Goal: Task Accomplishment & Management: Complete application form

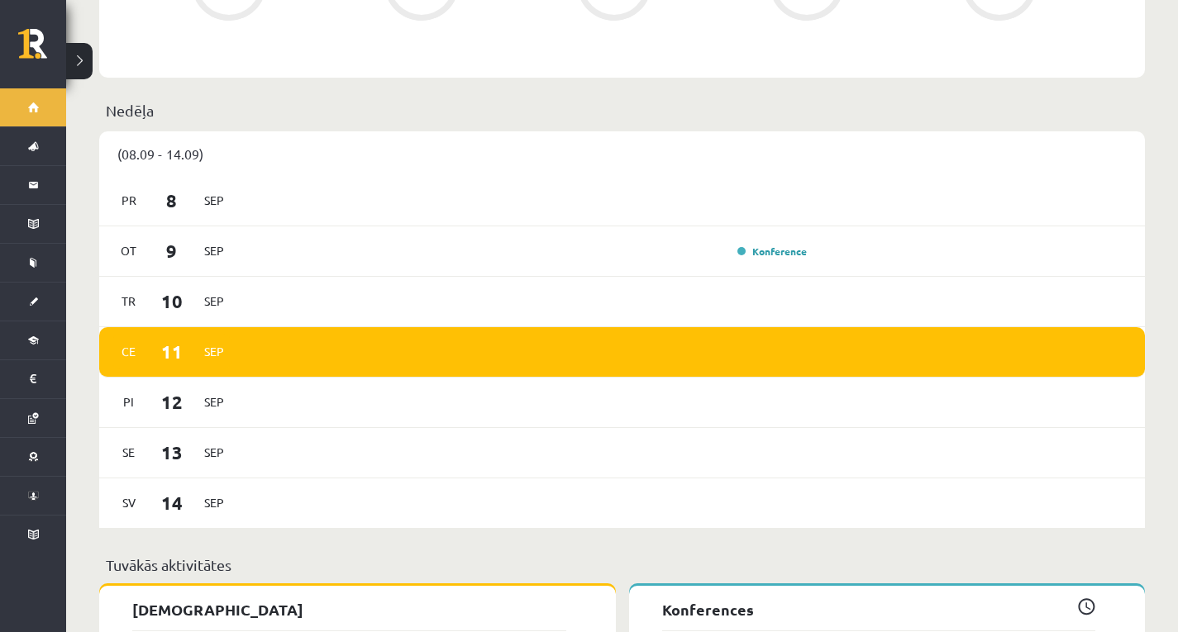
scroll to position [1074, 0]
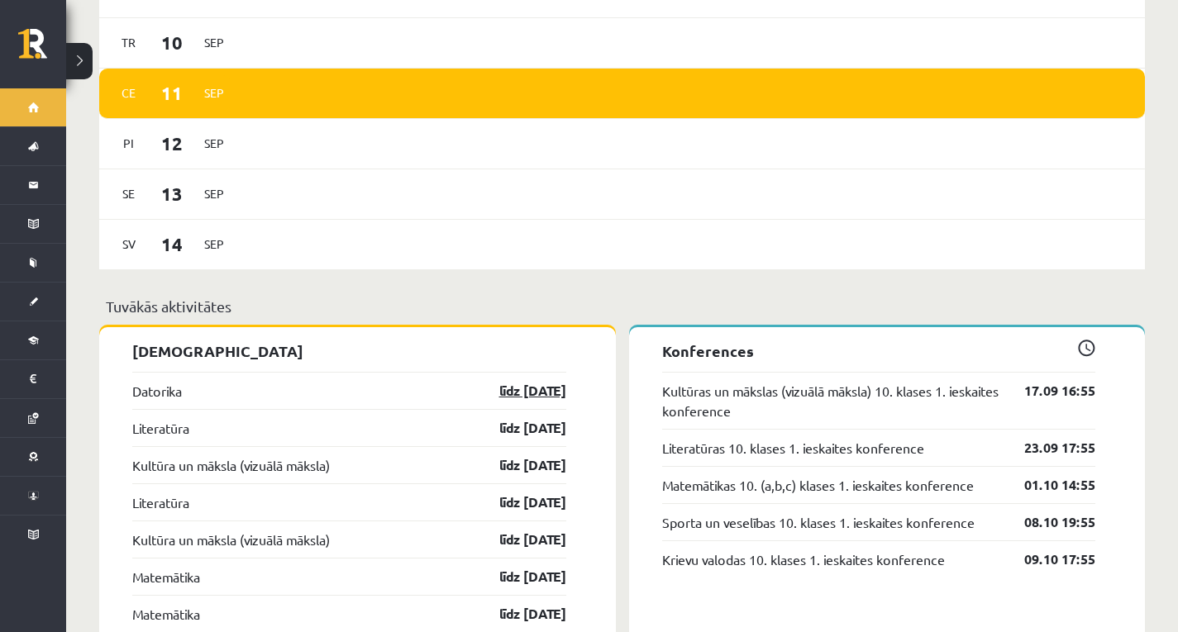
click at [541, 382] on link "līdz [DATE]" at bounding box center [518, 391] width 96 height 20
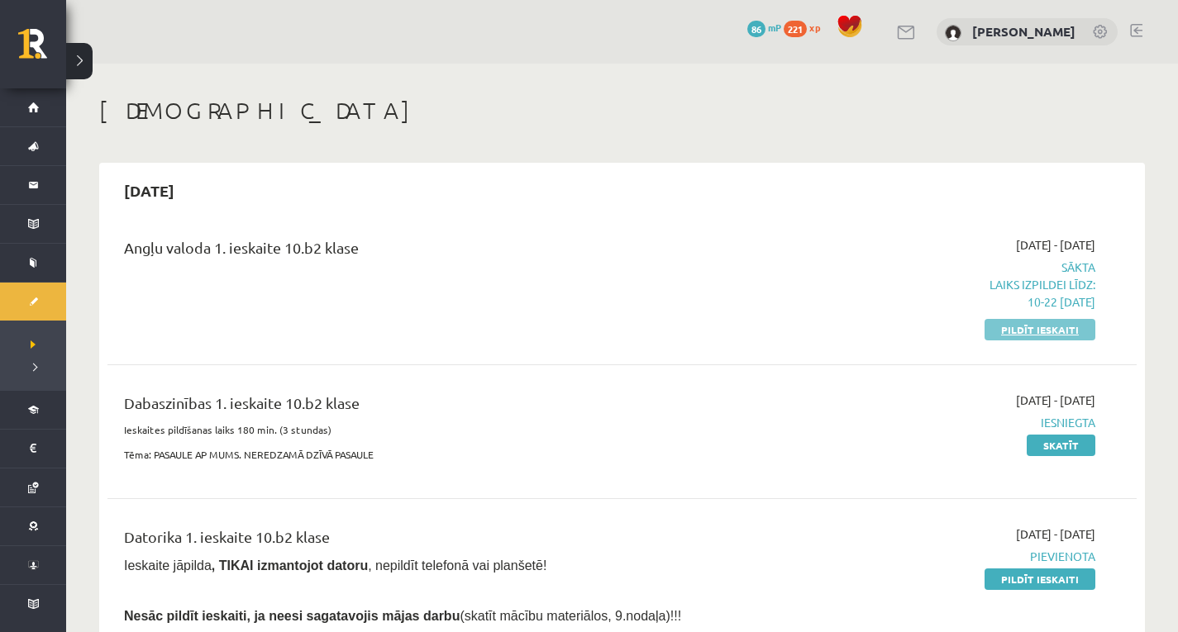
click at [1056, 336] on link "Pildīt ieskaiti" at bounding box center [1039, 329] width 111 height 21
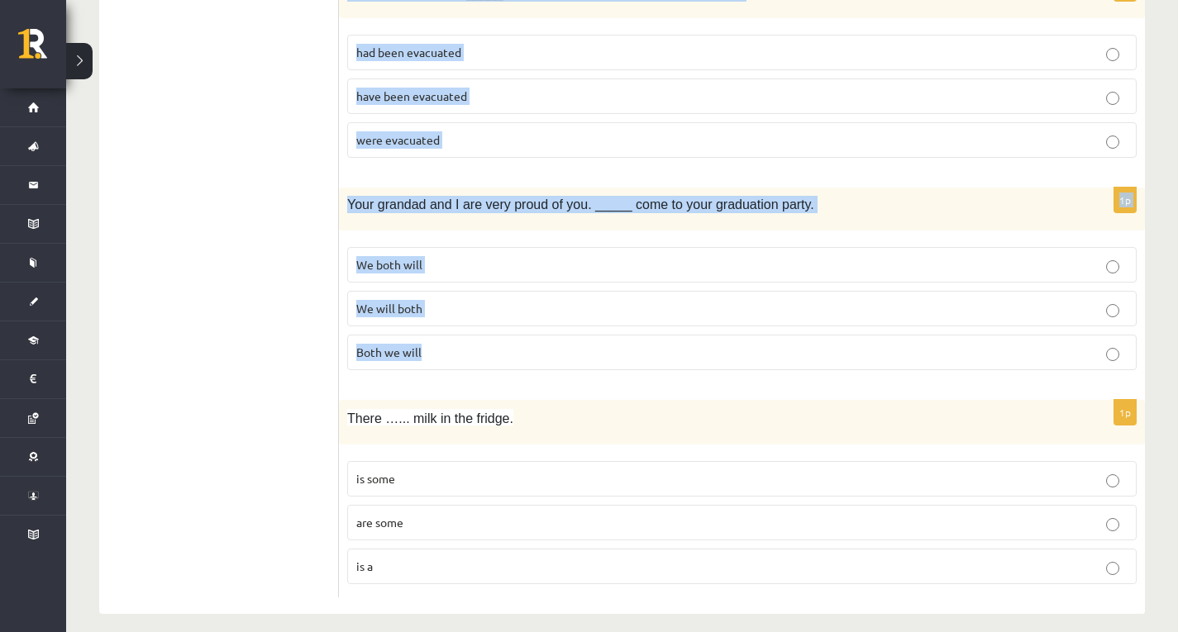
scroll to position [3975, 0]
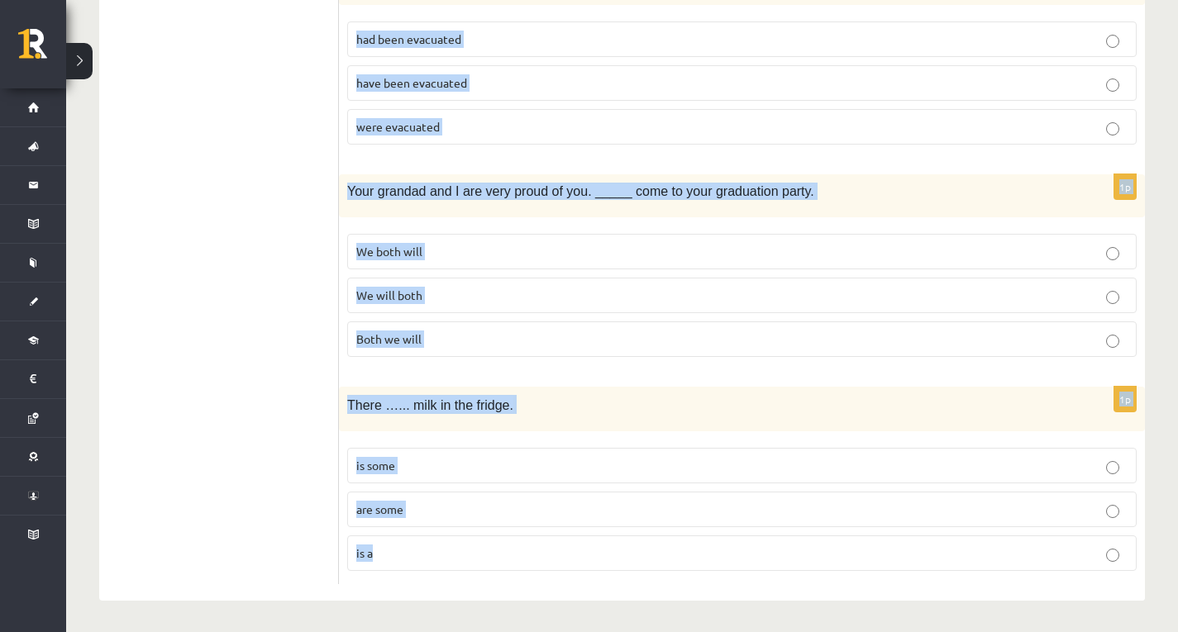
drag, startPoint x: 343, startPoint y: 332, endPoint x: 750, endPoint y: 554, distance: 463.8
copy form "Do you have any plans for tonight? Yes, we ……. to the cinema. will go go are go…"
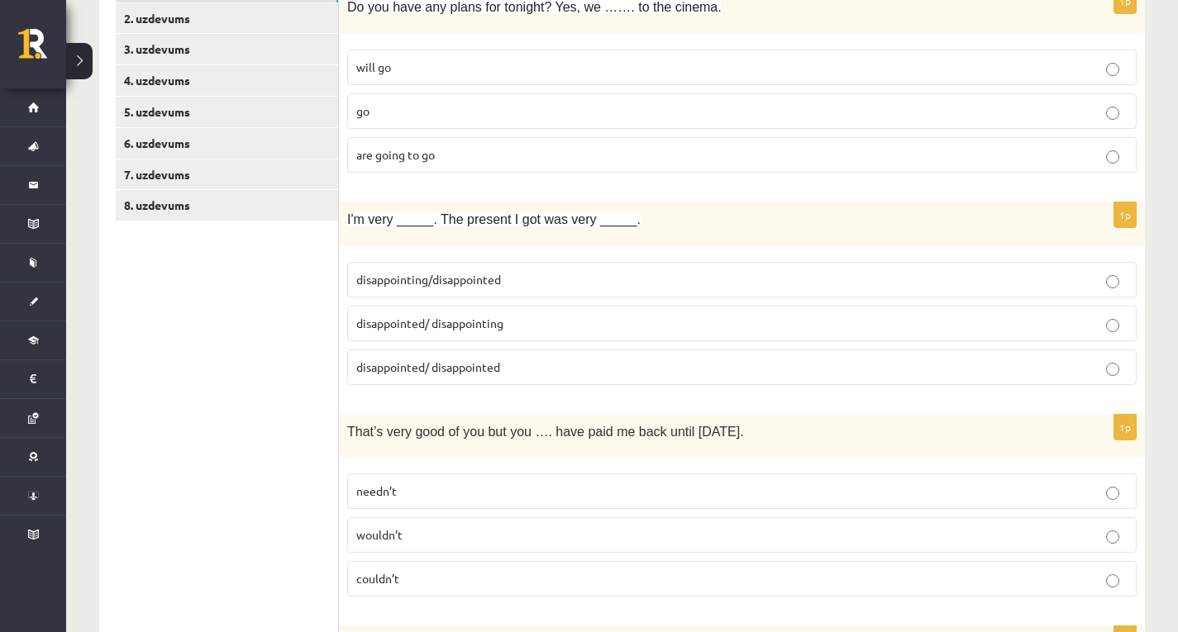
scroll to position [0, 0]
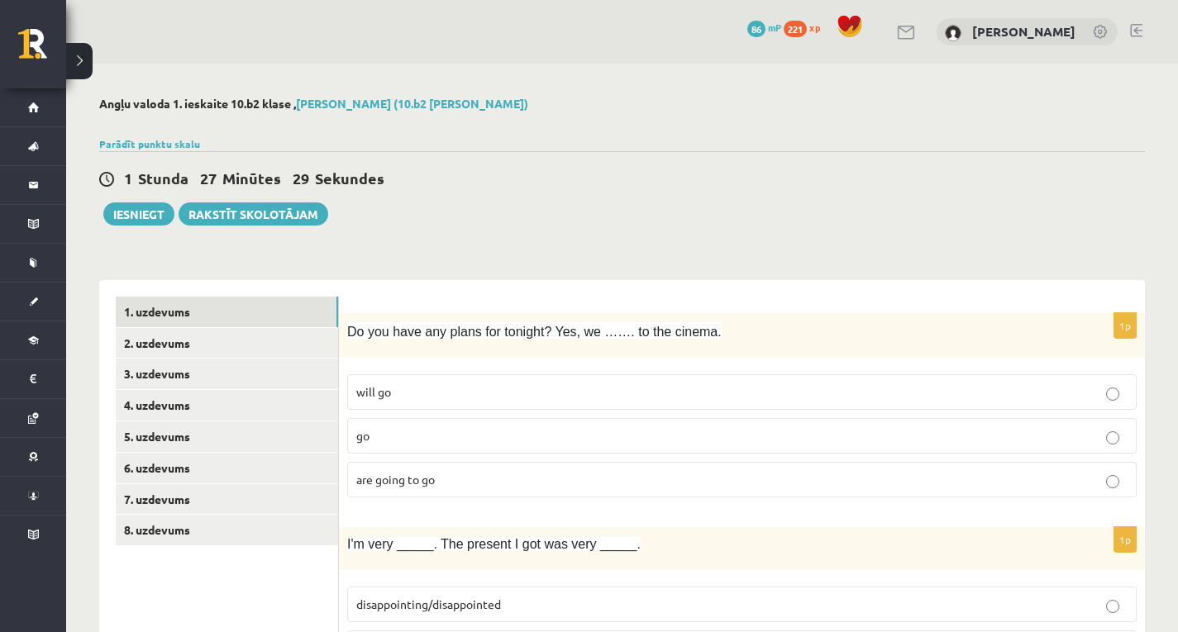
click at [447, 488] on p "are going to go" at bounding box center [741, 479] width 771 height 17
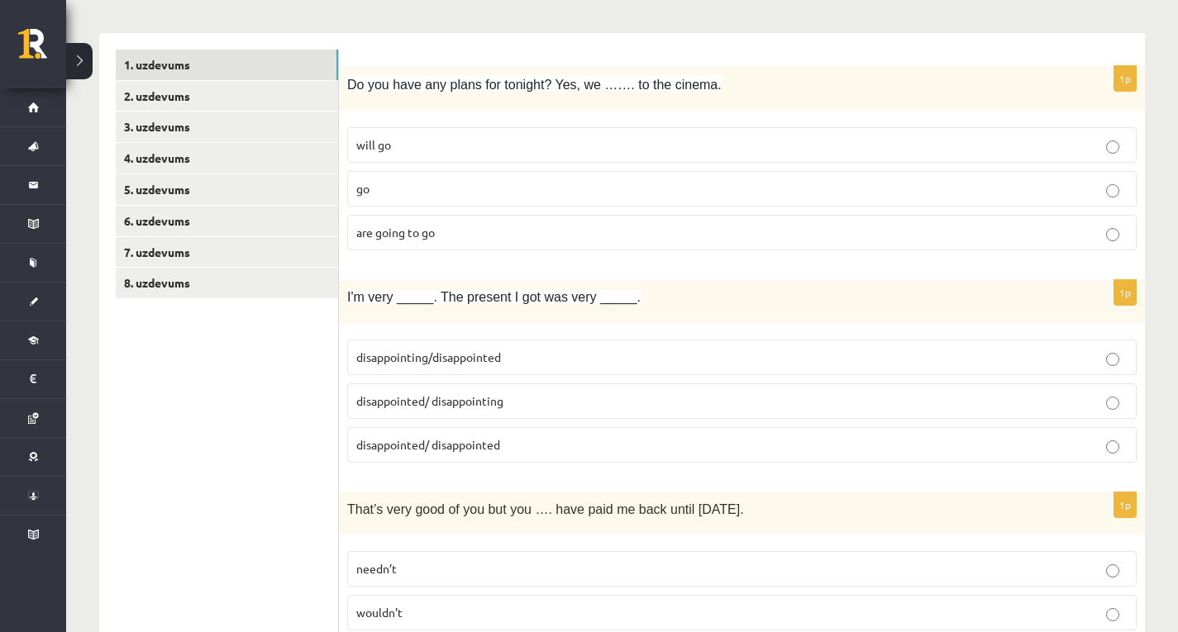
scroll to position [248, 0]
click at [469, 412] on label "disappointed/ disappointing" at bounding box center [741, 401] width 789 height 36
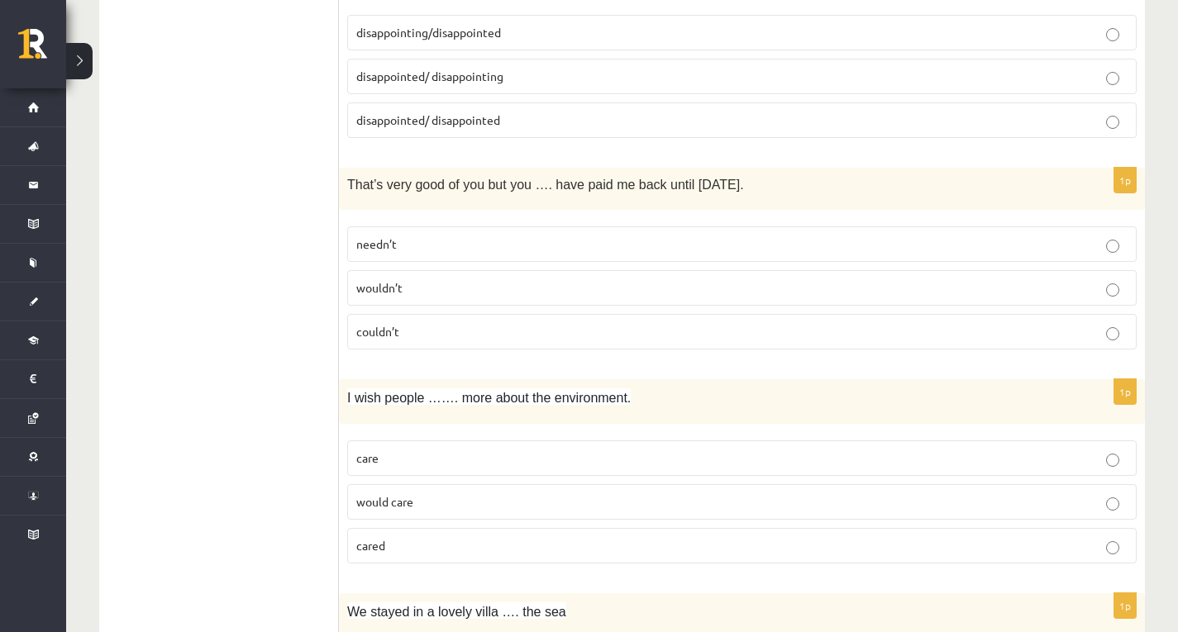
scroll to position [579, 0]
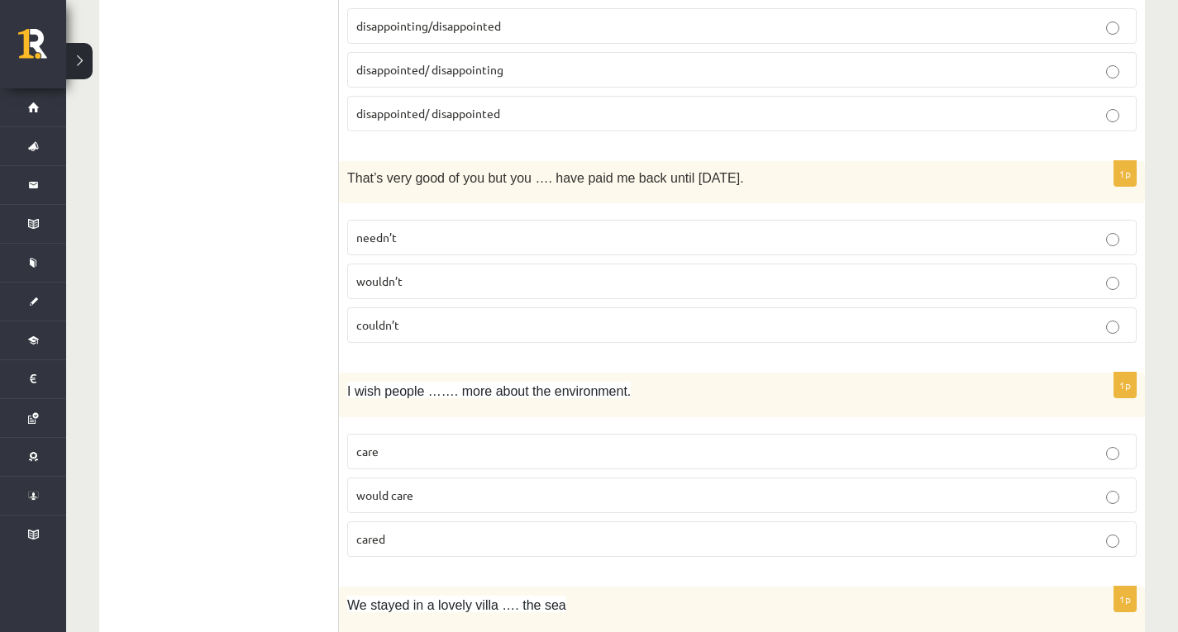
click at [722, 250] on label "needn’t" at bounding box center [741, 238] width 789 height 36
click at [524, 231] on p "needn’t" at bounding box center [741, 237] width 771 height 17
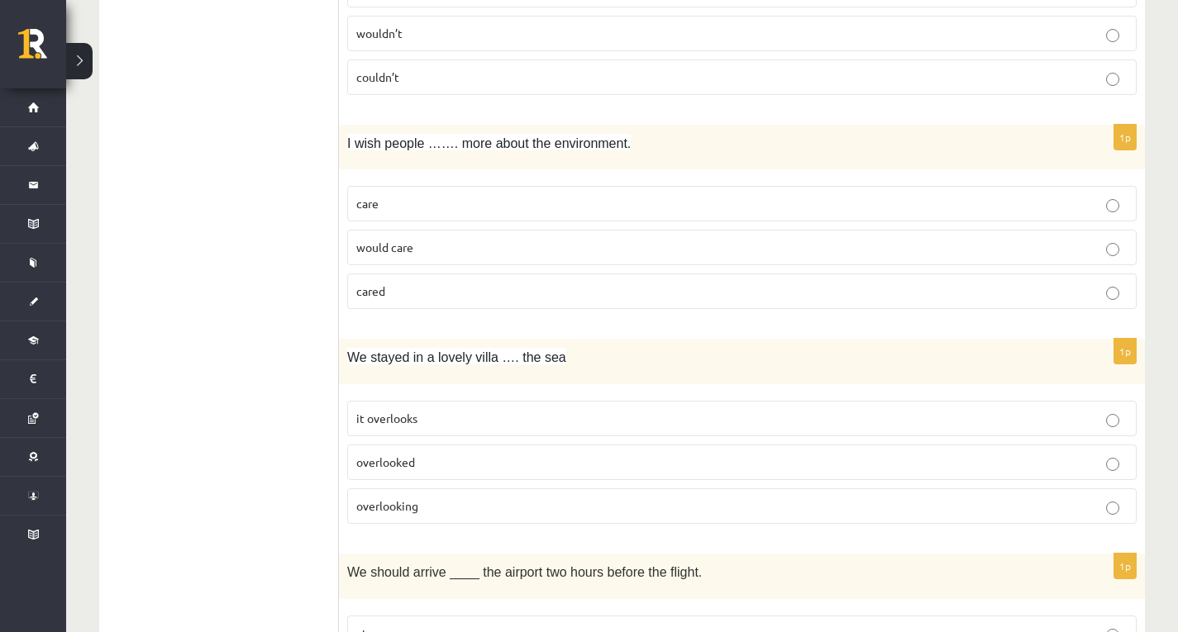
click at [390, 302] on label "cared" at bounding box center [741, 292] width 789 height 36
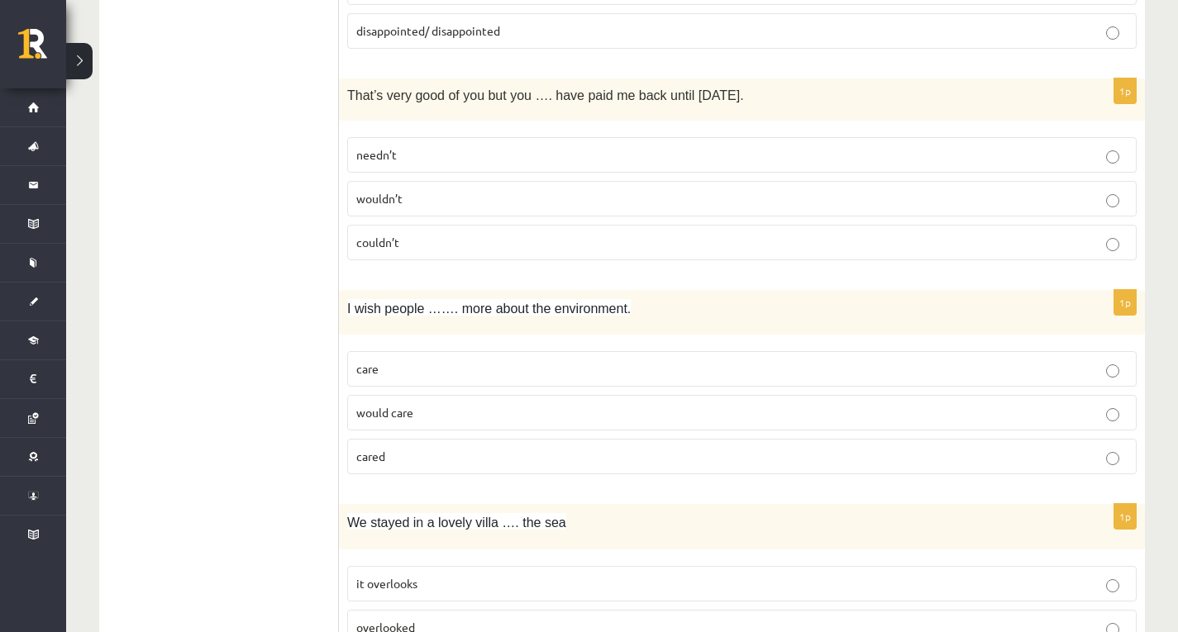
scroll to position [661, 0]
click at [456, 241] on p "couldn’t" at bounding box center [741, 242] width 771 height 17
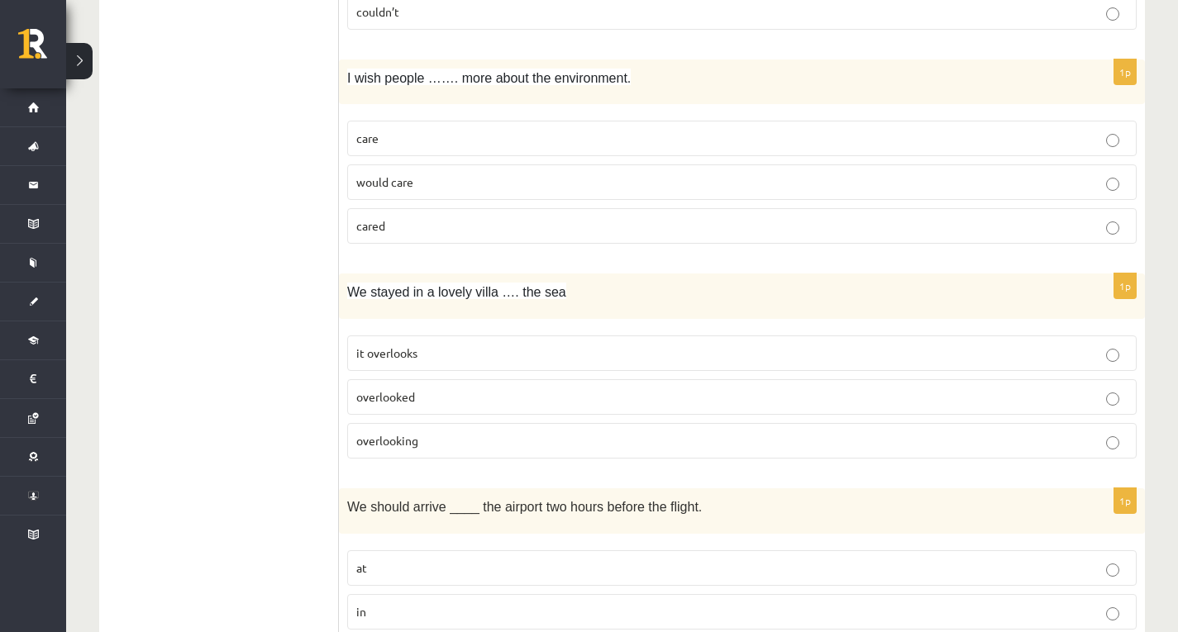
scroll to position [1157, 0]
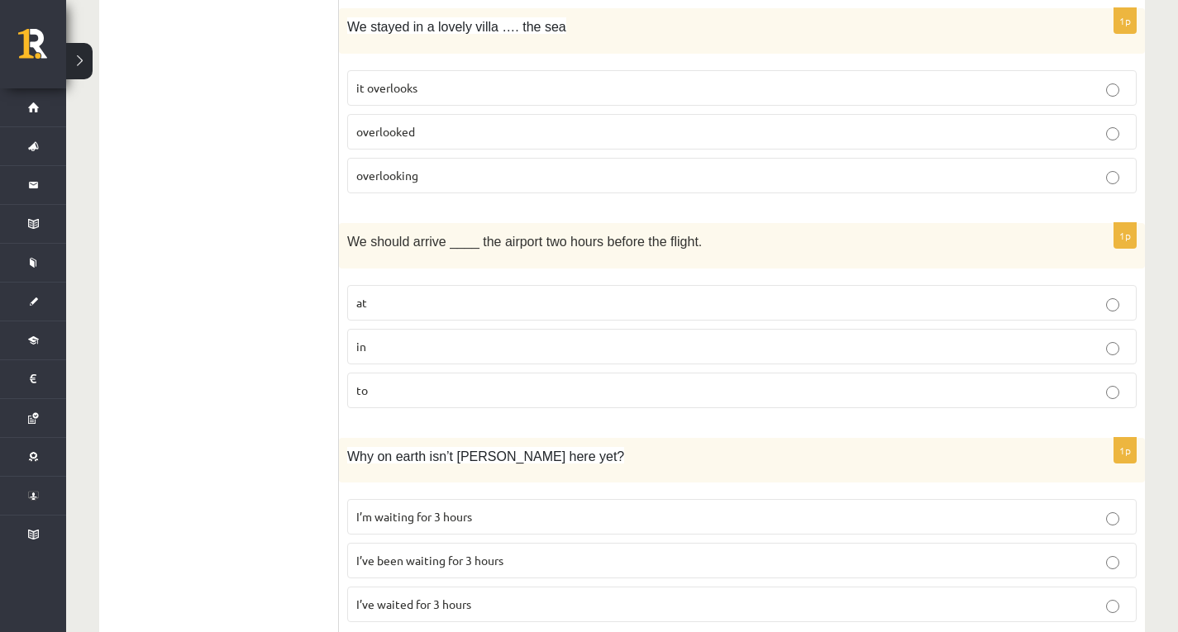
drag, startPoint x: 386, startPoint y: 401, endPoint x: 398, endPoint y: 355, distance: 47.9
click at [387, 401] on label "to" at bounding box center [741, 391] width 789 height 36
click at [451, 354] on p "in" at bounding box center [741, 346] width 771 height 17
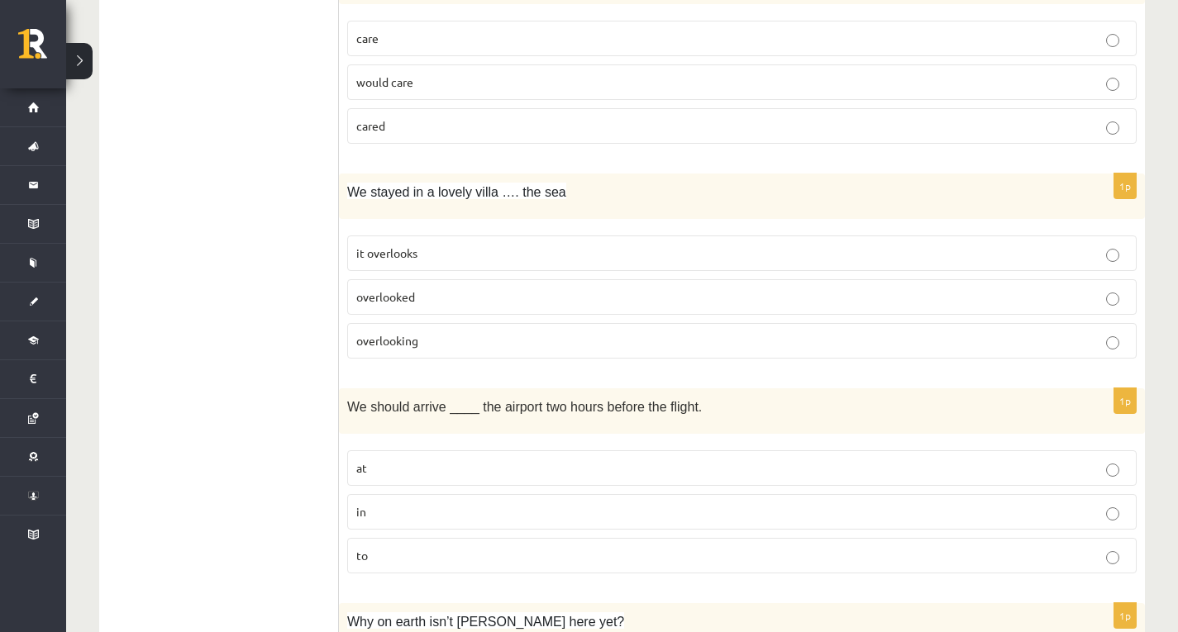
scroll to position [992, 0]
click at [360, 350] on label "overlooking" at bounding box center [741, 341] width 789 height 36
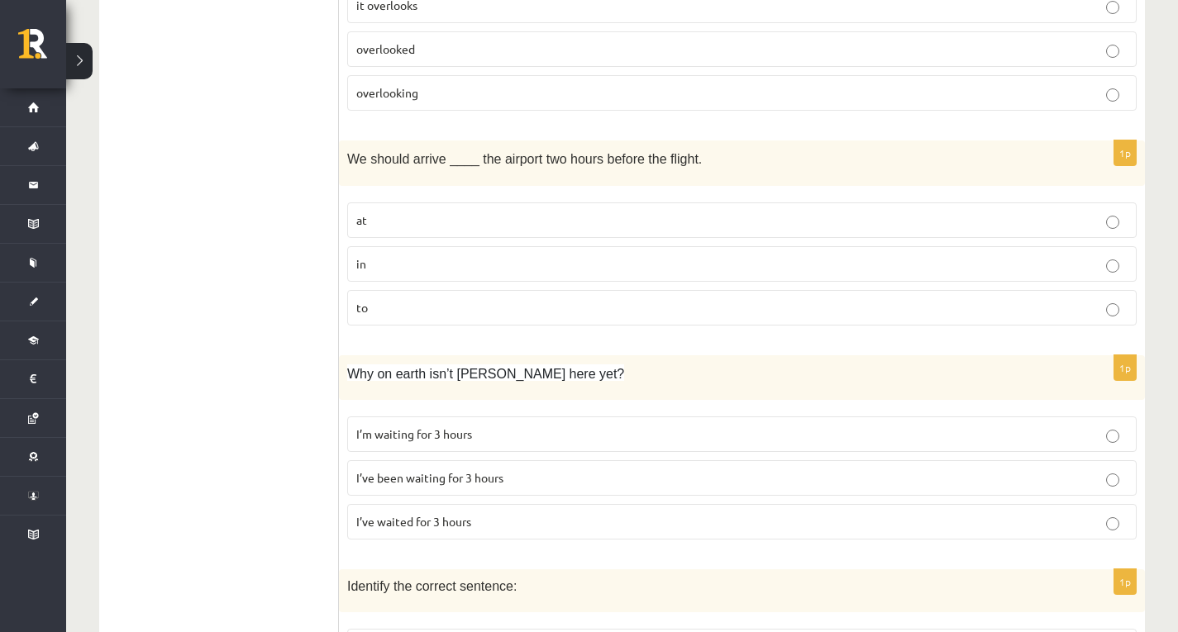
click at [440, 207] on label "at" at bounding box center [741, 220] width 789 height 36
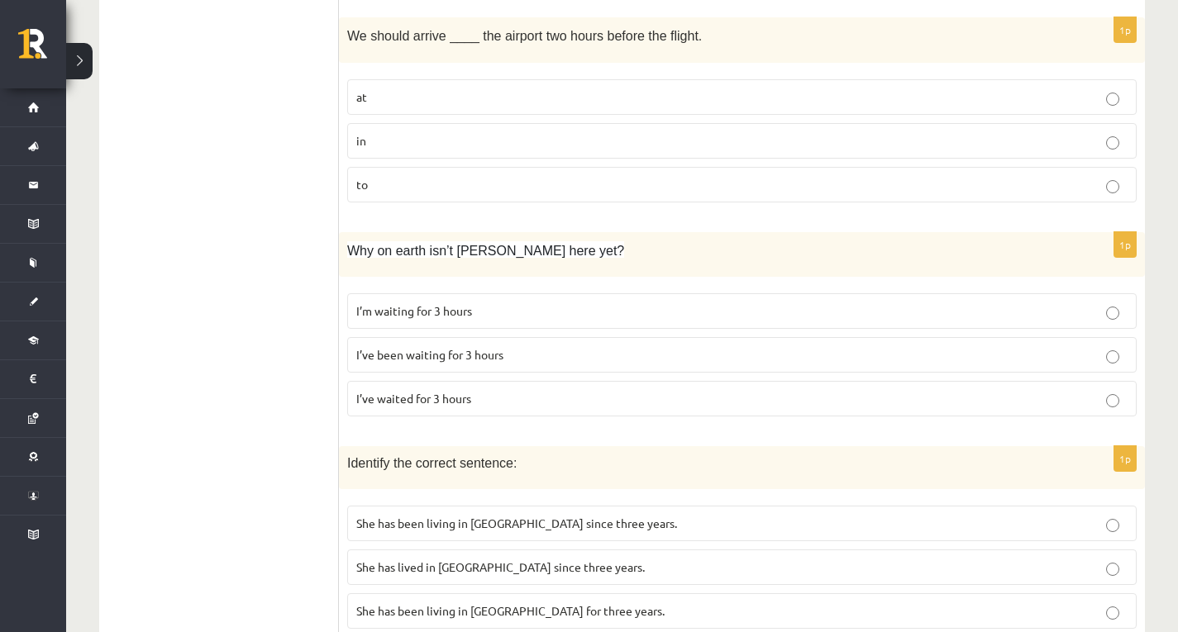
scroll to position [1405, 0]
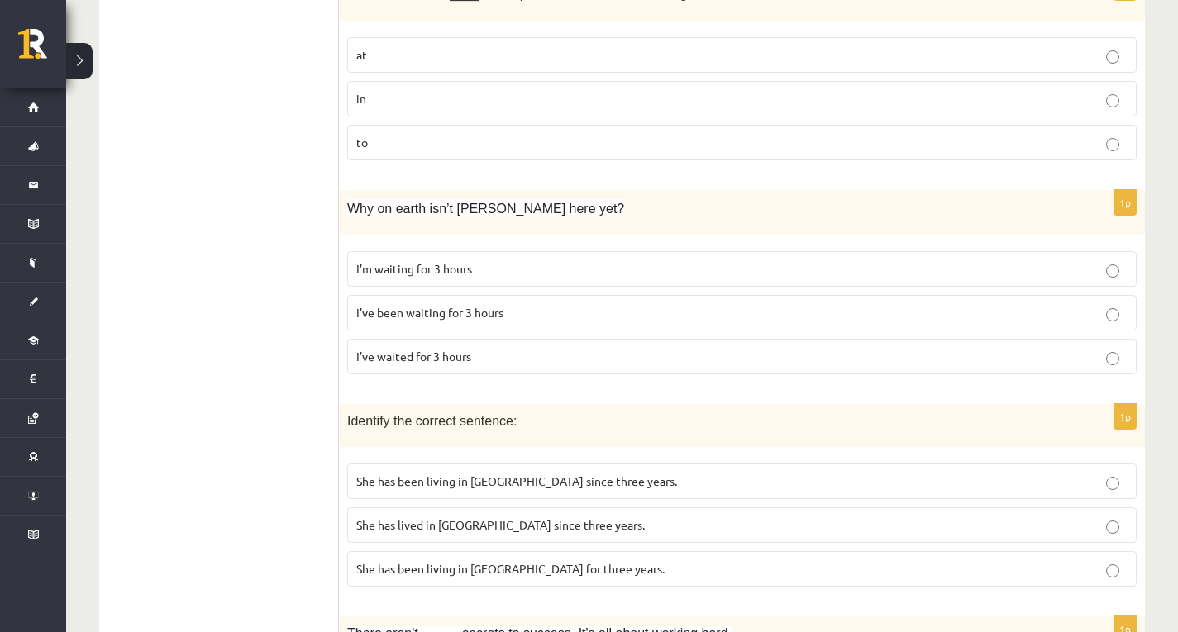
click at [537, 307] on p "I’ve been waiting for 3 hours" at bounding box center [741, 312] width 771 height 17
click at [530, 107] on label "in" at bounding box center [741, 99] width 789 height 36
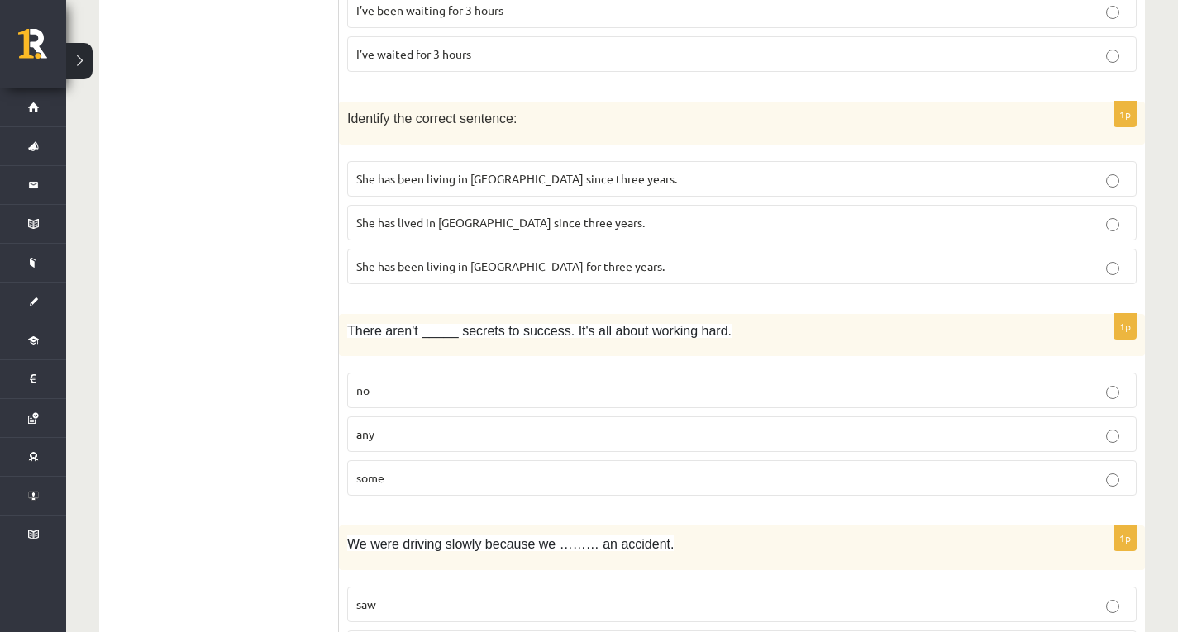
scroll to position [1736, 0]
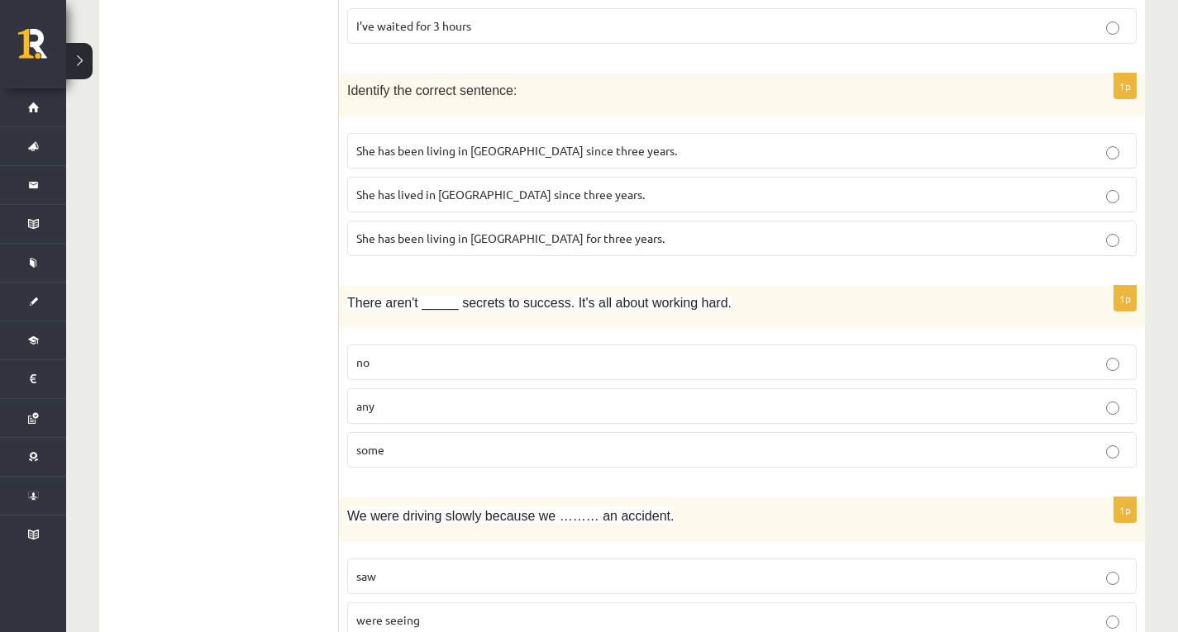
click at [450, 155] on span "She has been living in Paris since three years." at bounding box center [516, 150] width 321 height 15
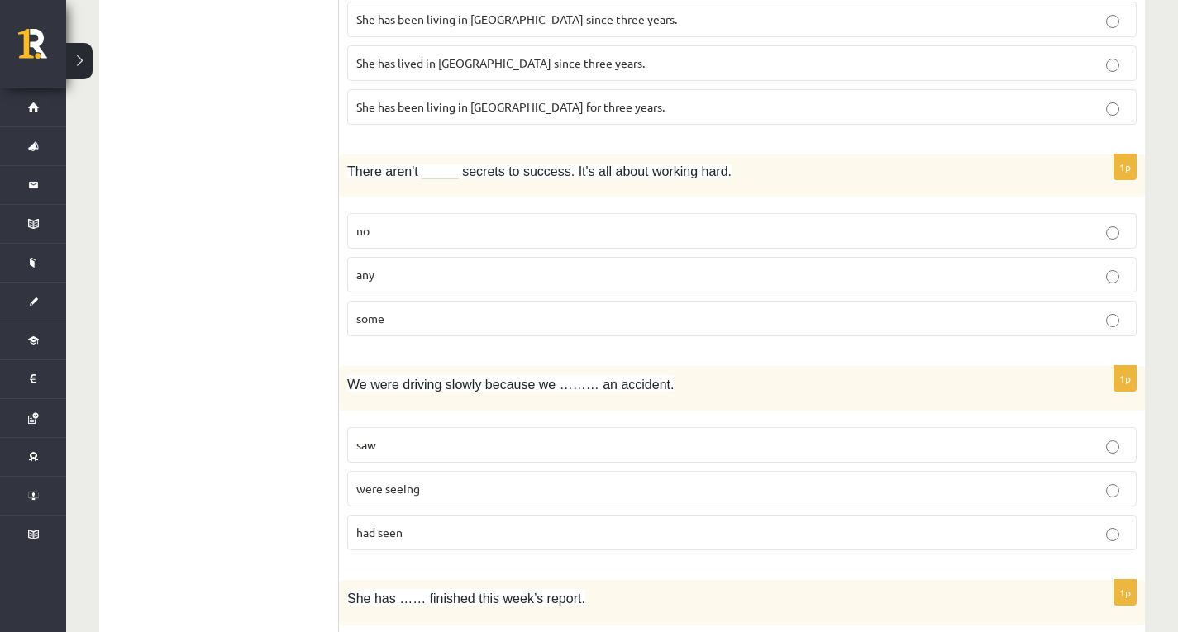
scroll to position [1901, 0]
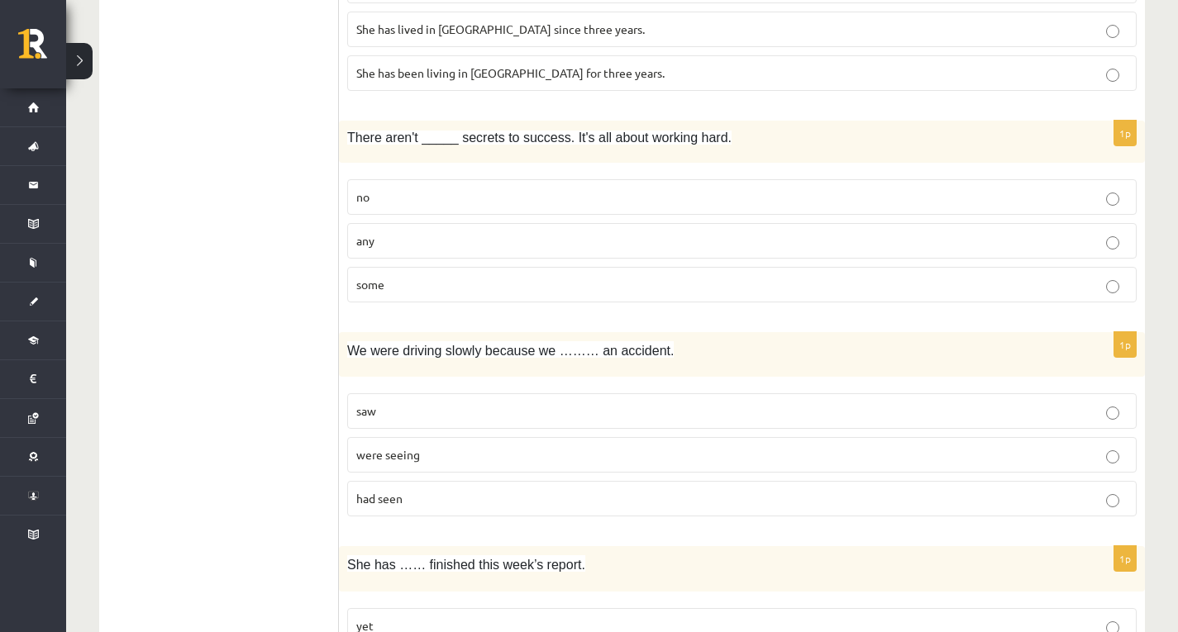
click at [465, 241] on p "any" at bounding box center [741, 240] width 771 height 17
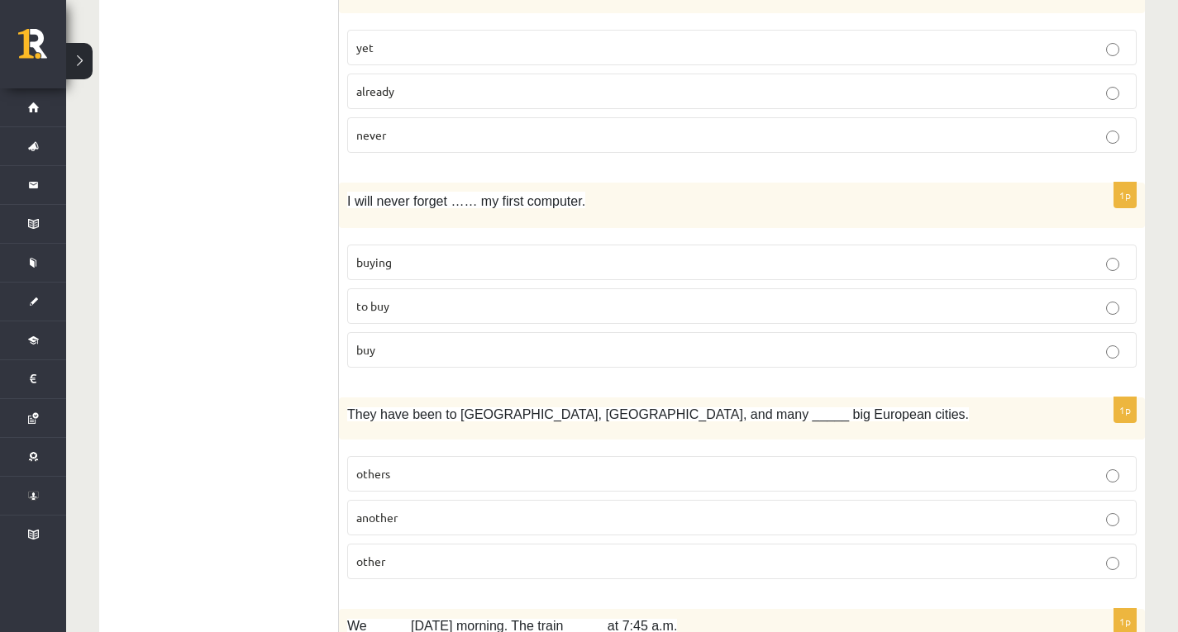
scroll to position [2314, 0]
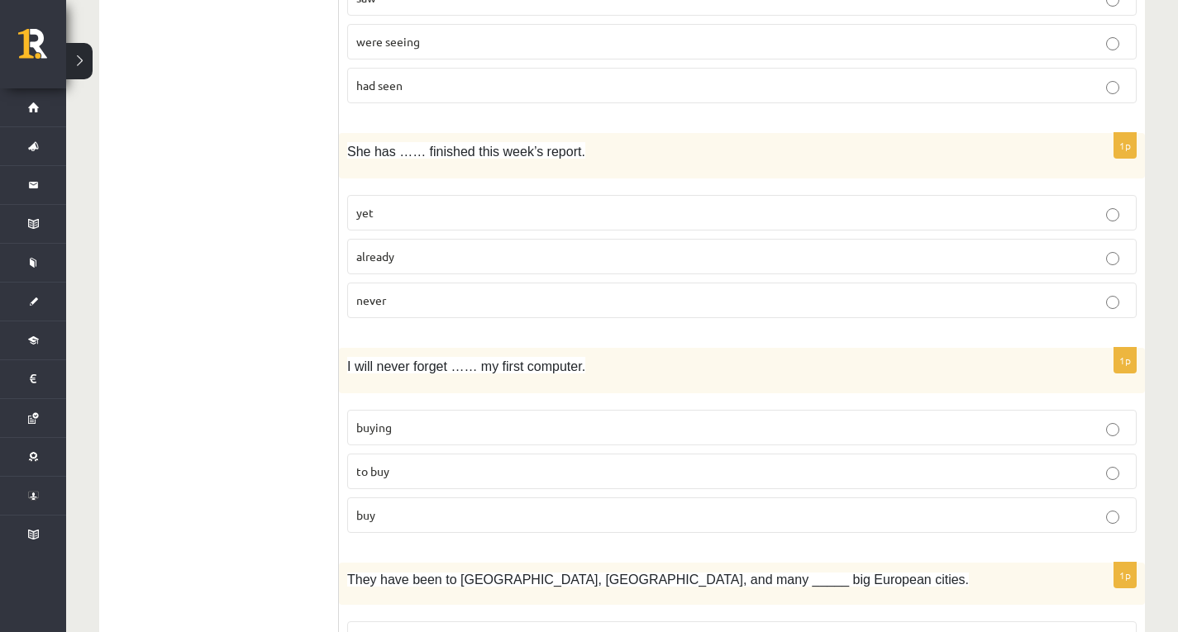
click at [385, 266] on label "already" at bounding box center [741, 257] width 789 height 36
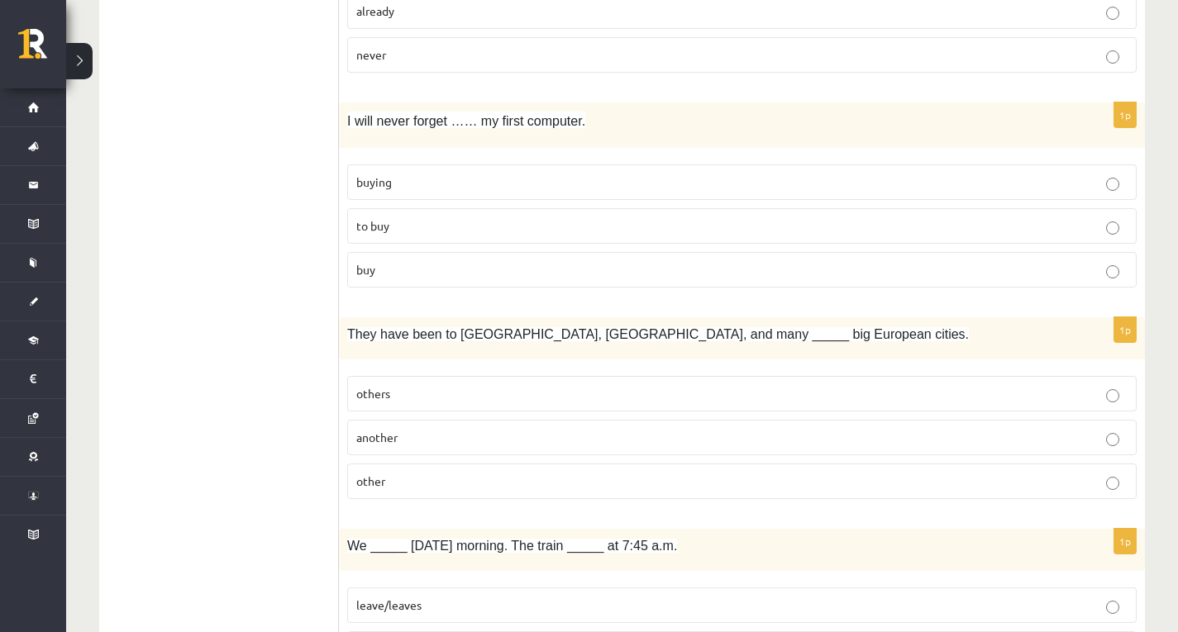
scroll to position [2562, 0]
click at [417, 222] on p "to buy" at bounding box center [741, 223] width 771 height 17
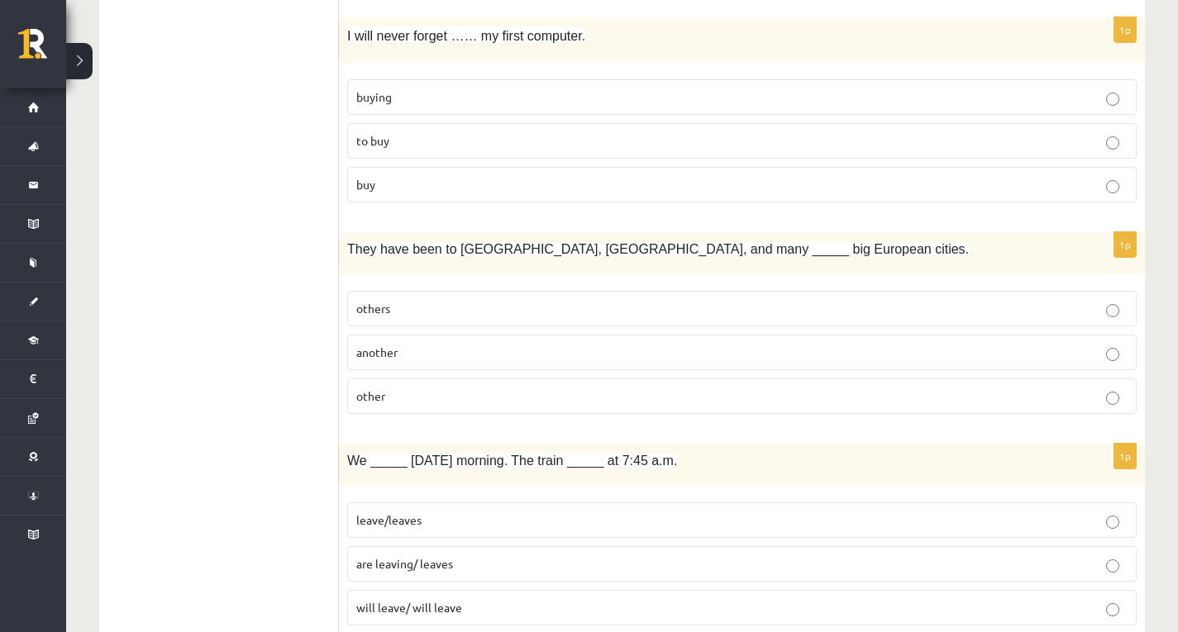
scroll to position [2645, 0]
click at [537, 302] on p "others" at bounding box center [741, 308] width 771 height 17
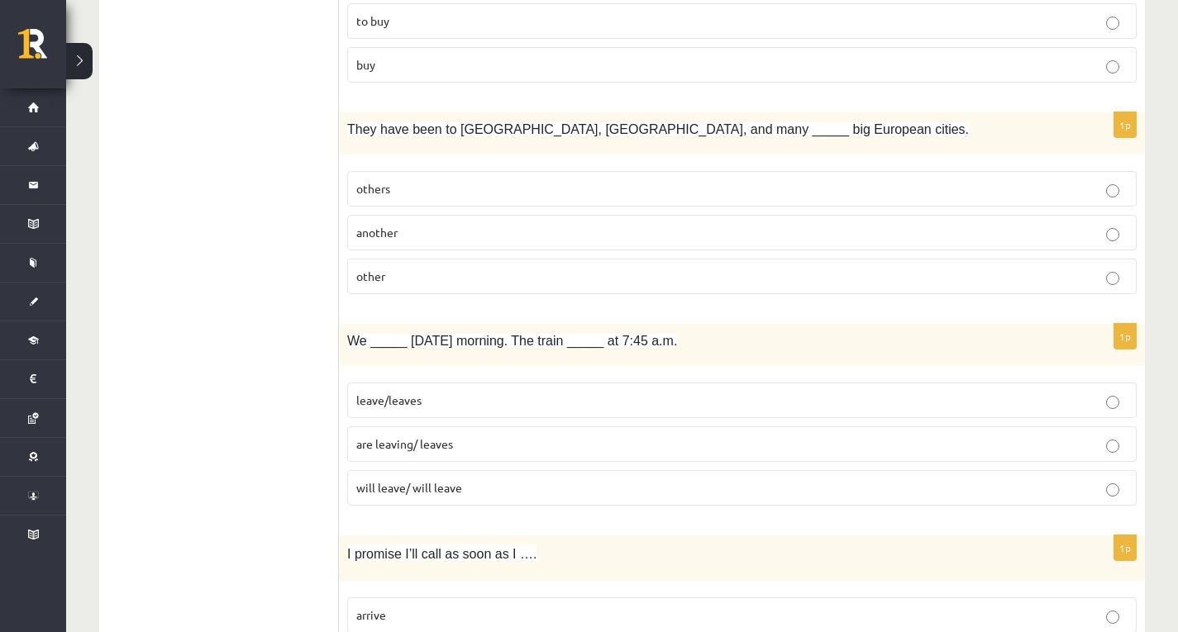
scroll to position [2810, 0]
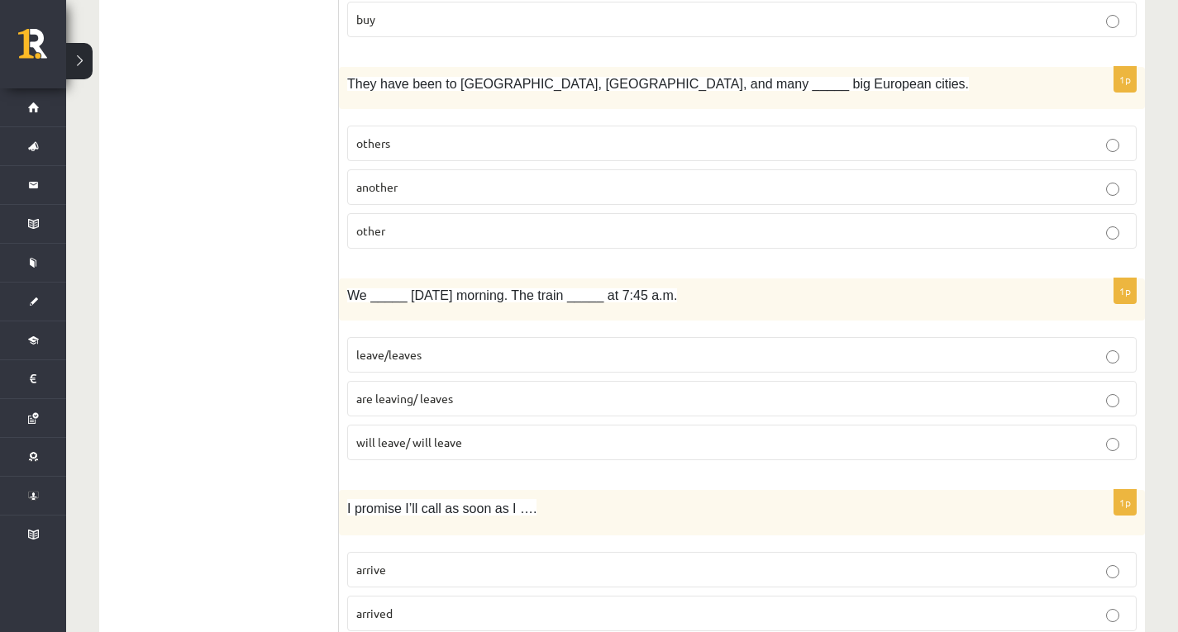
click at [567, 234] on p "other" at bounding box center [741, 230] width 771 height 17
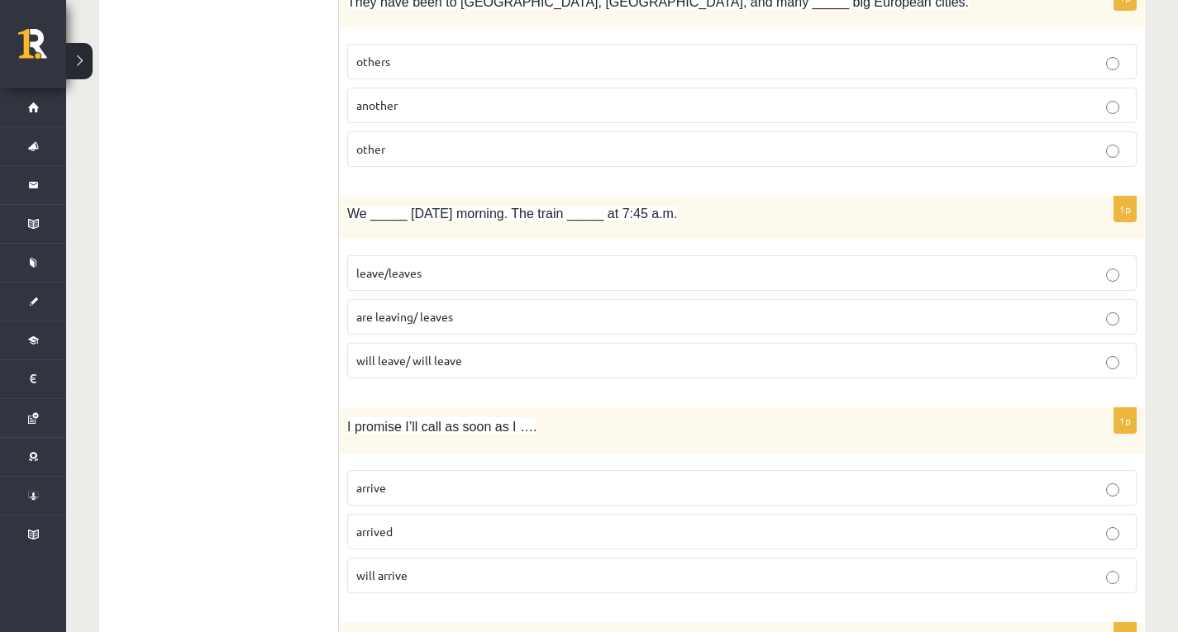
scroll to position [2893, 0]
click at [484, 314] on p "are leaving/ leaves" at bounding box center [741, 315] width 771 height 17
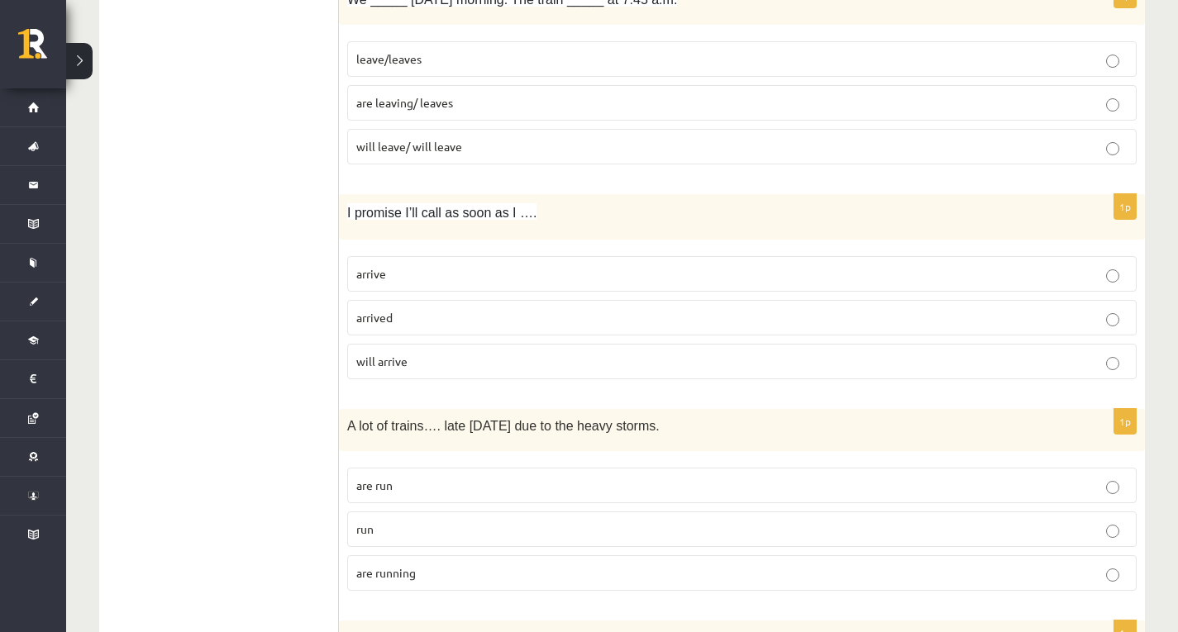
scroll to position [3223, 0]
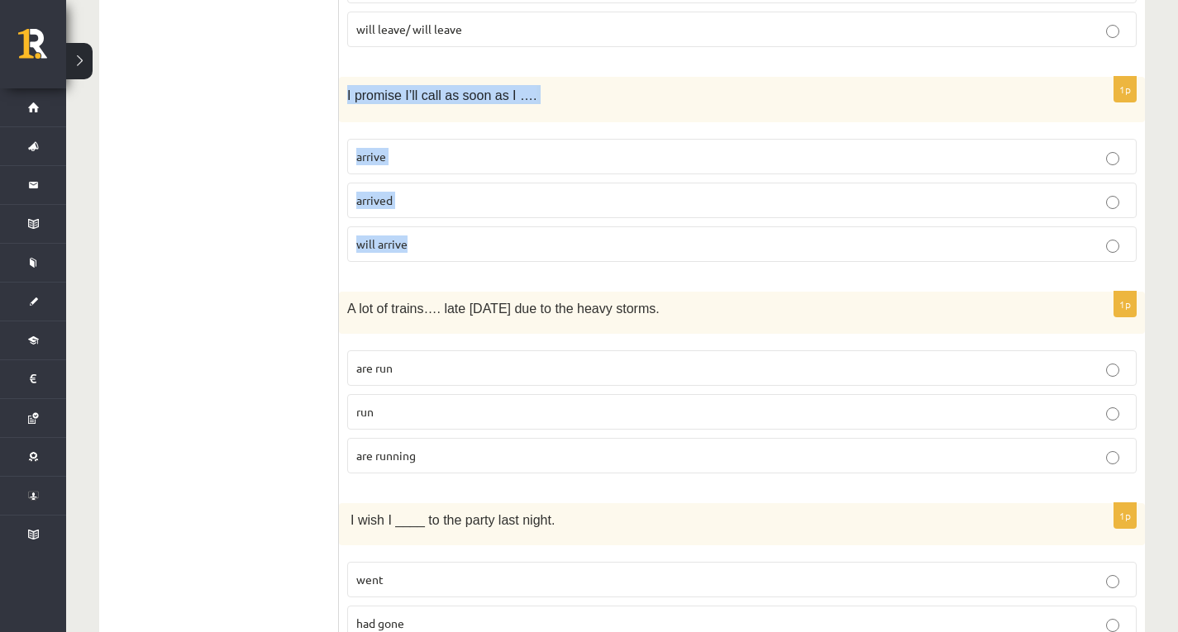
drag, startPoint x: 344, startPoint y: 93, endPoint x: 422, endPoint y: 235, distance: 161.7
click at [421, 250] on div "1p I promise I’ll call as soon as I …. arrive arrived will arrive" at bounding box center [742, 176] width 806 height 198
click at [406, 156] on p "arrive" at bounding box center [741, 156] width 771 height 17
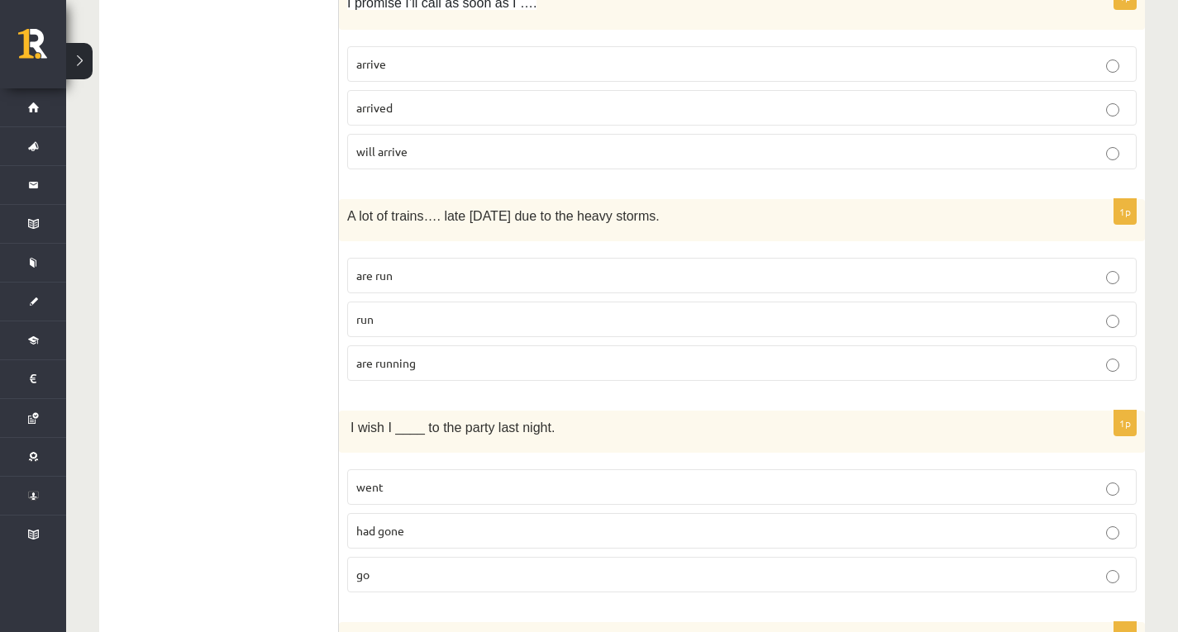
scroll to position [3471, 0]
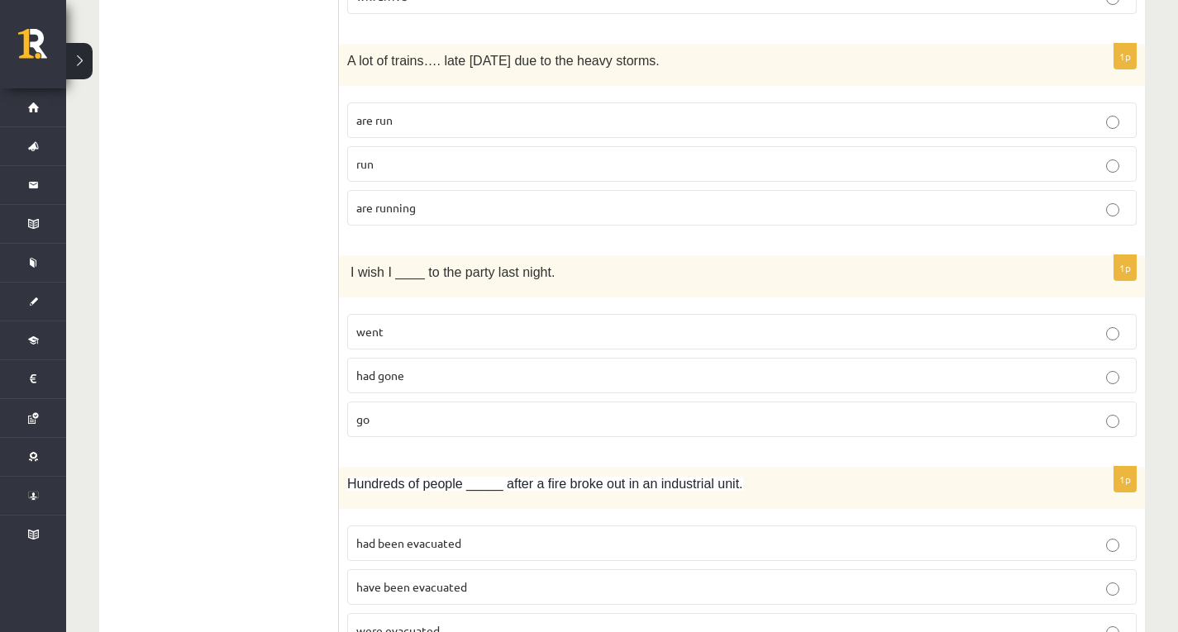
click at [410, 202] on span "are running" at bounding box center [386, 207] width 60 height 15
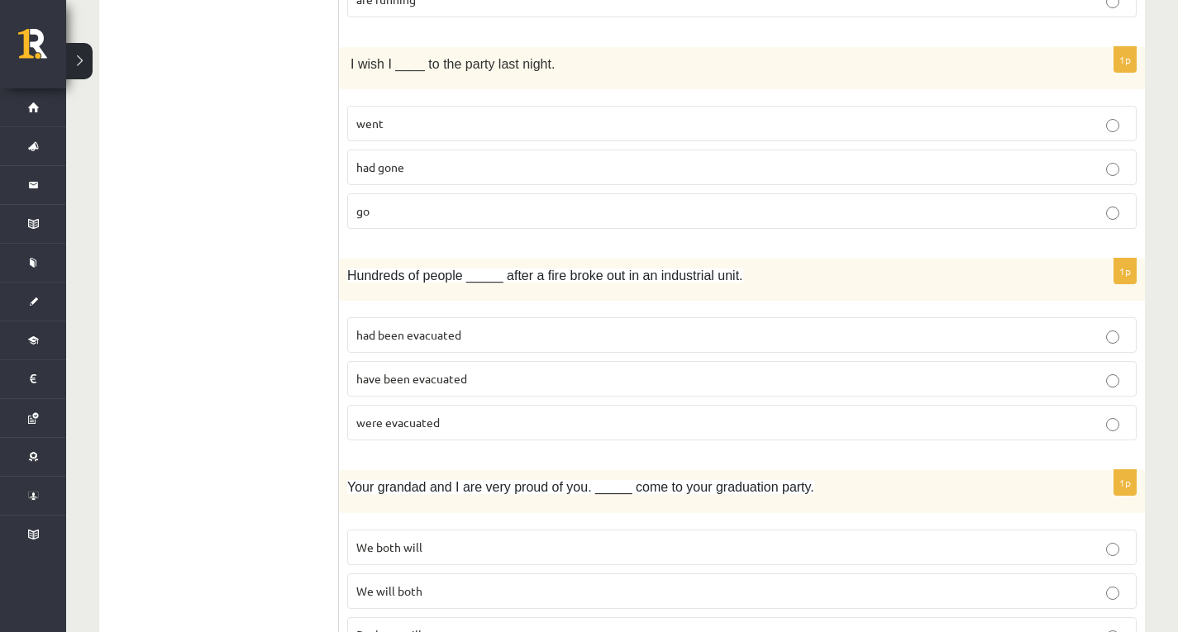
scroll to position [3636, 0]
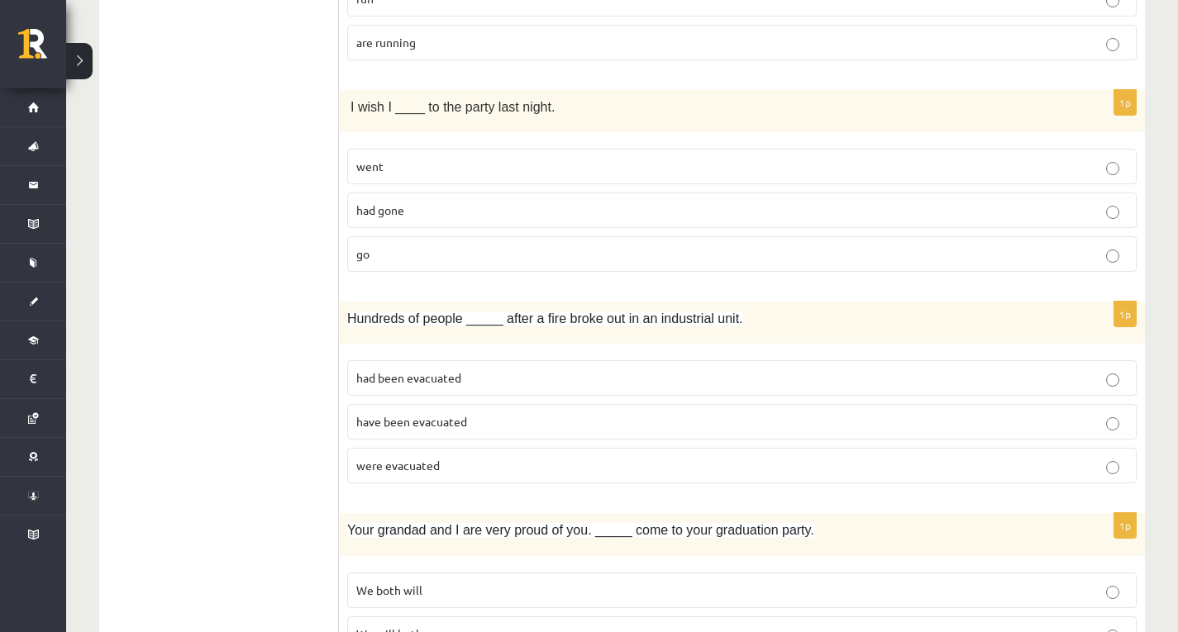
click at [658, 254] on p "go" at bounding box center [741, 253] width 771 height 17
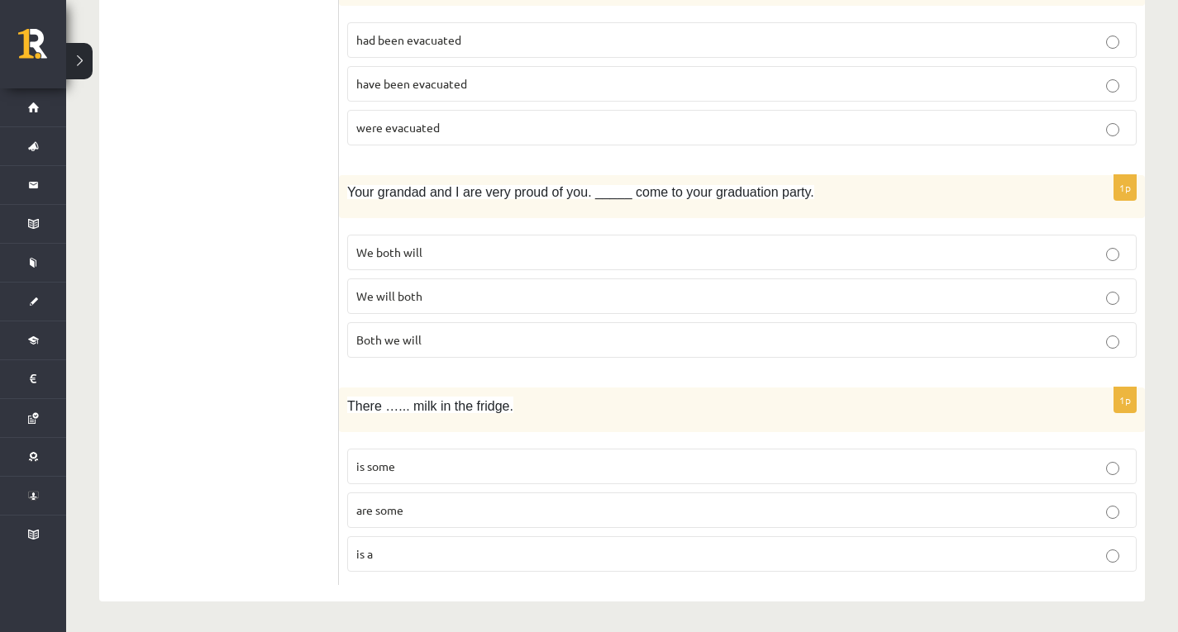
scroll to position [3975, 0]
click at [421, 247] on span "We both will" at bounding box center [389, 251] width 66 height 15
click at [499, 461] on p "is some" at bounding box center [741, 465] width 771 height 17
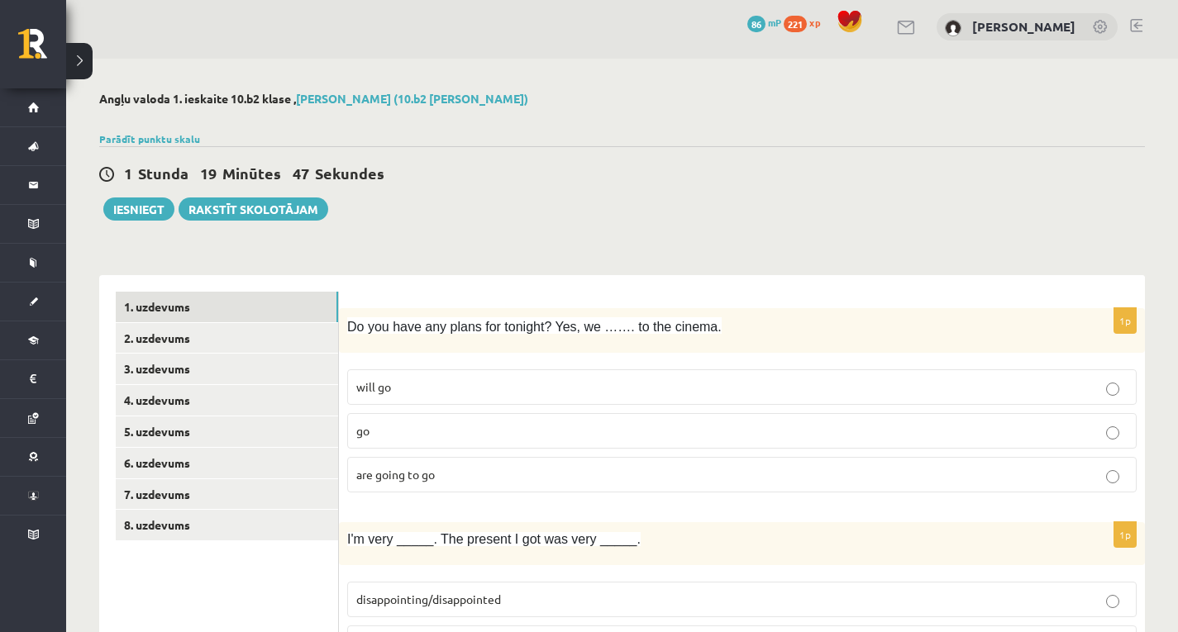
scroll to position [0, 0]
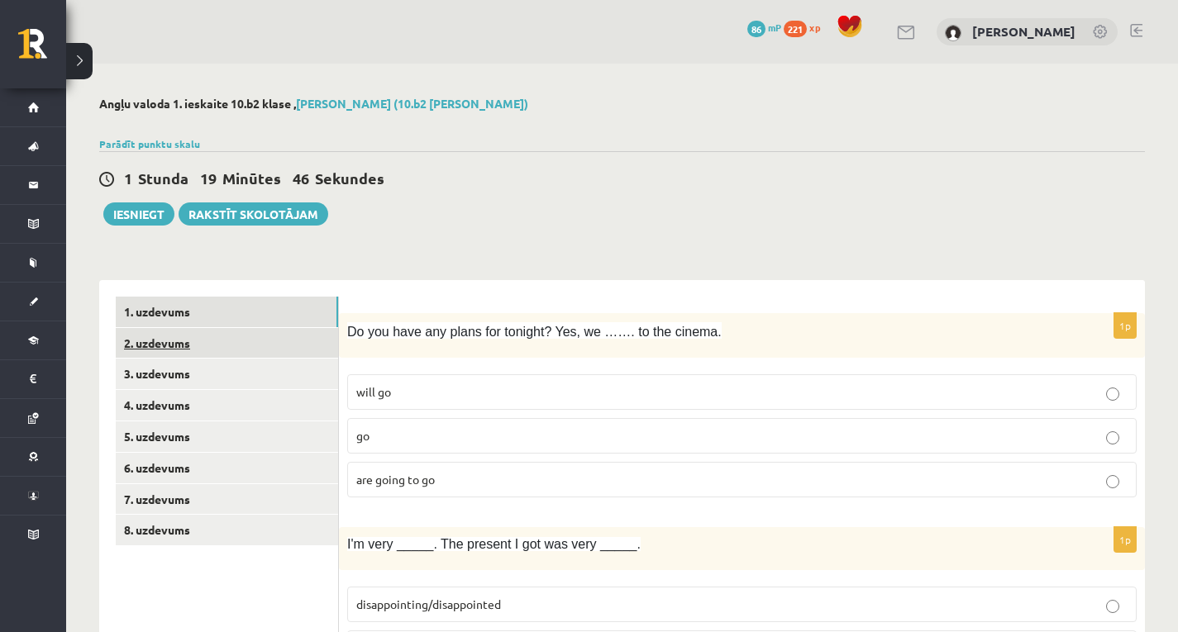
click at [278, 330] on link "2. uzdevums" at bounding box center [227, 343] width 222 height 31
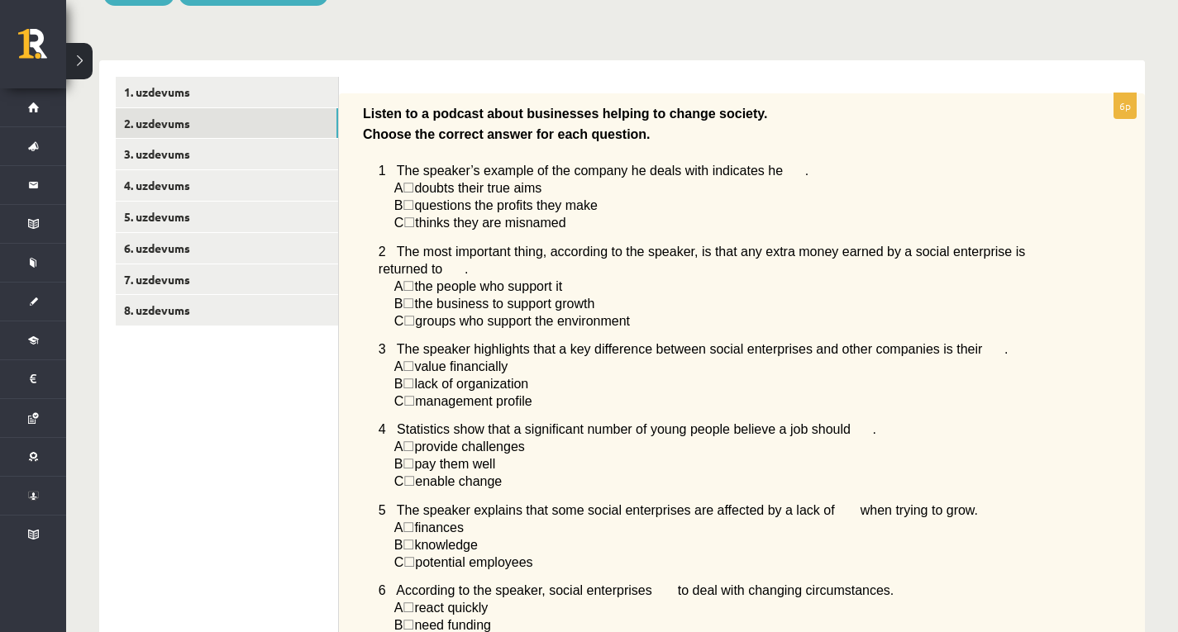
scroll to position [213, 0]
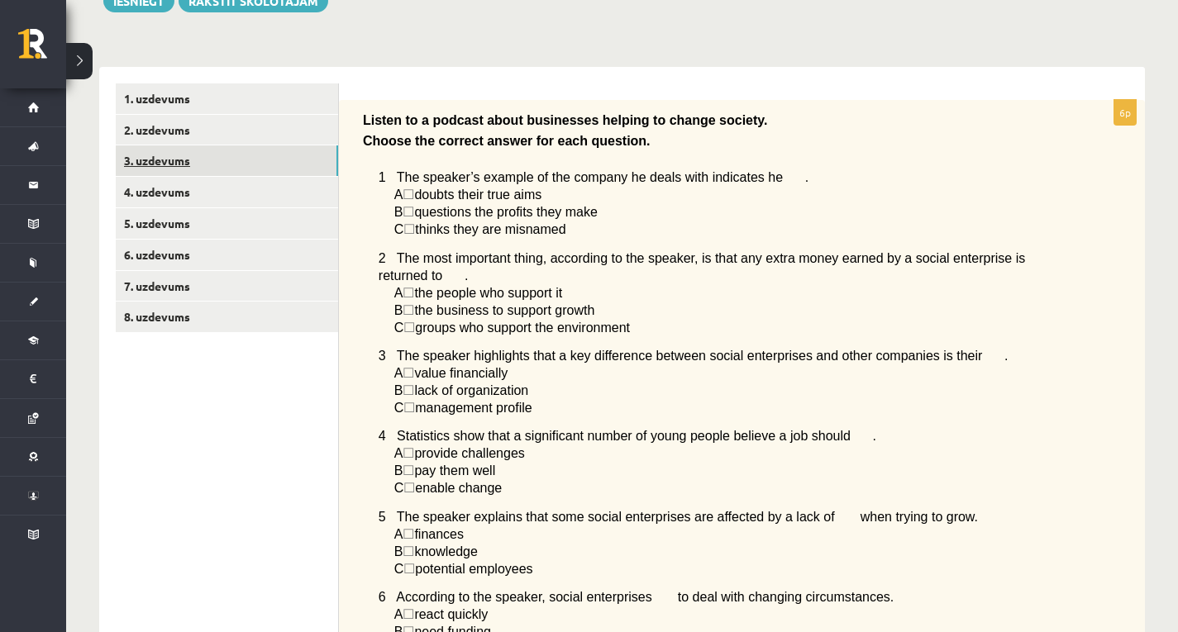
click at [154, 174] on link "3. uzdevums" at bounding box center [227, 160] width 222 height 31
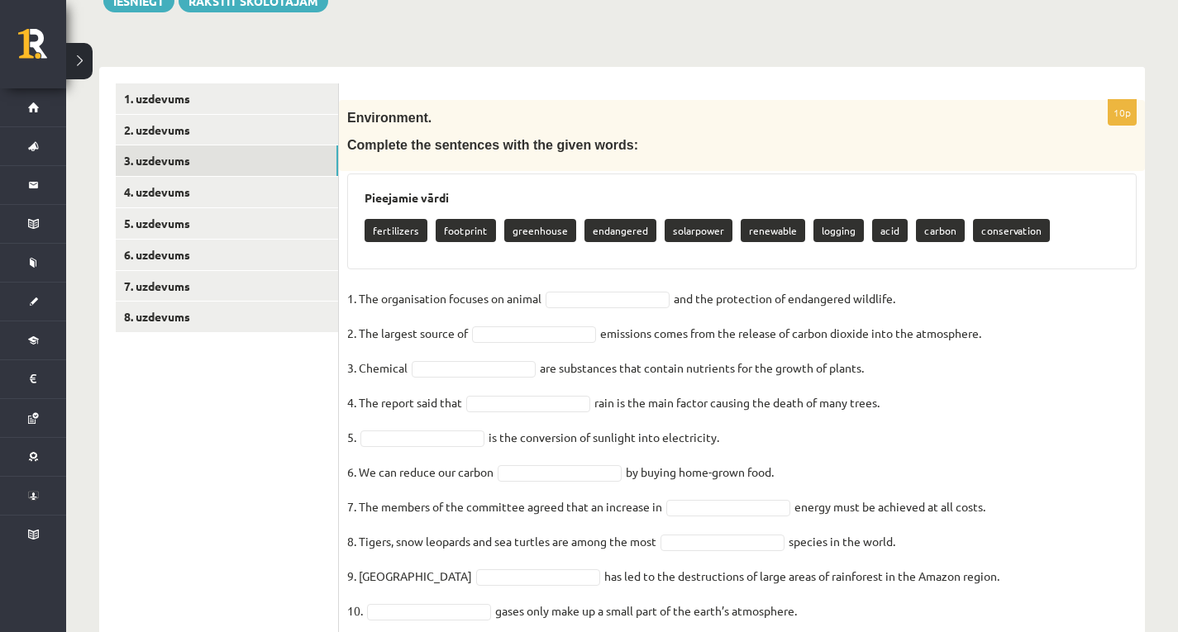
scroll to position [272, 0]
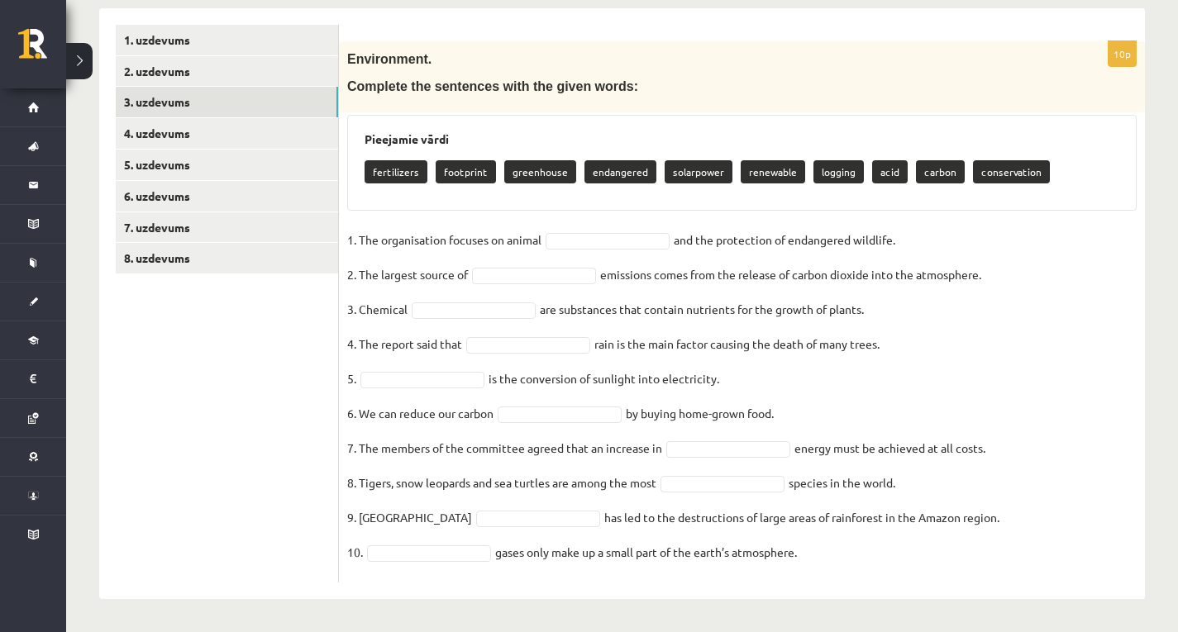
drag, startPoint x: 353, startPoint y: 116, endPoint x: 982, endPoint y: 630, distance: 812.3
click at [982, 630] on div "Angļu valoda 1. ieskaite 10.b2 klase , Loreta Veigule (10.b2 klase) Parādīt pun…" at bounding box center [622, 212] width 1112 height 841
copy div "nvironment. Complete the sentences with the given words: Pieejamie vārdi fertil…"
click at [236, 438] on ul "1. uzdevums 2. uzdevums 3. uzdevums 4. uzdevums 5. uzdevums 6. uzdevums 7. uzde…" at bounding box center [227, 304] width 223 height 558
drag, startPoint x: 999, startPoint y: 162, endPoint x: 1044, endPoint y: 232, distance: 83.2
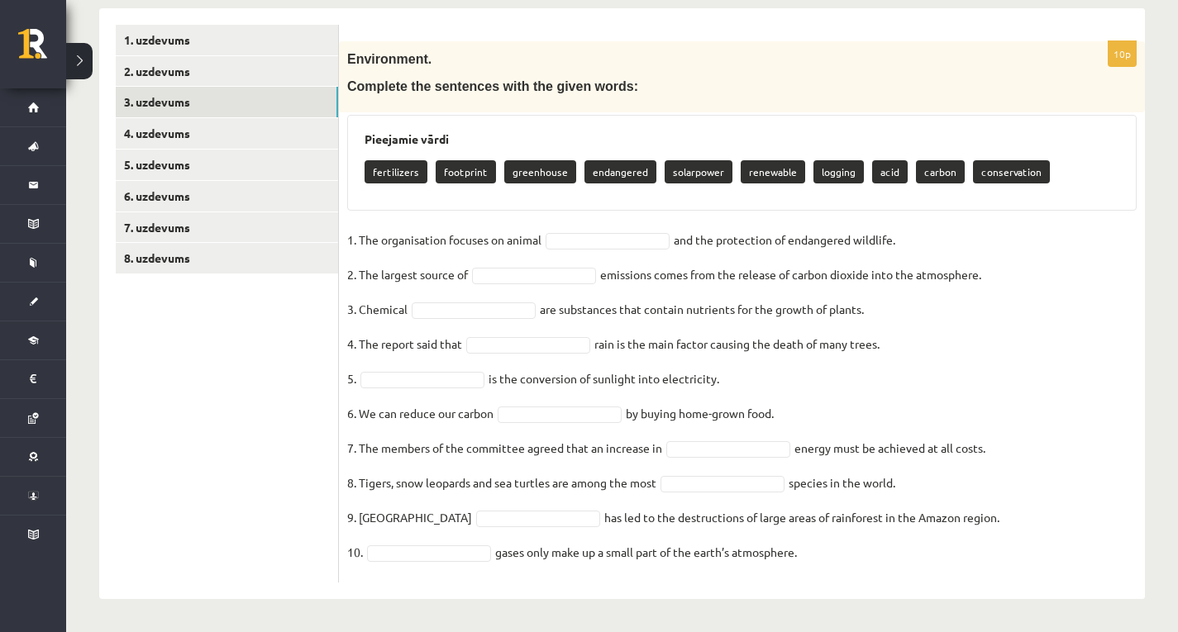
click at [1041, 234] on div "10p Environment. Complete the sentences with the given words: Pieejamie vārdi f…" at bounding box center [742, 311] width 806 height 541
click at [1049, 212] on div "10p Environment. Complete the sentences with the given words: Pieejamie vārdi f…" at bounding box center [742, 311] width 806 height 541
click at [1002, 170] on p "conservation" at bounding box center [1011, 171] width 77 height 23
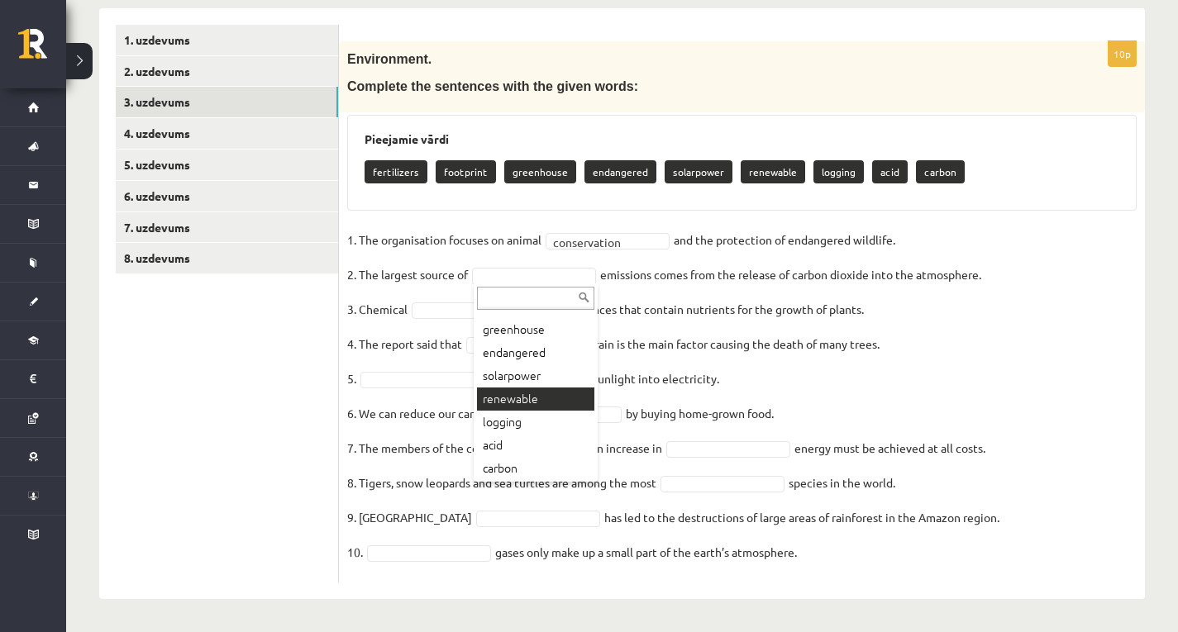
scroll to position [66, 0]
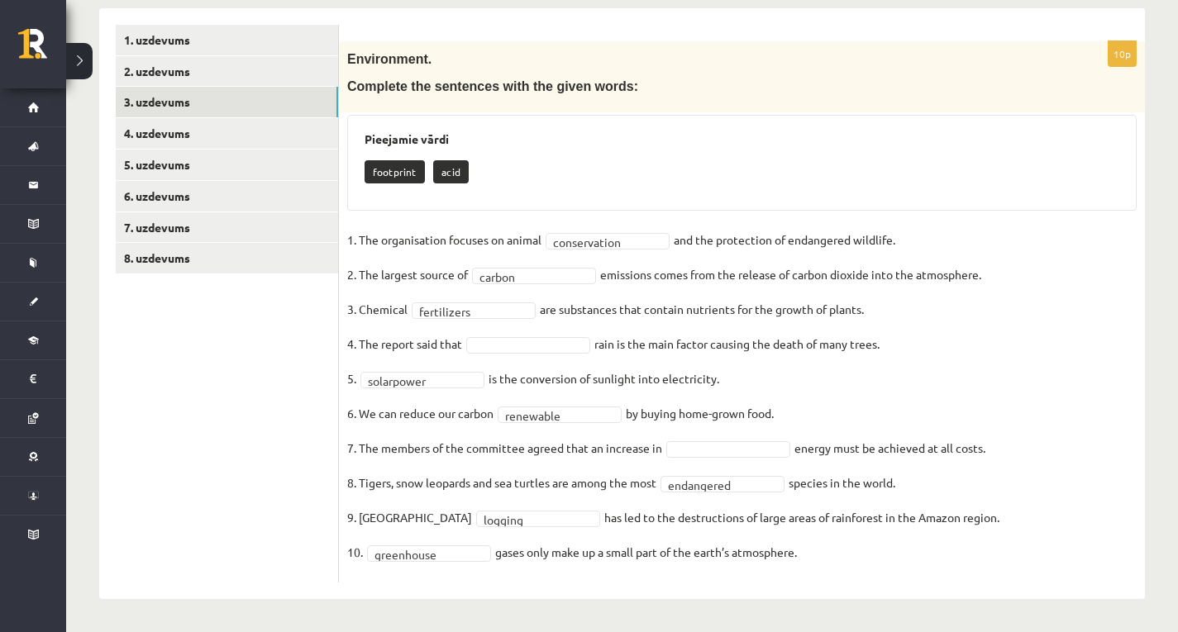
click at [761, 434] on fieldset "**********" at bounding box center [741, 400] width 789 height 347
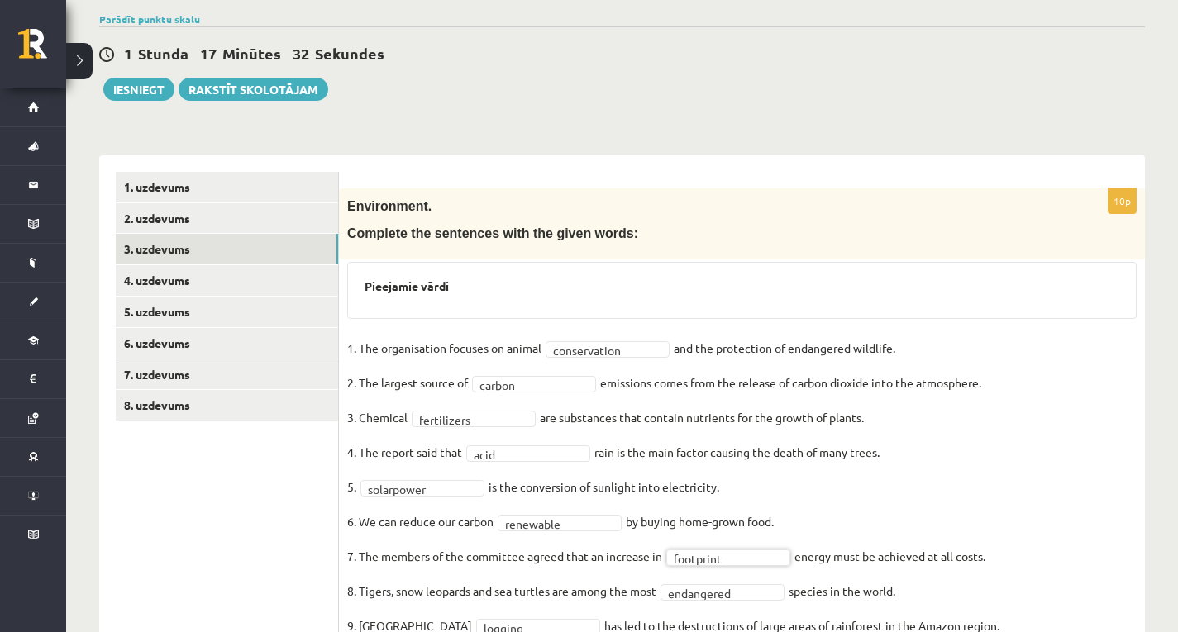
scroll to position [0, 0]
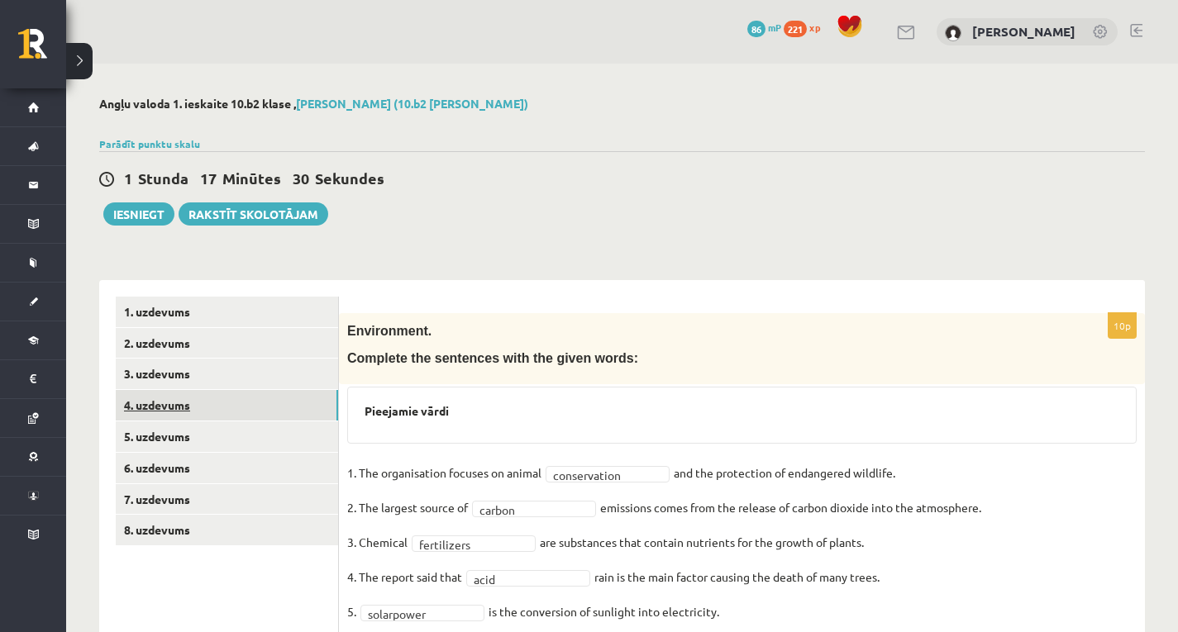
click at [117, 402] on link "4. uzdevums" at bounding box center [227, 405] width 222 height 31
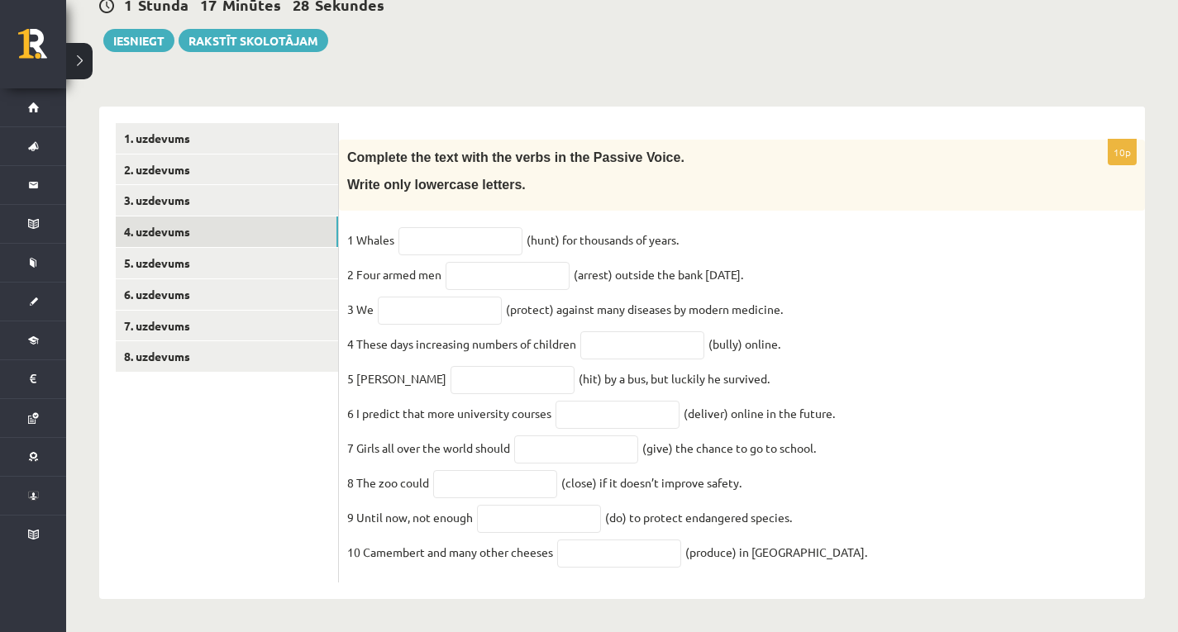
scroll to position [190, 0]
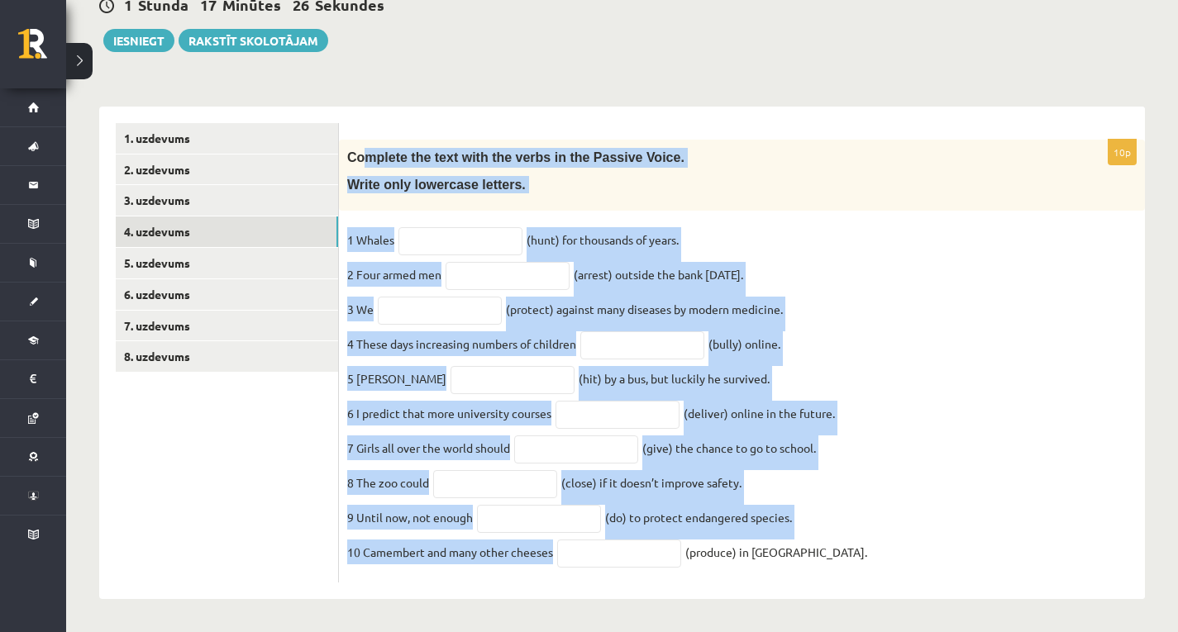
drag, startPoint x: 369, startPoint y: 136, endPoint x: 608, endPoint y: 515, distance: 448.3
click at [679, 594] on div "10p Complete the text with the verbs in the Passive Voice. Write only lowercase…" at bounding box center [742, 353] width 806 height 493
drag, startPoint x: 345, startPoint y: 140, endPoint x: 857, endPoint y: 671, distance: 737.0
click at [857, 459] on html "0 Dāvanas 86 mP 221 xp Loreta Veigule Sākums Aktuāli Kā mācīties eSKOLĀ Kontakt…" at bounding box center [589, 142] width 1178 height 632
copy div "Complete the text with the verbs in the Passive Voice. Write only lowercase let…"
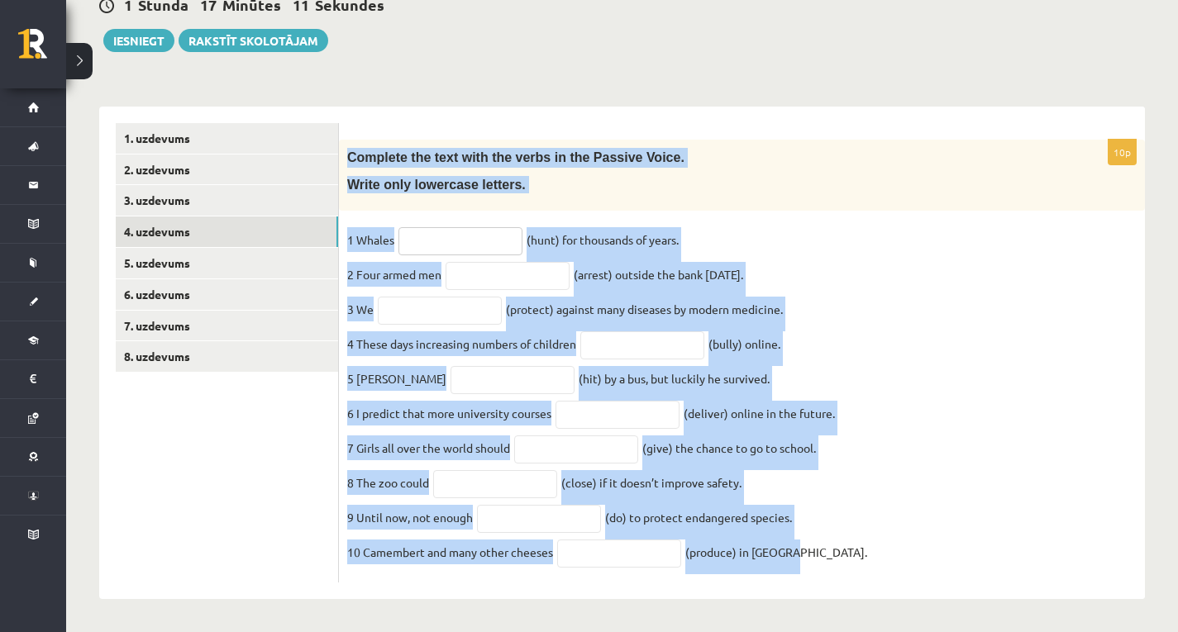
click at [482, 230] on input "text" at bounding box center [460, 241] width 124 height 28
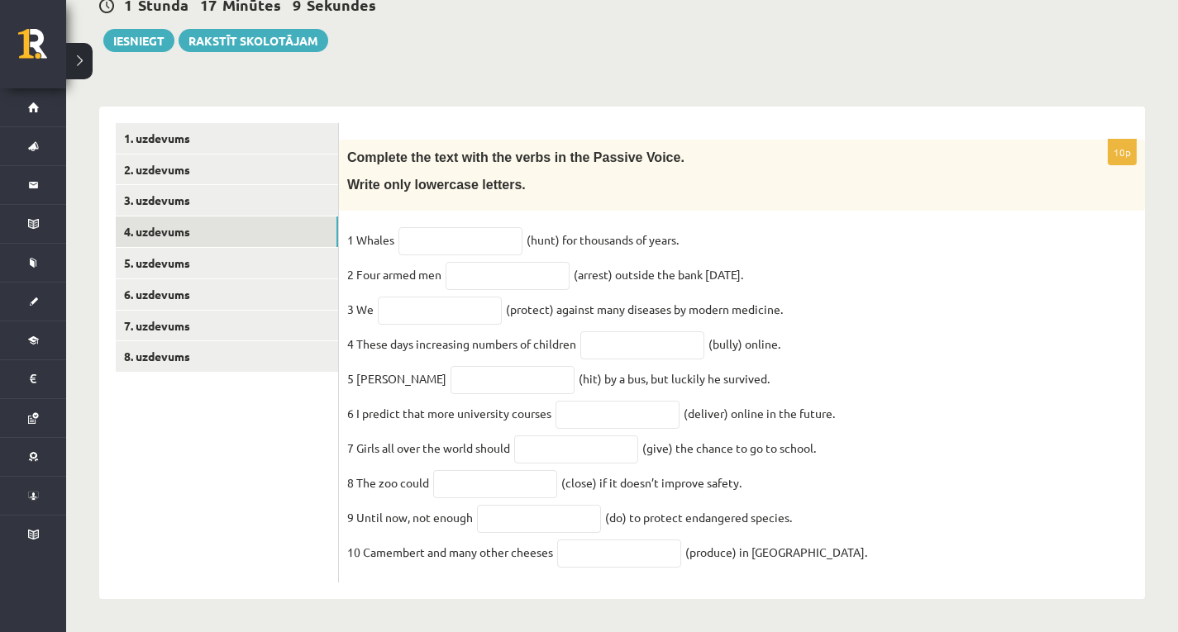
click at [276, 456] on ul "1. uzdevums 2. uzdevums 3. uzdevums 4. uzdevums 5. uzdevums 6. uzdevums 7. uzde…" at bounding box center [227, 353] width 223 height 460
click at [473, 204] on div "10p Complete the text with the verbs in the Passive Voice. Write only lowercase…" at bounding box center [742, 361] width 806 height 443
click at [517, 262] on input "text" at bounding box center [507, 276] width 124 height 28
type input "**********"
click at [450, 309] on input "text" at bounding box center [440, 311] width 124 height 28
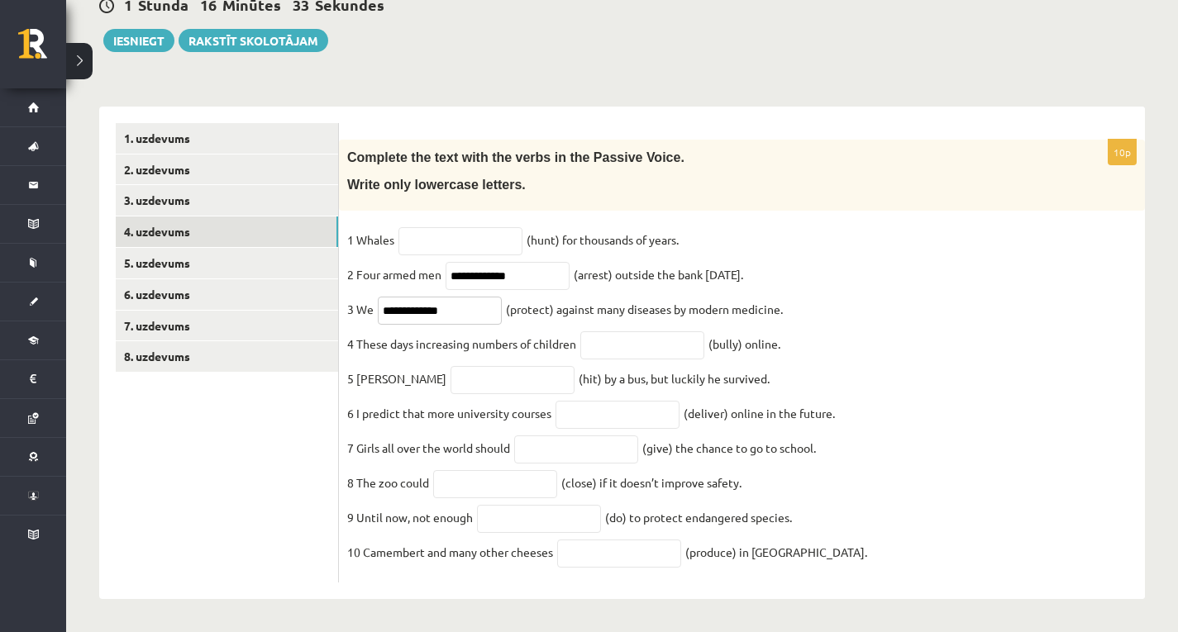
type input "**********"
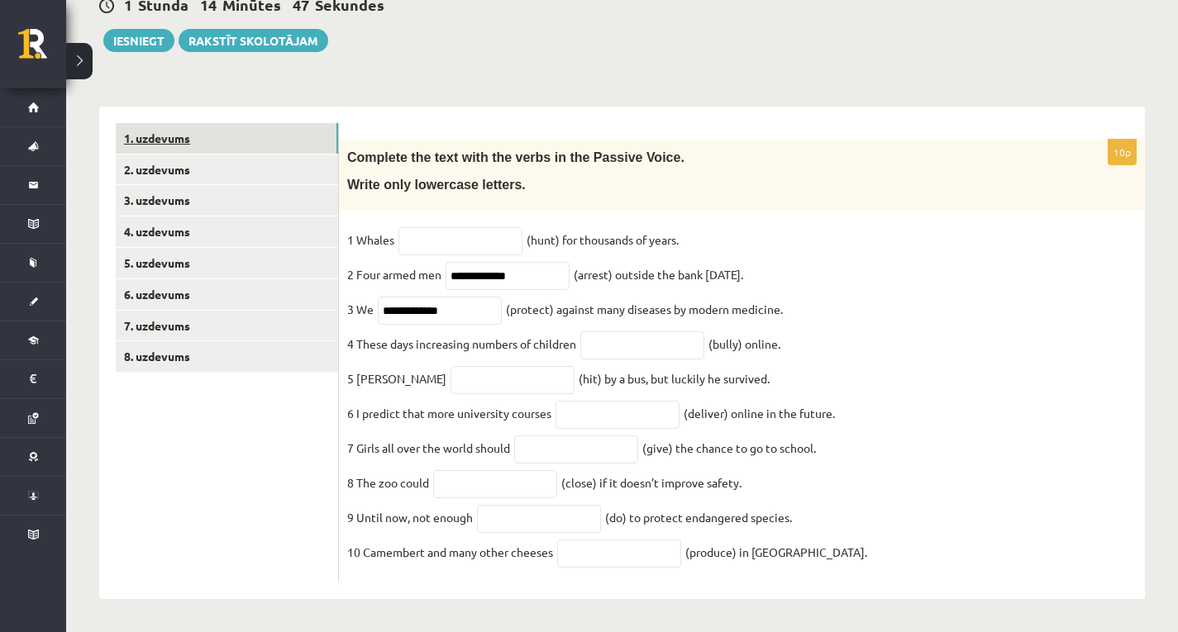
click at [176, 123] on link "1. uzdevums" at bounding box center [227, 138] width 222 height 31
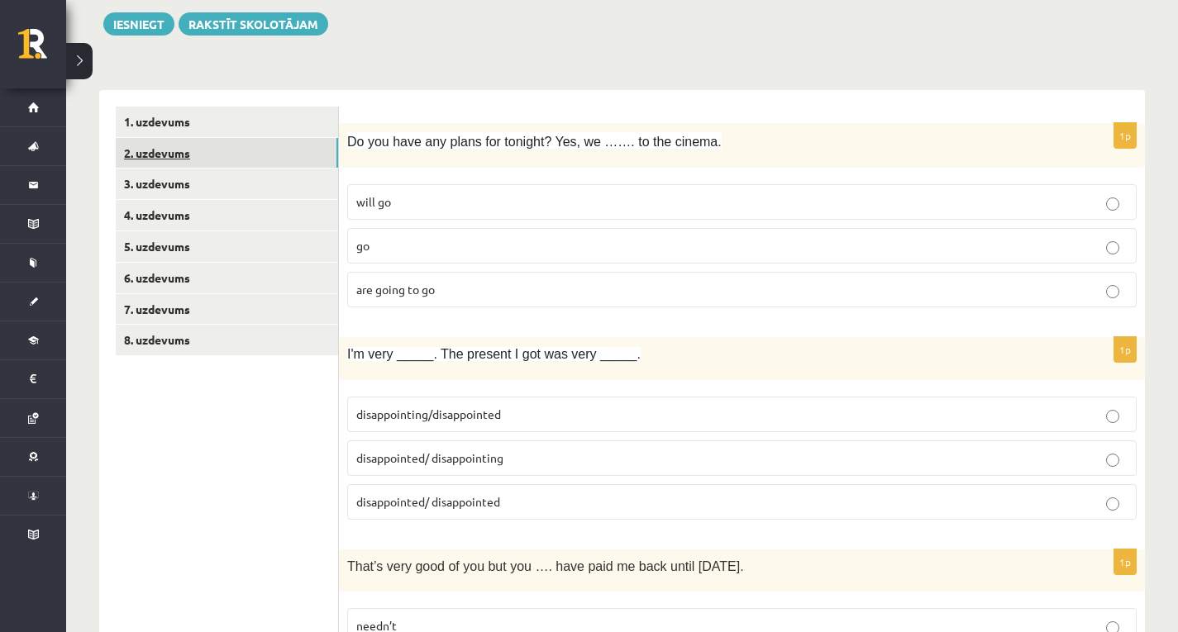
click at [135, 155] on link "2. uzdevums" at bounding box center [227, 153] width 222 height 31
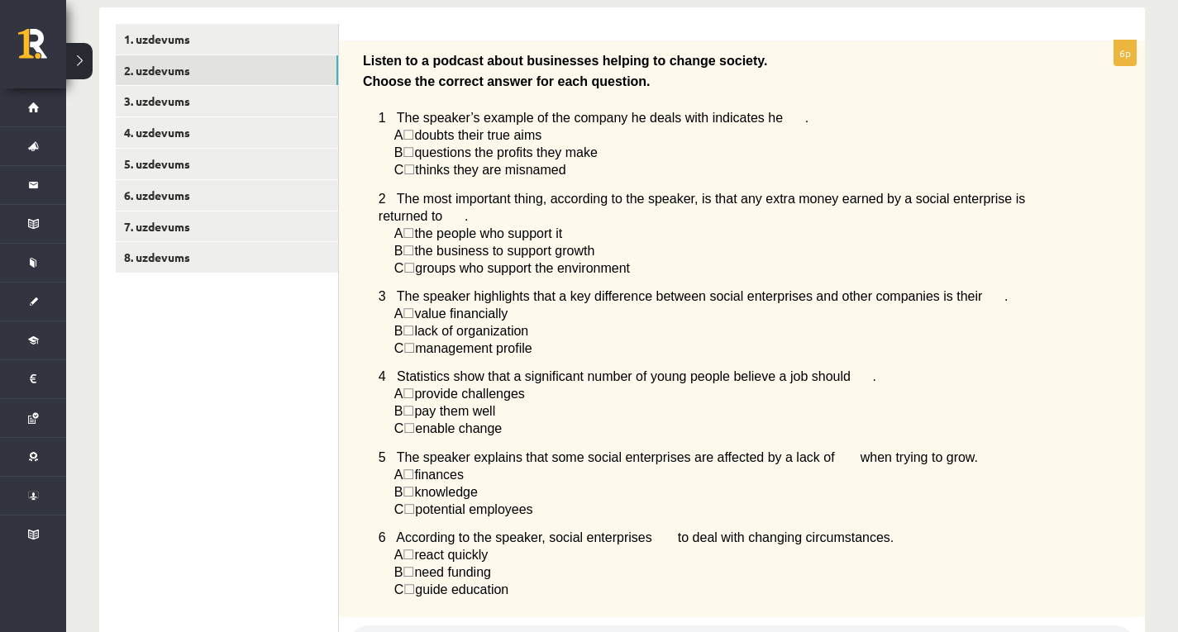
scroll to position [107, 0]
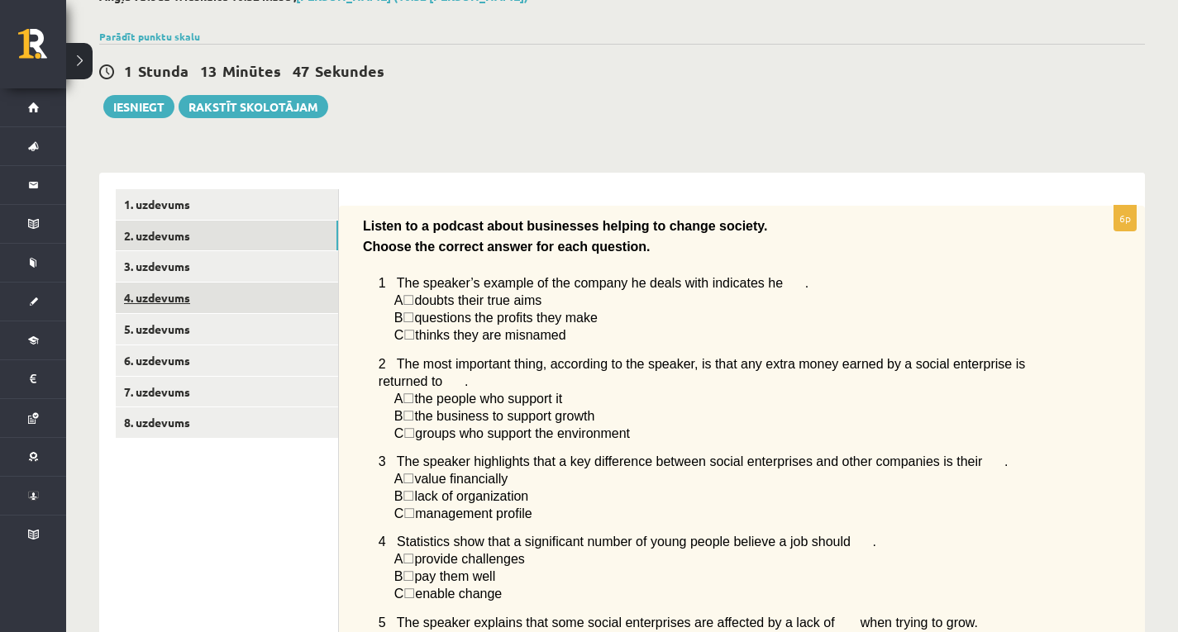
click at [148, 290] on link "4. uzdevums" at bounding box center [227, 298] width 222 height 31
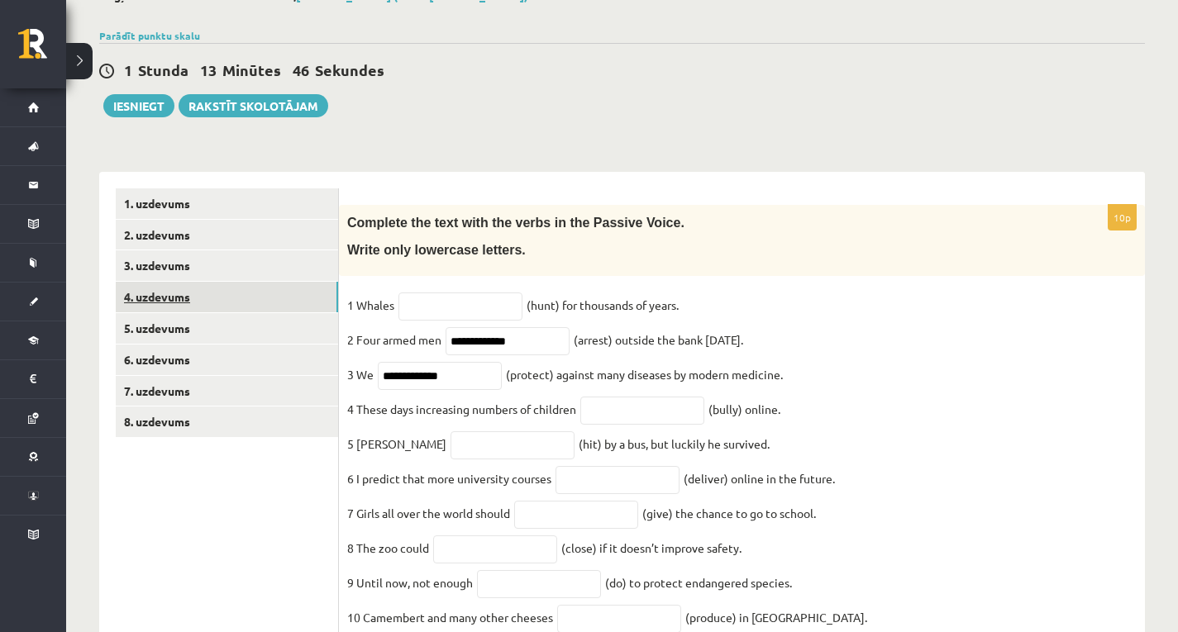
scroll to position [190, 0]
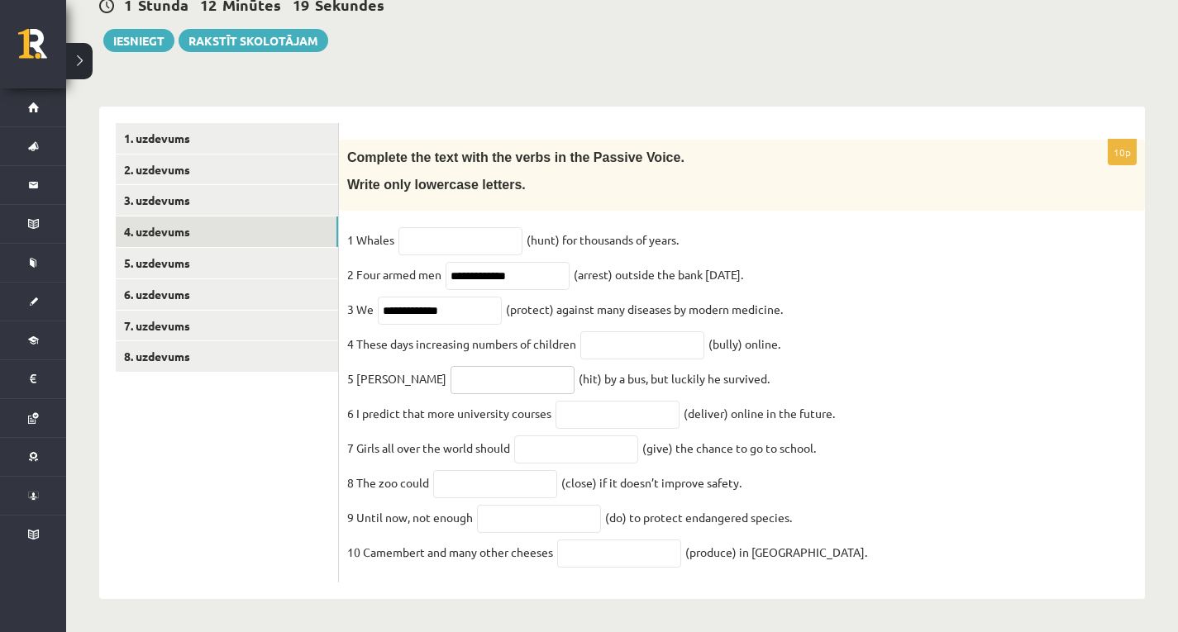
click at [450, 373] on input "text" at bounding box center [512, 380] width 124 height 28
type input "*******"
click at [648, 338] on input "text" at bounding box center [642, 345] width 124 height 28
click at [594, 428] on fieldset "**********" at bounding box center [741, 400] width 789 height 347
click at [595, 436] on input "text" at bounding box center [576, 450] width 124 height 28
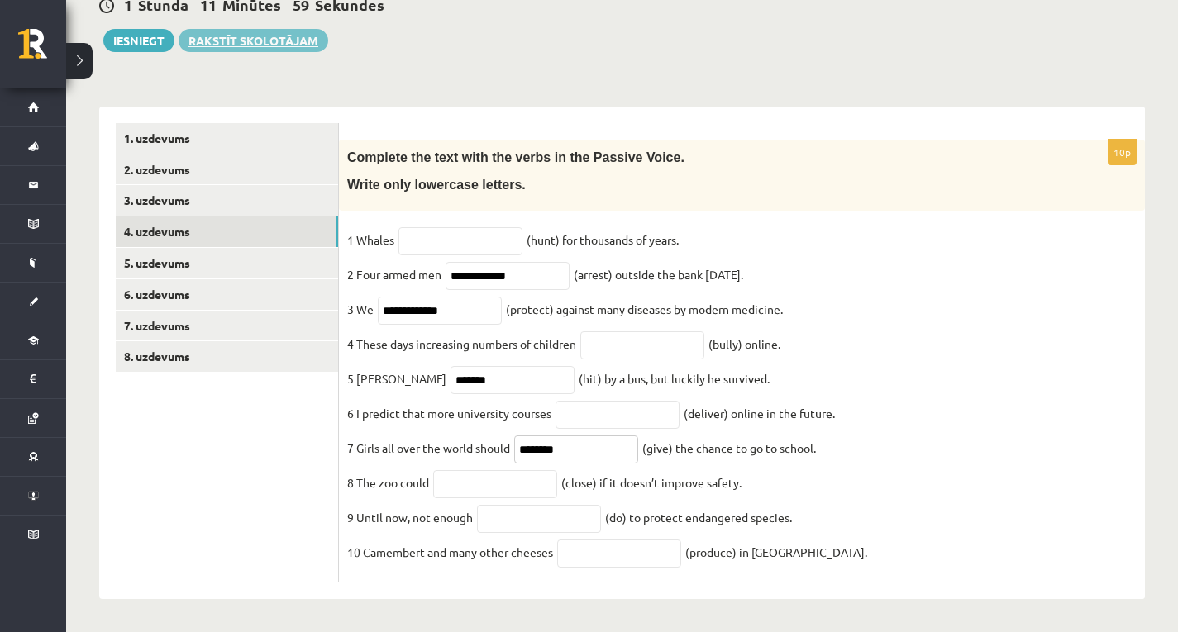
type input "********"
click at [525, 470] on input "text" at bounding box center [495, 484] width 124 height 28
type input "*********"
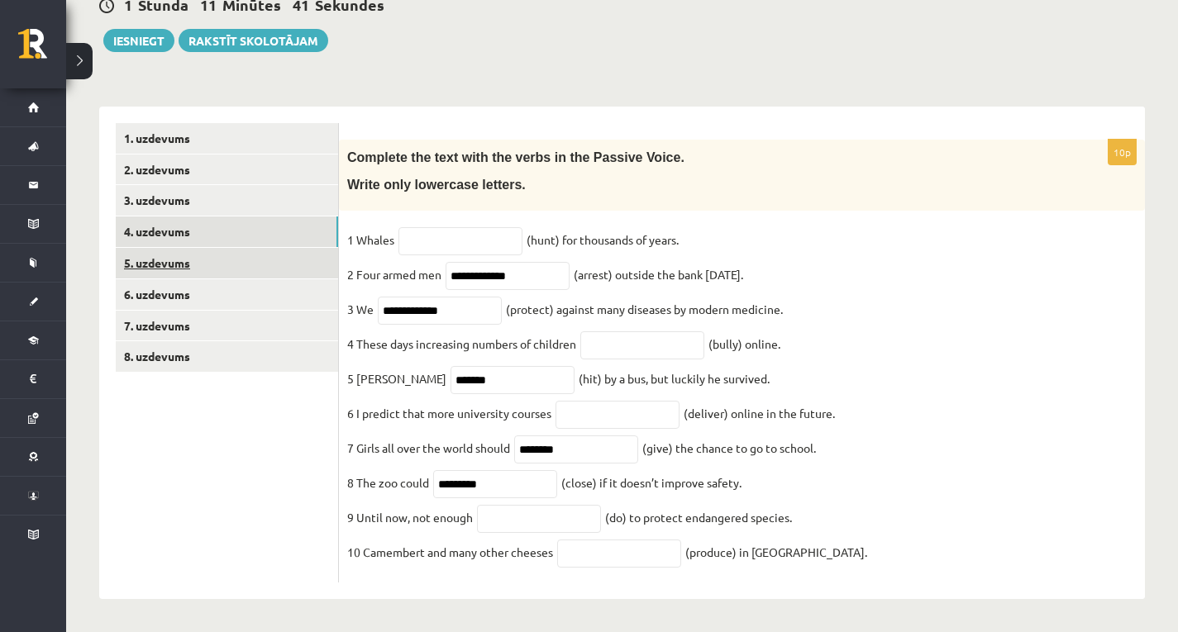
click at [168, 248] on link "5. uzdevums" at bounding box center [227, 263] width 222 height 31
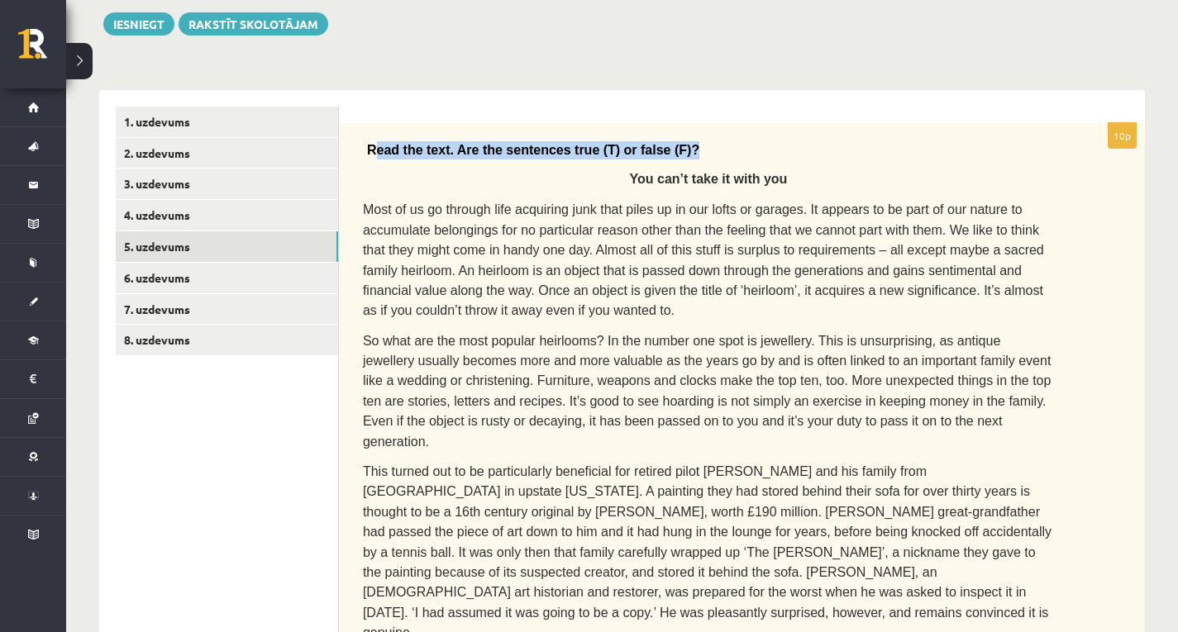
drag, startPoint x: 370, startPoint y: 150, endPoint x: 382, endPoint y: 174, distance: 27.4
click at [382, 174] on div "Read the text. Are the sentences true (T) or false (F)? You can’t take it with …" at bounding box center [742, 522] width 806 height 799
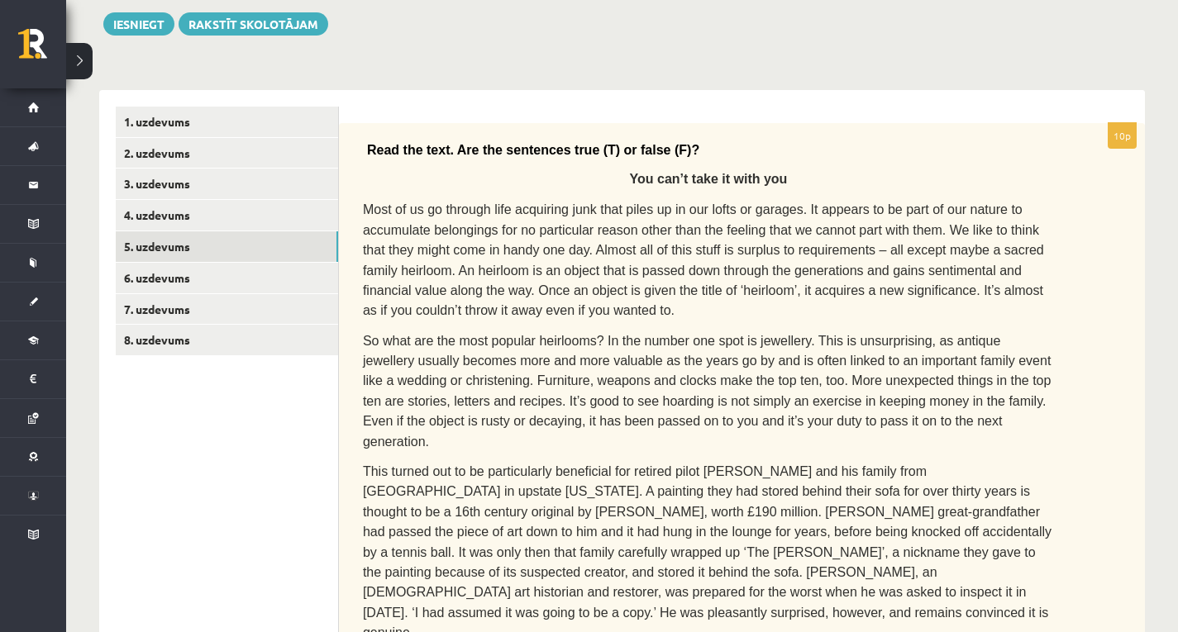
click at [360, 157] on div "Read the text. Are the sentences true (T) or false (F)? You can’t take it with …" at bounding box center [742, 522] width 806 height 799
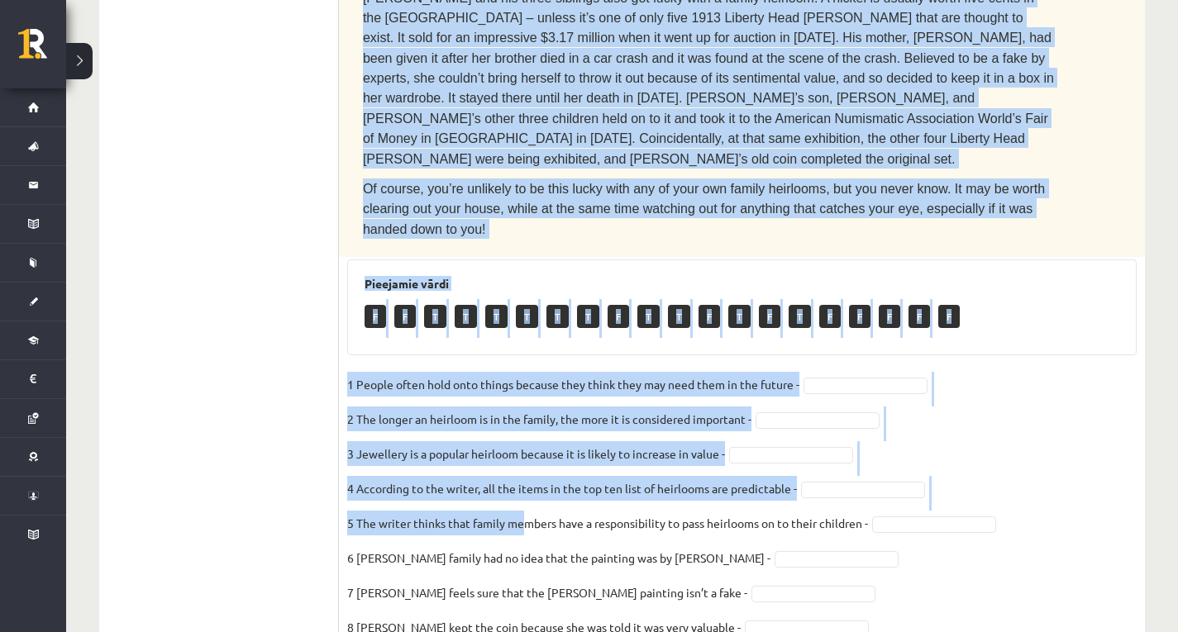
scroll to position [857, 0]
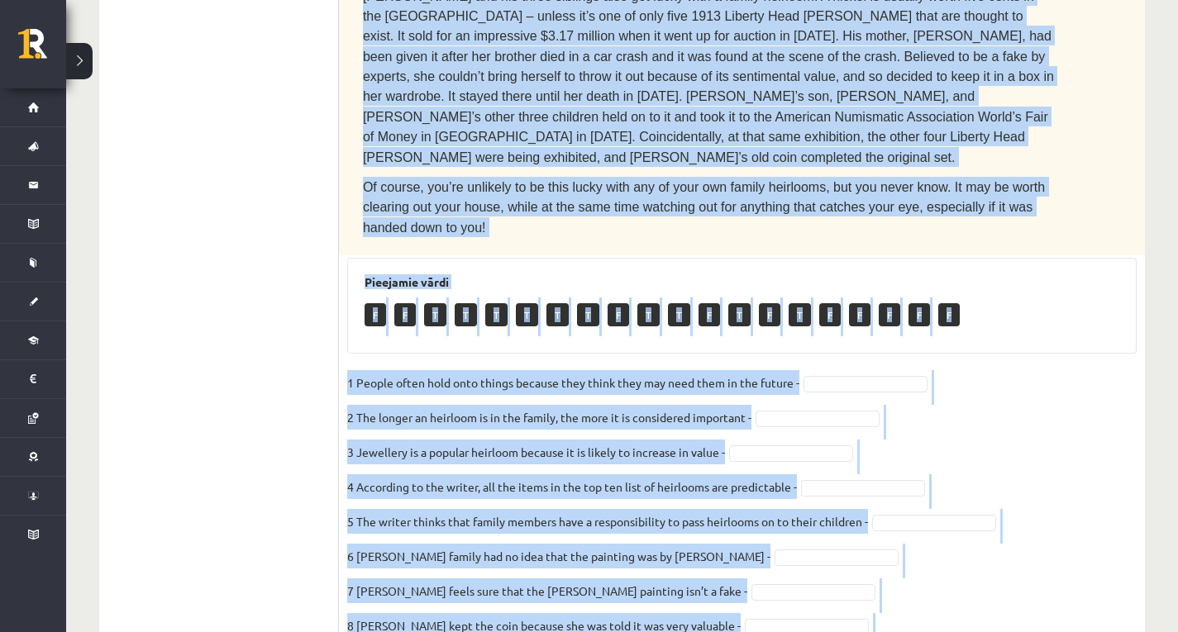
drag, startPoint x: 368, startPoint y: 147, endPoint x: 806, endPoint y: 602, distance: 631.3
copy div "Read the text. Are the sentences true (T) or false (F)? You can’t take it with …"
click at [879, 370] on fieldset "1 People often hold onto things because they think they may need them in the fu…" at bounding box center [741, 543] width 789 height 347
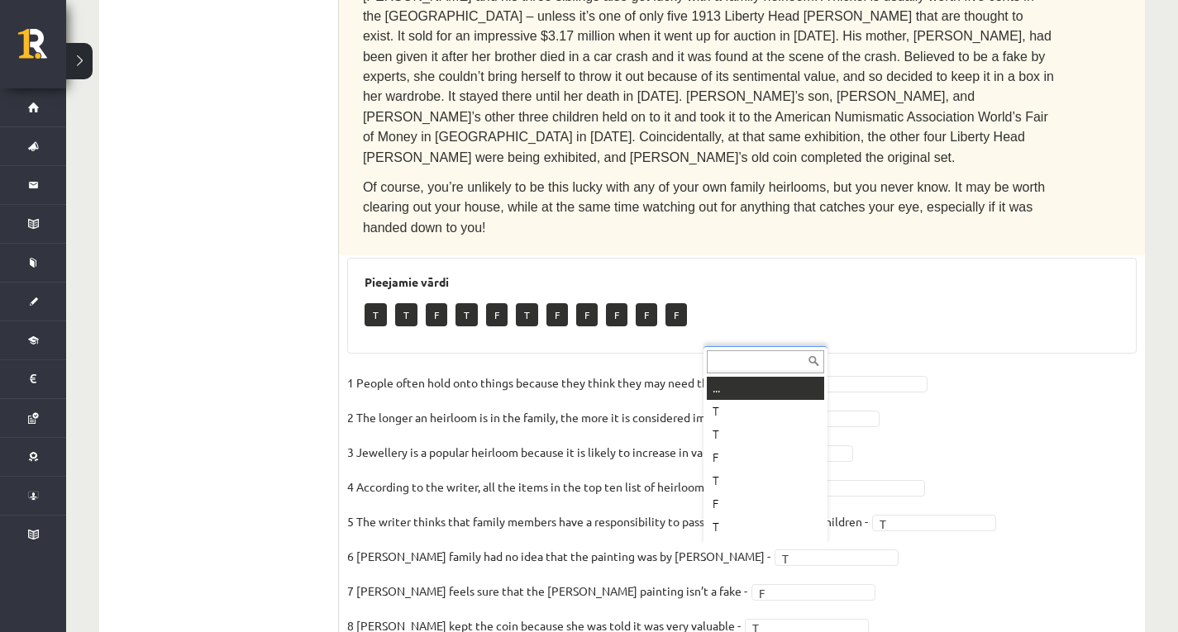
scroll to position [20, 0]
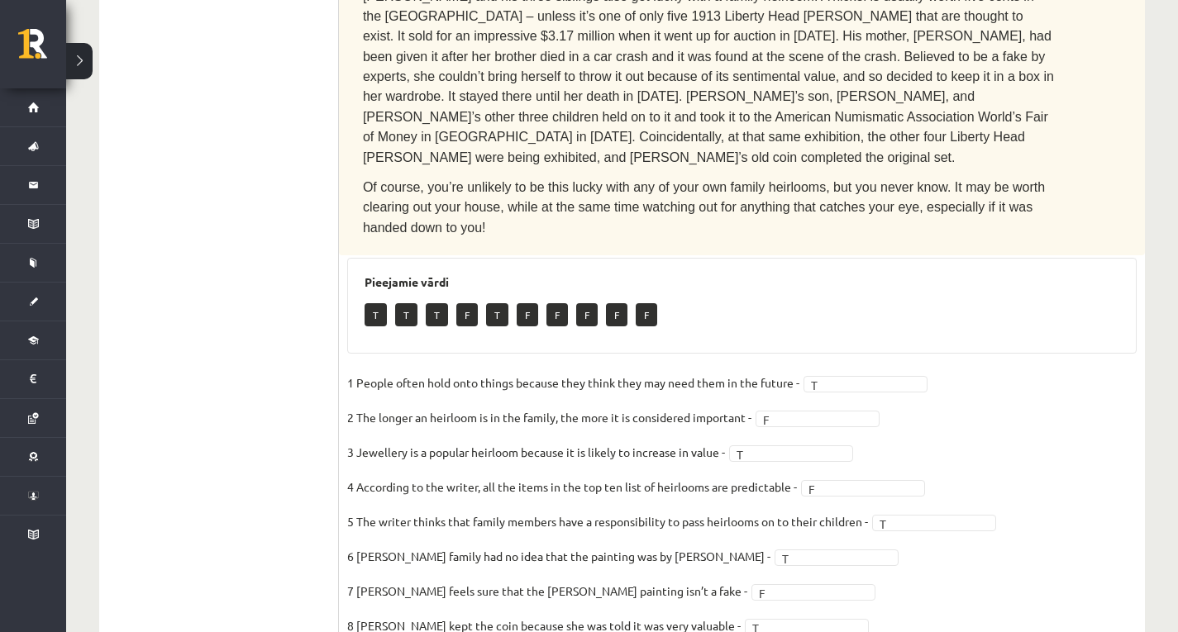
click at [955, 481] on fieldset "1 People often hold onto things because they think they may need them in the fu…" at bounding box center [741, 543] width 789 height 347
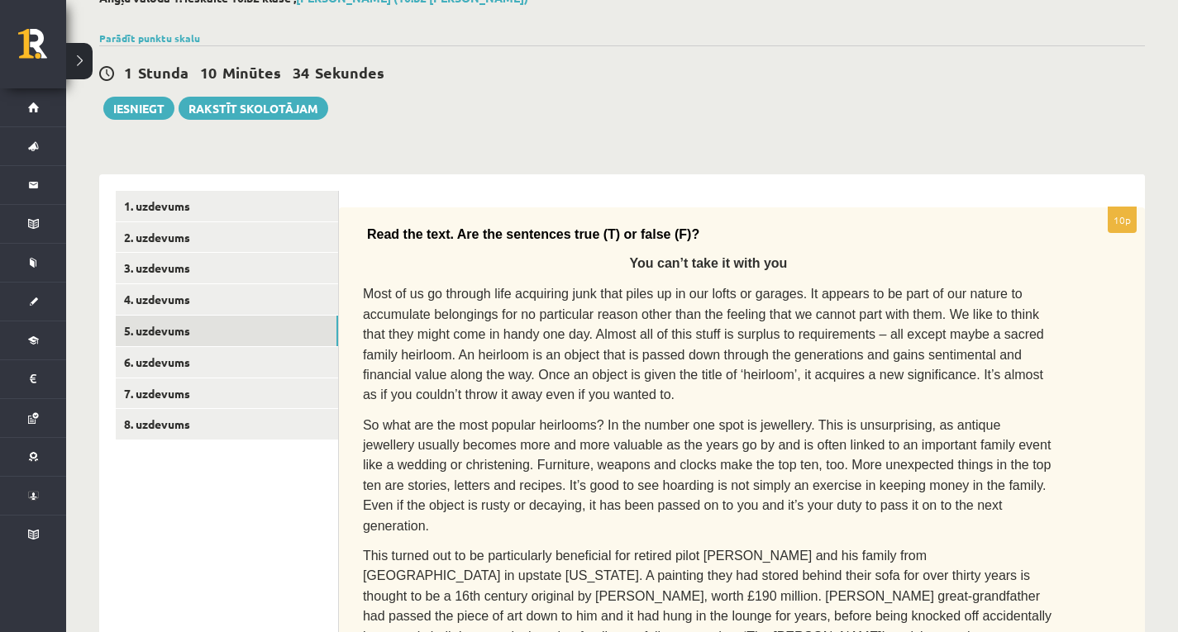
scroll to position [0, 0]
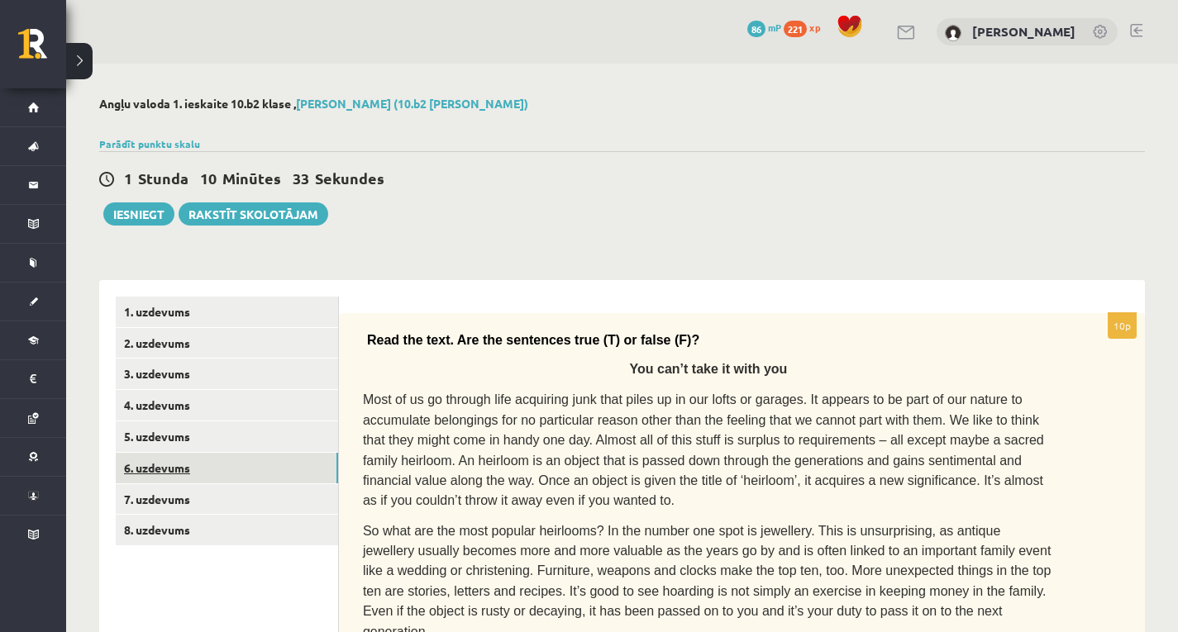
click at [243, 469] on link "6. uzdevums" at bounding box center [227, 468] width 222 height 31
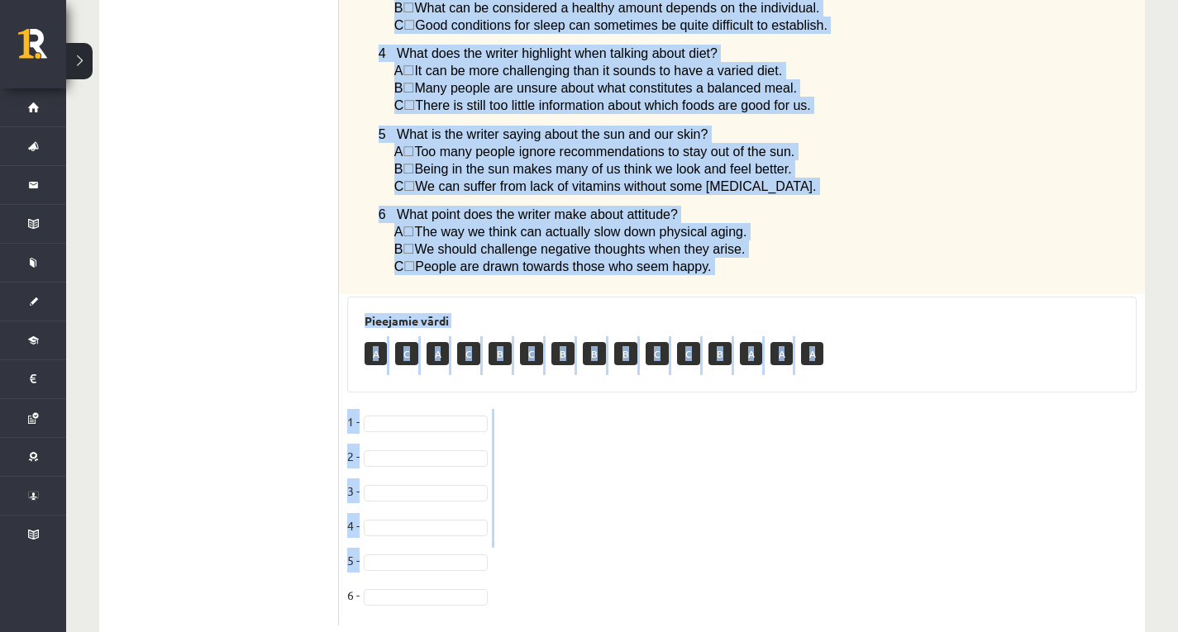
scroll to position [1150, 0]
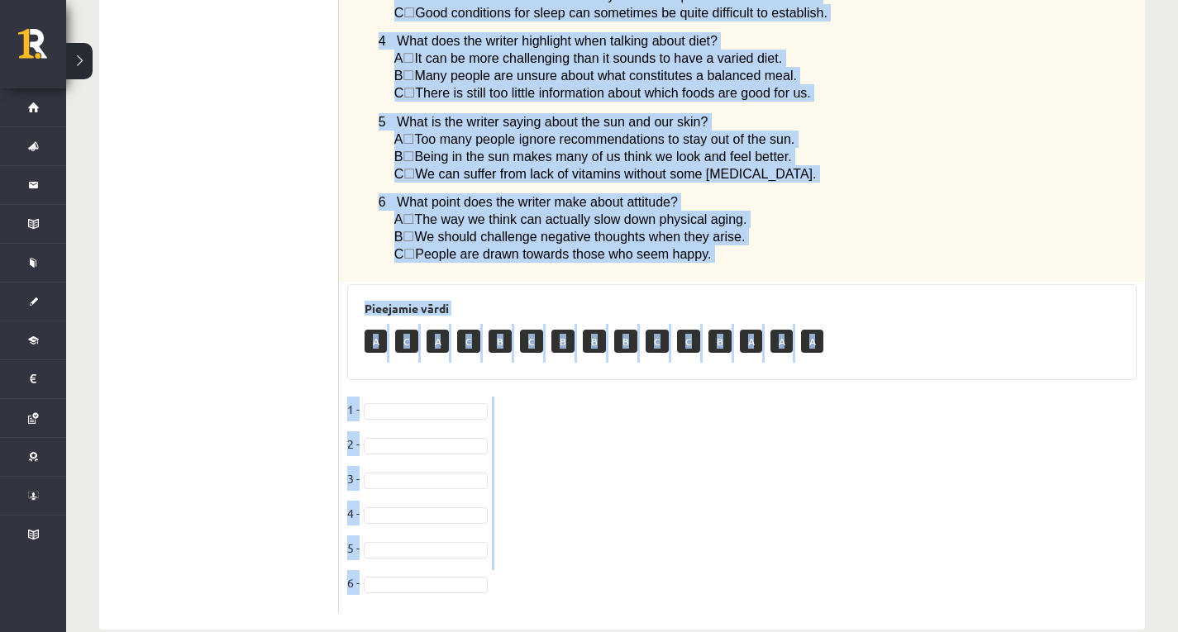
drag, startPoint x: 356, startPoint y: 245, endPoint x: 775, endPoint y: 588, distance: 541.5
copy div "Read the article about staying young and choose the correct answer. Staying you…"
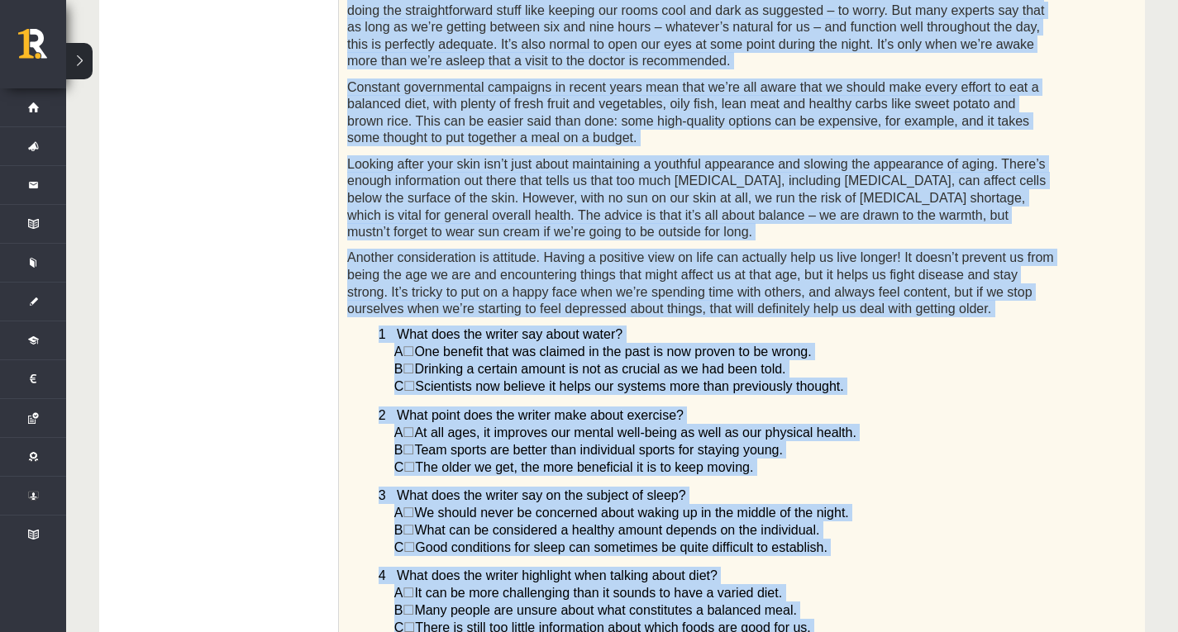
scroll to position [571, 0]
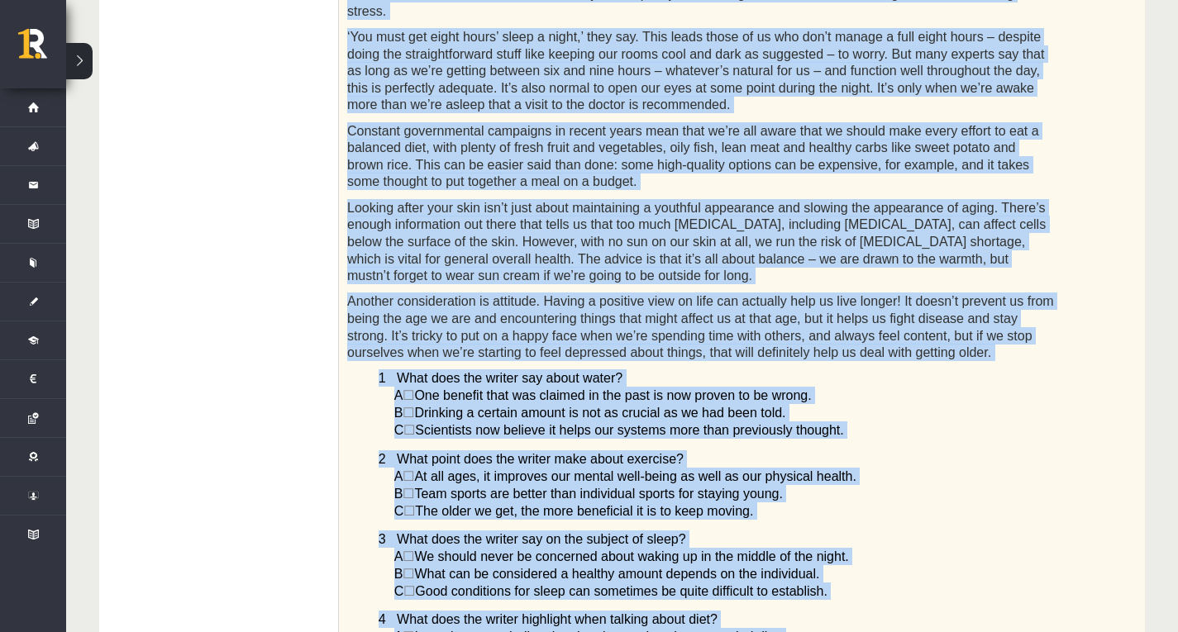
click at [983, 502] on p "C ☐  The older we get, the more beneficial it is to keep moving." at bounding box center [724, 510] width 660 height 17
click at [361, 367] on div "Read the article about staying young and choose the correct answer. Staying you…" at bounding box center [742, 301] width 806 height 1119
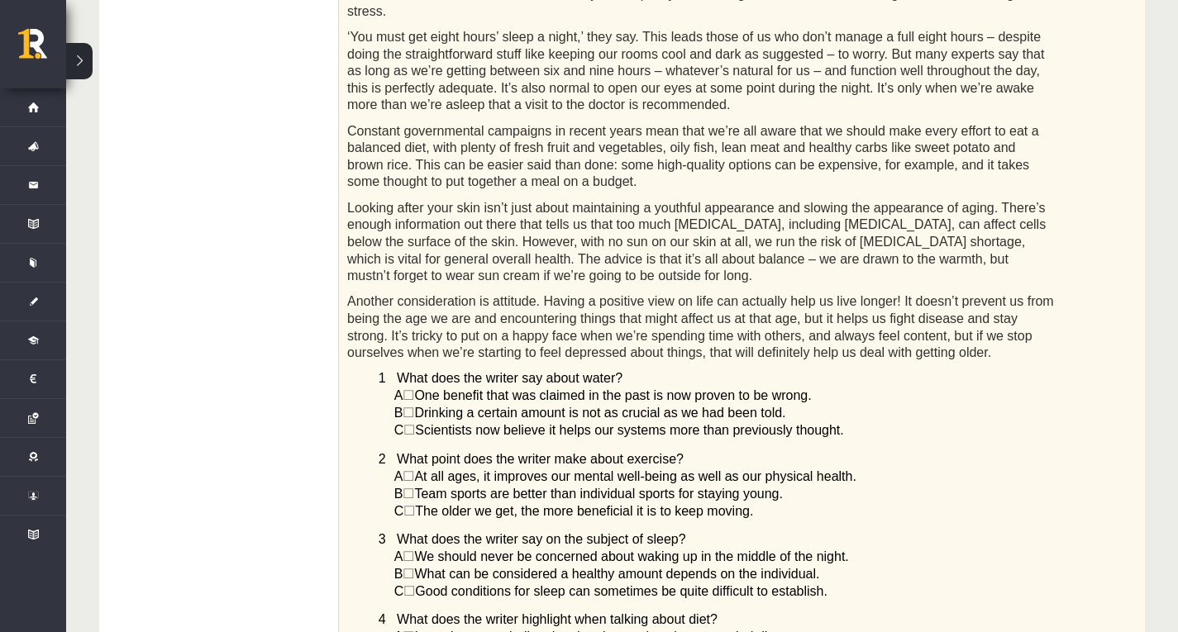
drag, startPoint x: 451, startPoint y: 387, endPoint x: 217, endPoint y: 233, distance: 279.9
click at [217, 234] on ul "1. uzdevums 2. uzdevums 3. uzdevums 4. uzdevums 5. uzdevums 6. uzdevums 7. uzde…" at bounding box center [227, 459] width 223 height 1466
click at [415, 423] on span "☐" at bounding box center [409, 430] width 12 height 14
click at [414, 406] on span "☐" at bounding box center [408, 413] width 12 height 14
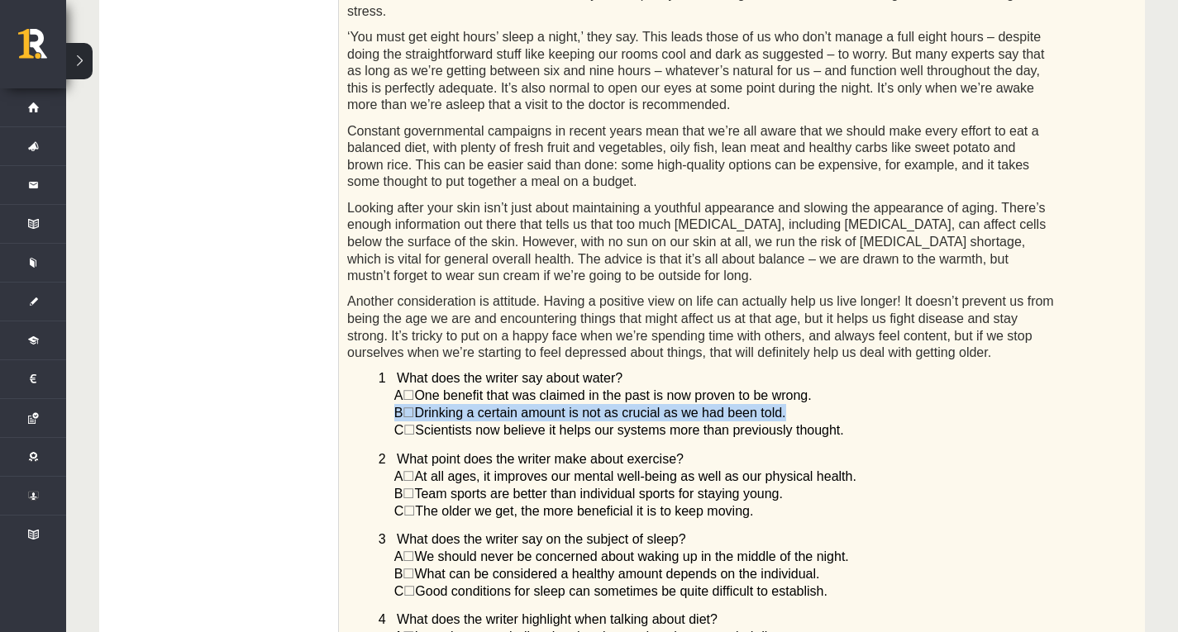
click at [414, 406] on span "☐" at bounding box center [408, 413] width 12 height 14
click at [446, 386] on div "Read the article about staying young and choose the correct answer. Staying you…" at bounding box center [742, 301] width 806 height 1119
drag, startPoint x: 982, startPoint y: 334, endPoint x: 994, endPoint y: 336, distance: 12.6
click at [990, 335] on div "Read the article about staying young and choose the correct answer. Staying you…" at bounding box center [742, 301] width 806 height 1119
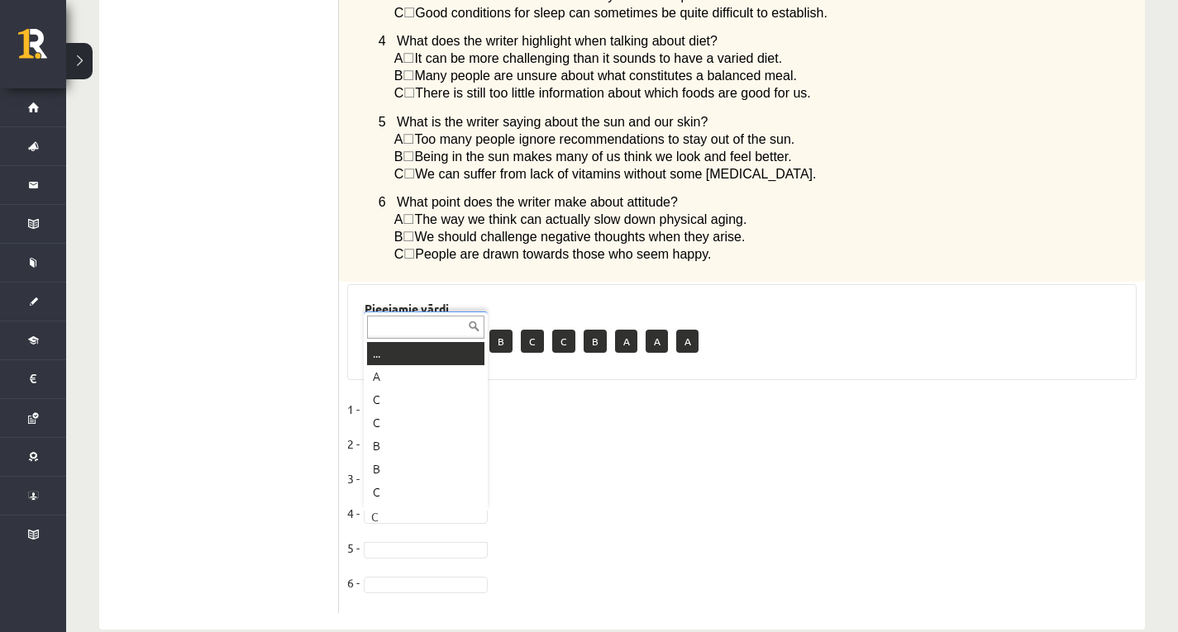
scroll to position [20, 0]
click at [415, 537] on fieldset "1 - B * 2 - A * 3 - B * 4 - C * 5 - C * 6 -" at bounding box center [741, 501] width 789 height 208
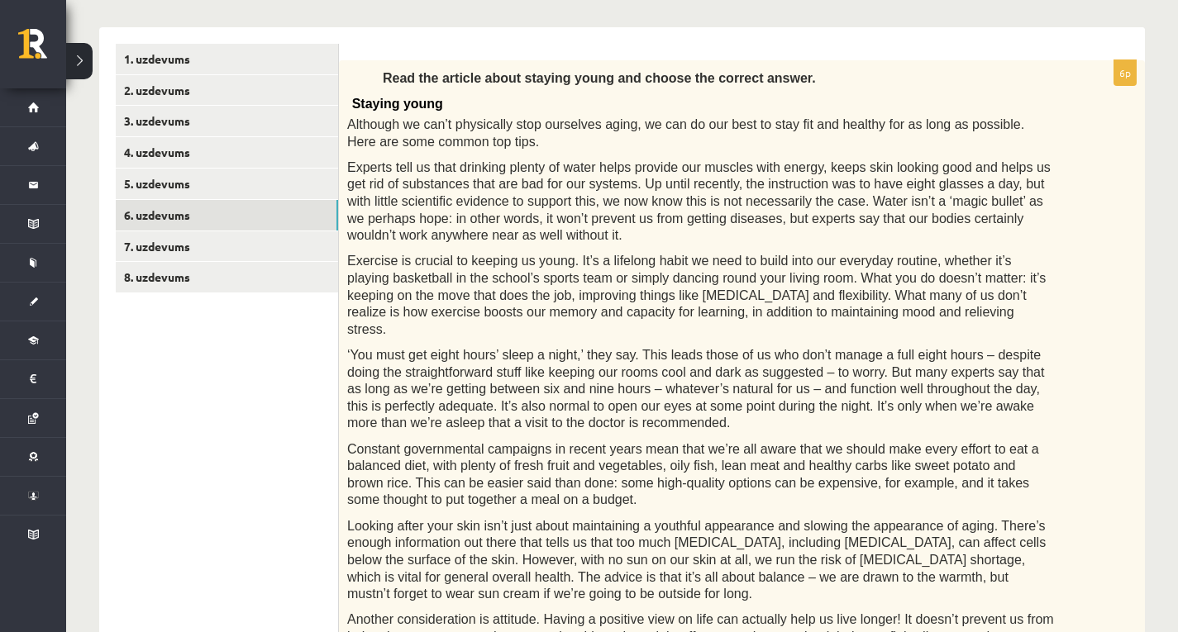
scroll to position [241, 0]
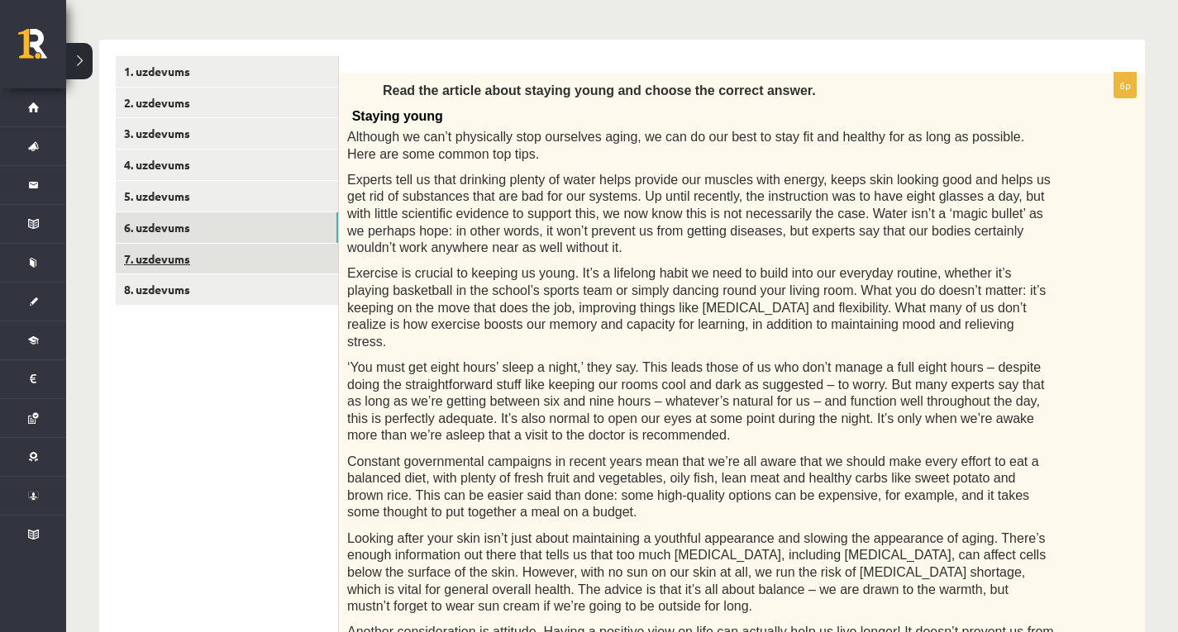
click at [146, 255] on link "7. uzdevums" at bounding box center [227, 259] width 222 height 31
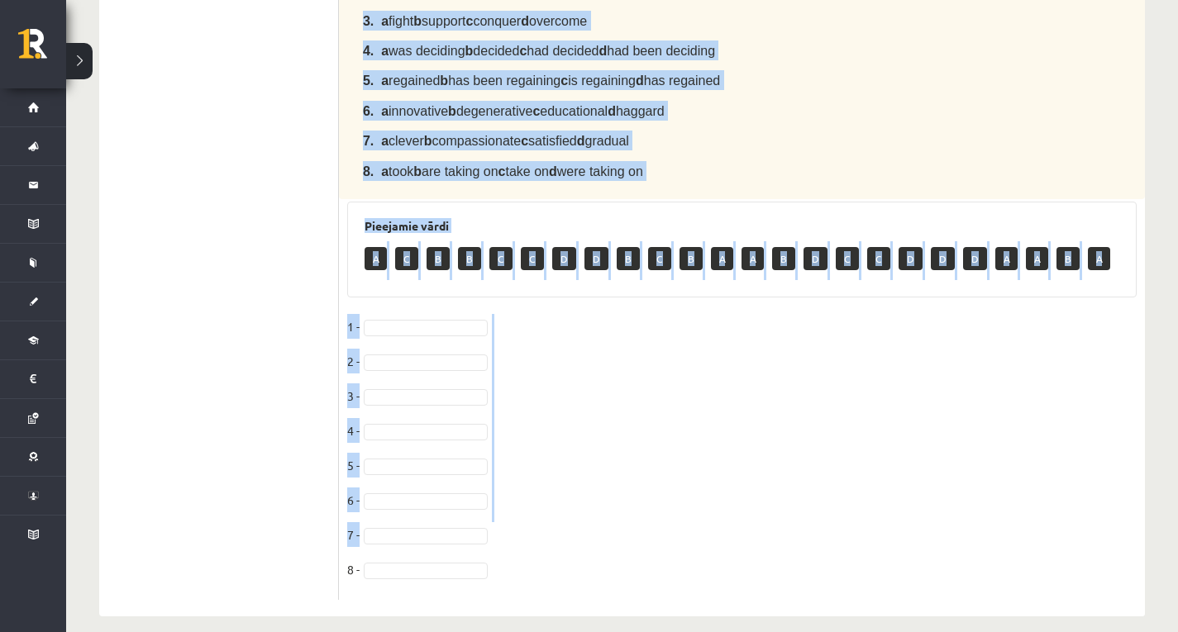
scroll to position [699, 0]
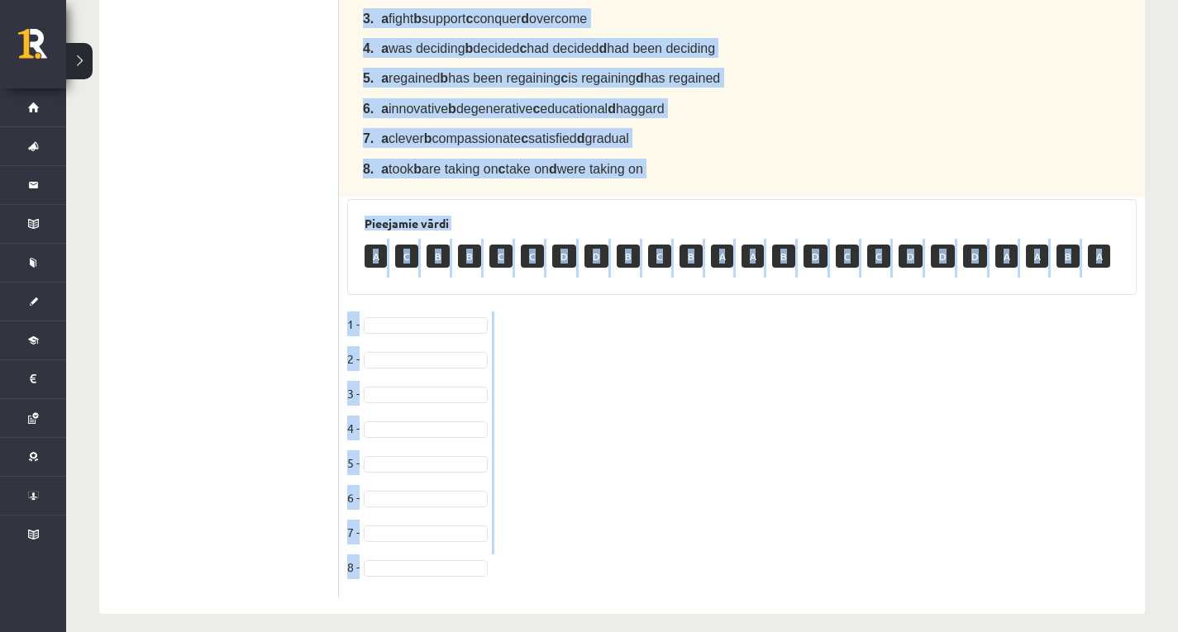
drag, startPoint x: 359, startPoint y: 89, endPoint x: 681, endPoint y: 554, distance: 565.4
click at [675, 557] on div "8p Complete the text with the correct words (a–d). Chuck Close The American por…" at bounding box center [742, 105] width 806 height 983
copy div "Complete the text with the correct words (a–d). Chuck Close The American portra…"
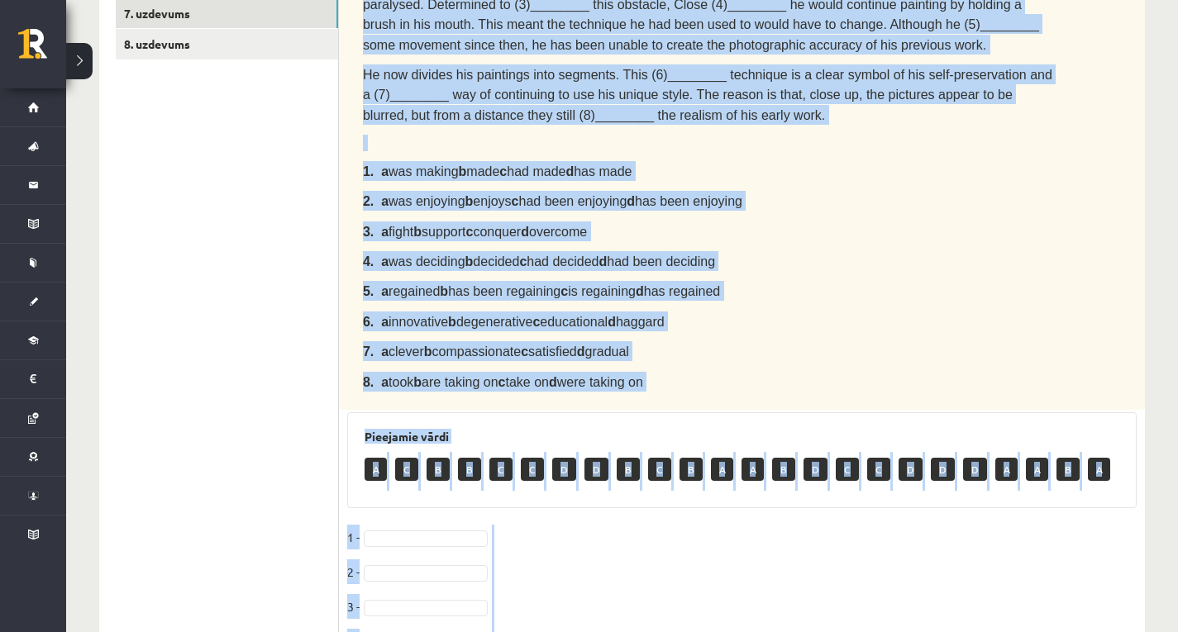
scroll to position [451, 0]
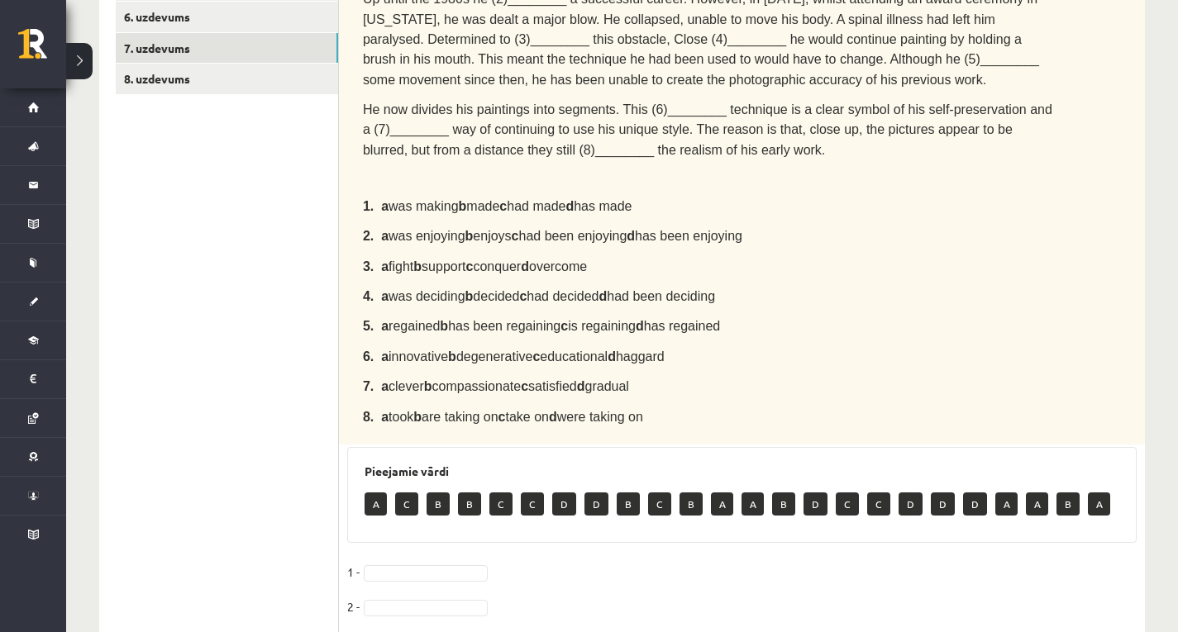
click at [262, 166] on ul "1. uzdevums 2. uzdevums 3. uzdevums 4. uzdevums 5. uzdevums 6. uzdevums 7. uzde…" at bounding box center [227, 345] width 223 height 1000
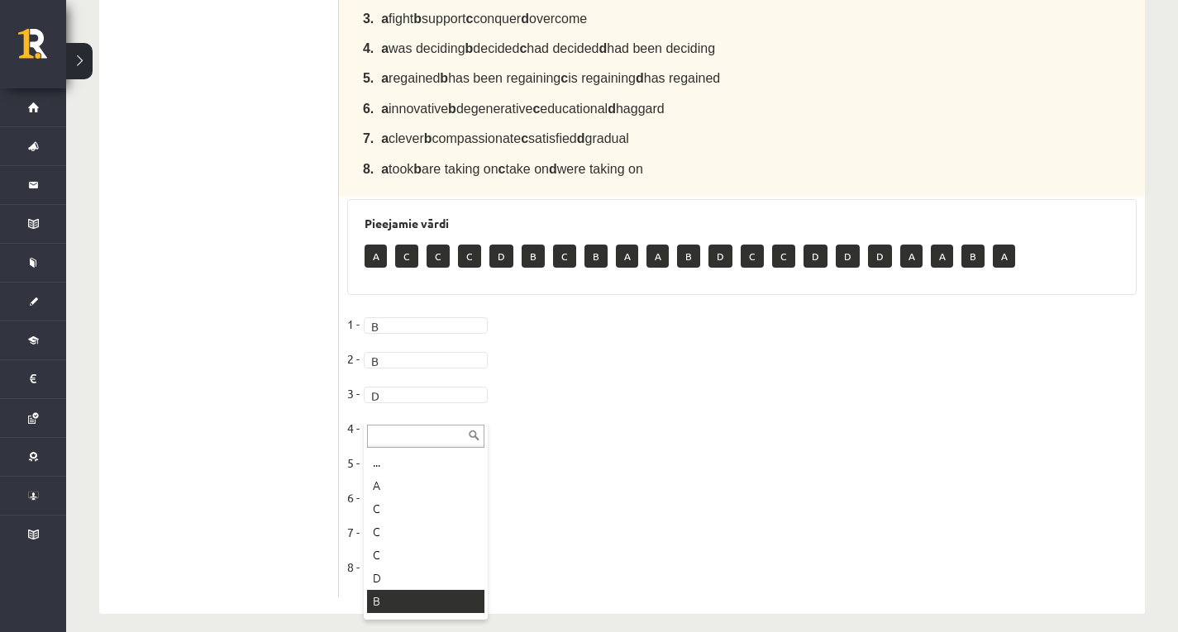
drag, startPoint x: 417, startPoint y: 598, endPoint x: 430, endPoint y: 546, distance: 53.5
click at [448, 436] on fieldset "1 - B * 2 - B * 3 - D * 4 - B * 5 - 6 - 7 - 8 -" at bounding box center [741, 451] width 789 height 278
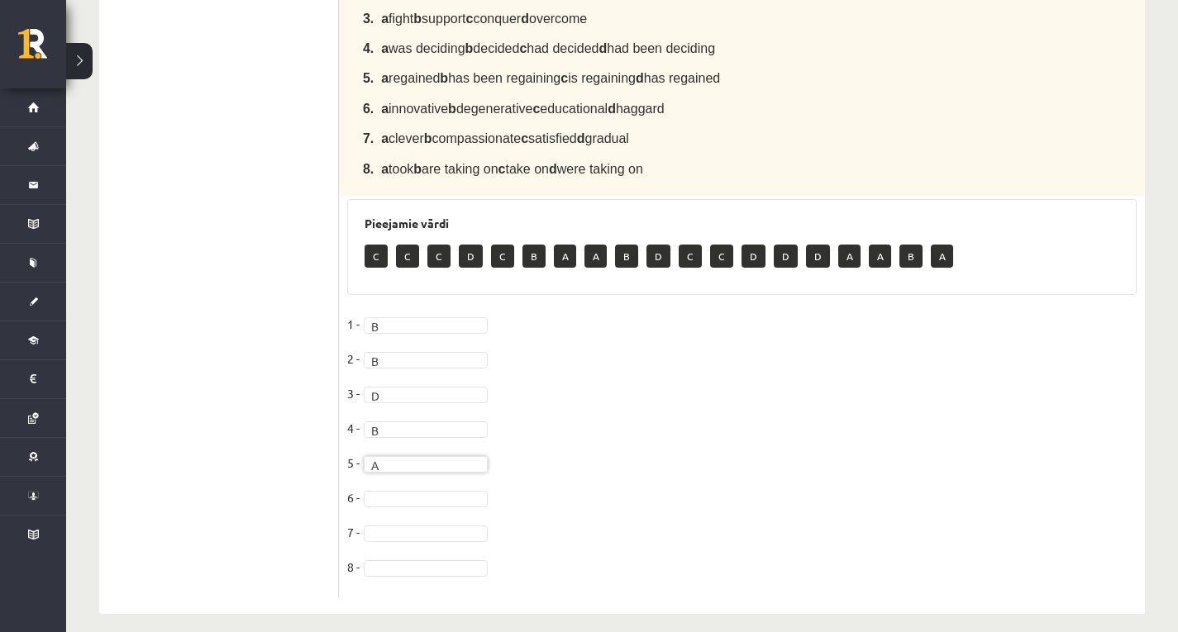
click at [436, 475] on fieldset "1 - B * 2 - B * 3 - D * 4 - B * 5 - A * 6 - 7 - 8 -" at bounding box center [741, 451] width 789 height 278
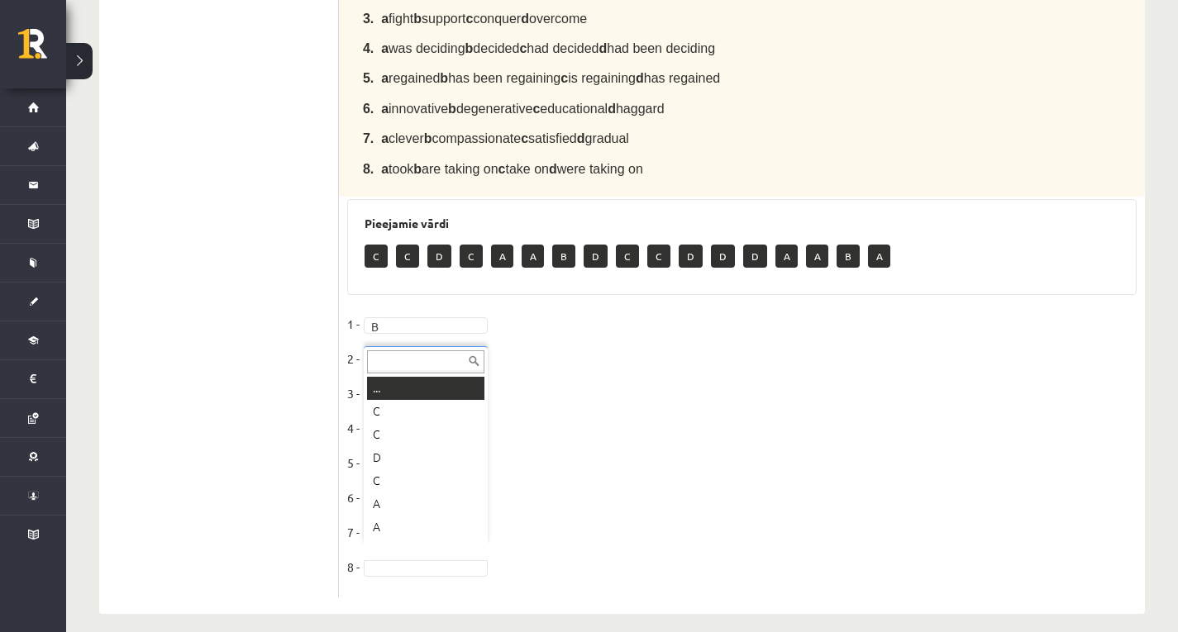
scroll to position [20, 0]
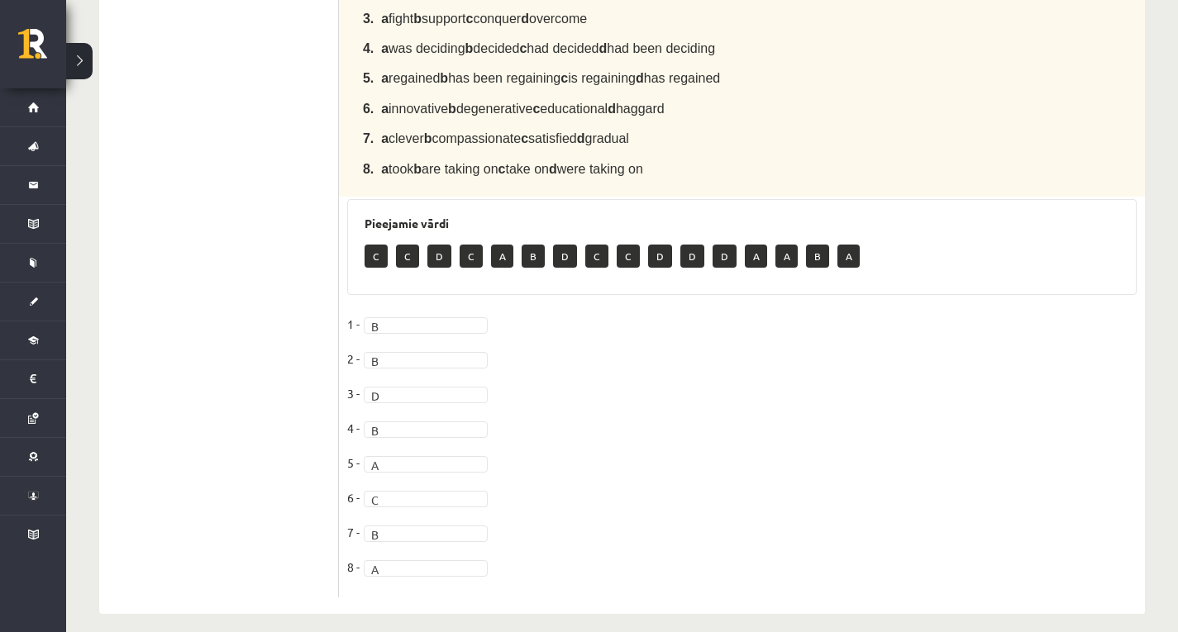
click at [408, 563] on fieldset "1 - B * 2 - B * 3 - D * 4 - B * 5 - A * 6 - C * 7 - B * 8 - A *" at bounding box center [741, 451] width 789 height 278
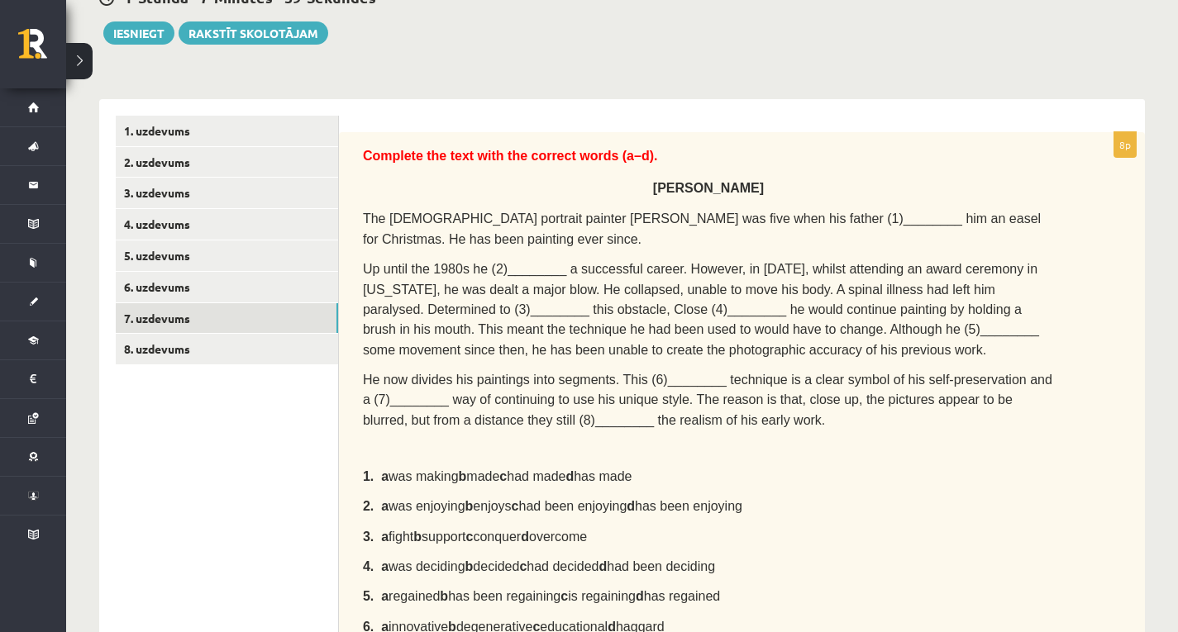
scroll to position [38, 0]
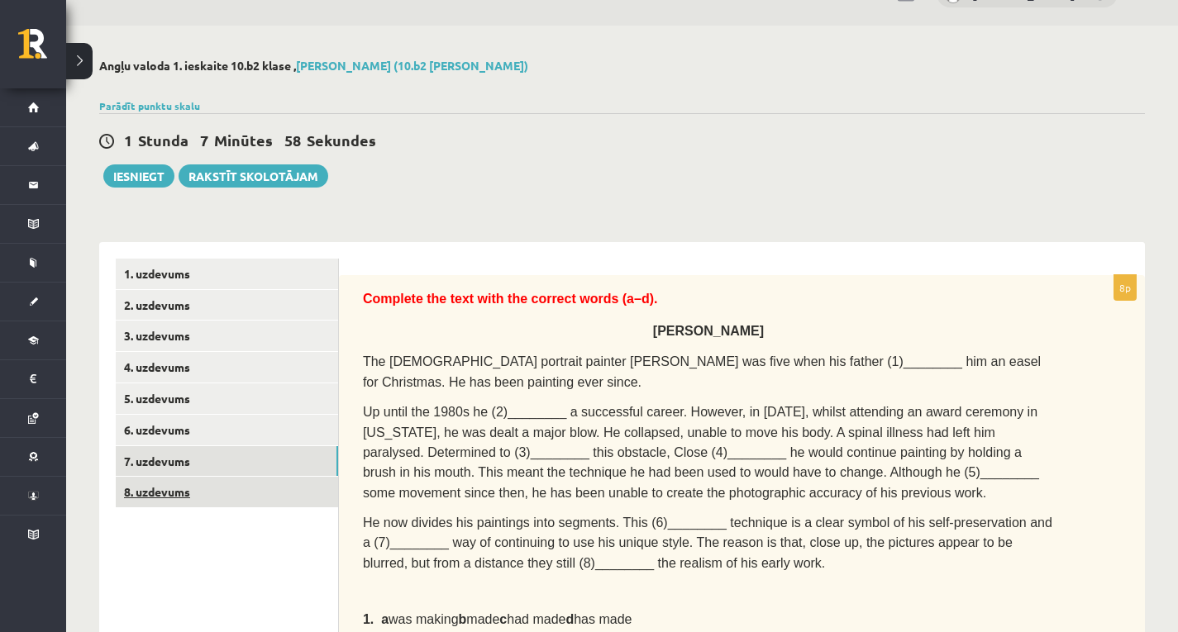
click at [273, 498] on link "8. uzdevums" at bounding box center [227, 492] width 222 height 31
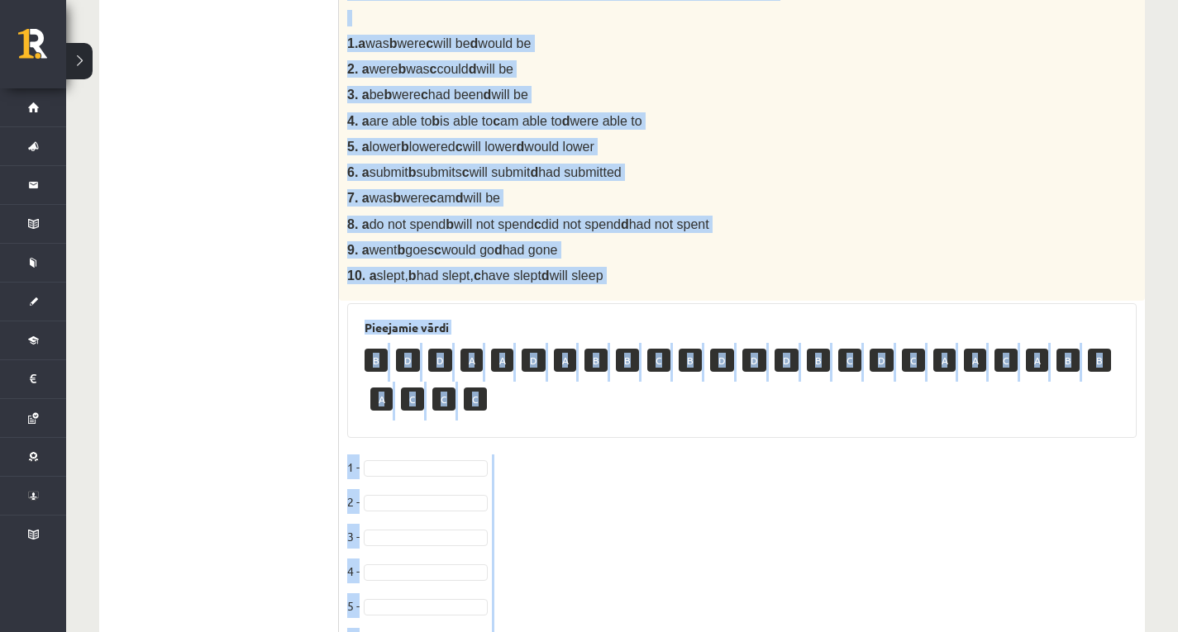
scroll to position [824, 0]
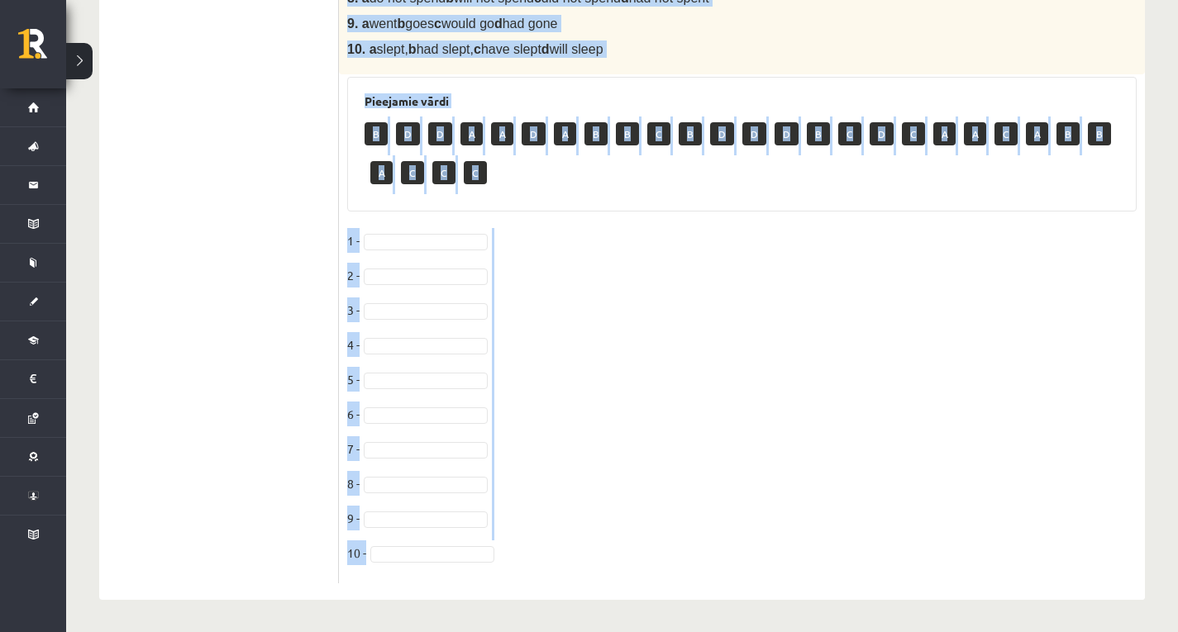
drag, startPoint x: 347, startPoint y: 126, endPoint x: 750, endPoint y: 663, distance: 671.1
copy div "Choose the correct answer in the sentences with Conditionals Structures. 1. If …"
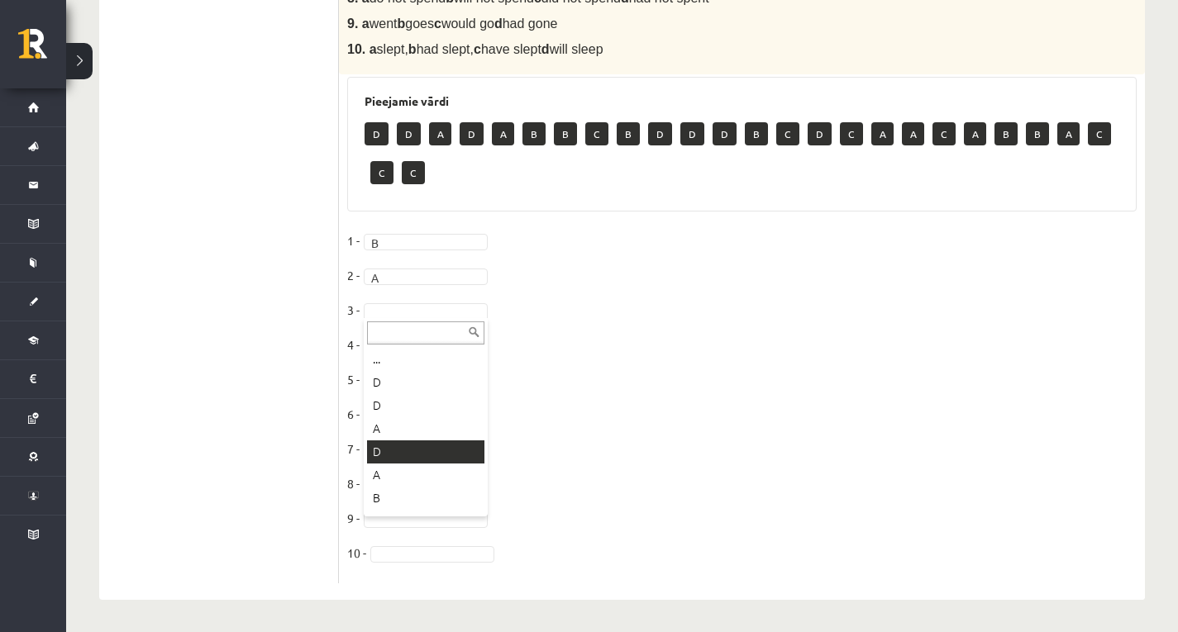
scroll to position [248, 0]
click at [404, 335] on fieldset "1 - B * 2 - A * 3 - C * 4 - 5 - 6 - 7 - 8 - 9 - 10 -" at bounding box center [741, 401] width 789 height 347
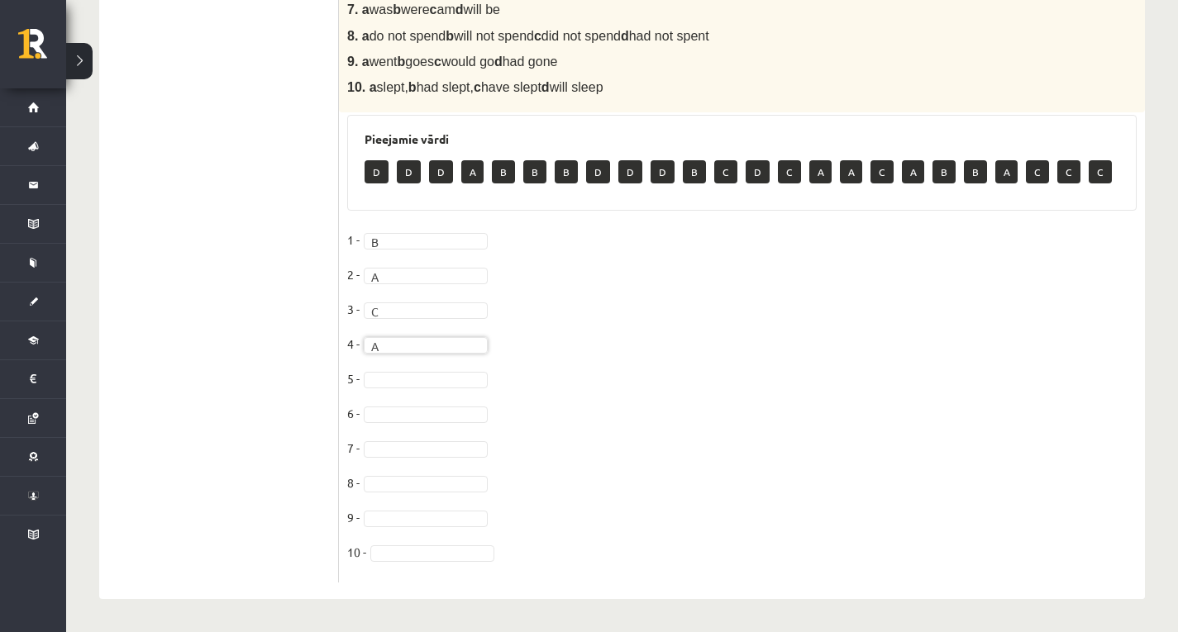
scroll to position [785, 0]
click at [397, 403] on fieldset "1 - B * 2 - A * 3 - C * 4 - A * 5 - D * 6 - 7 - 8 - 9 - 10 -" at bounding box center [741, 401] width 789 height 347
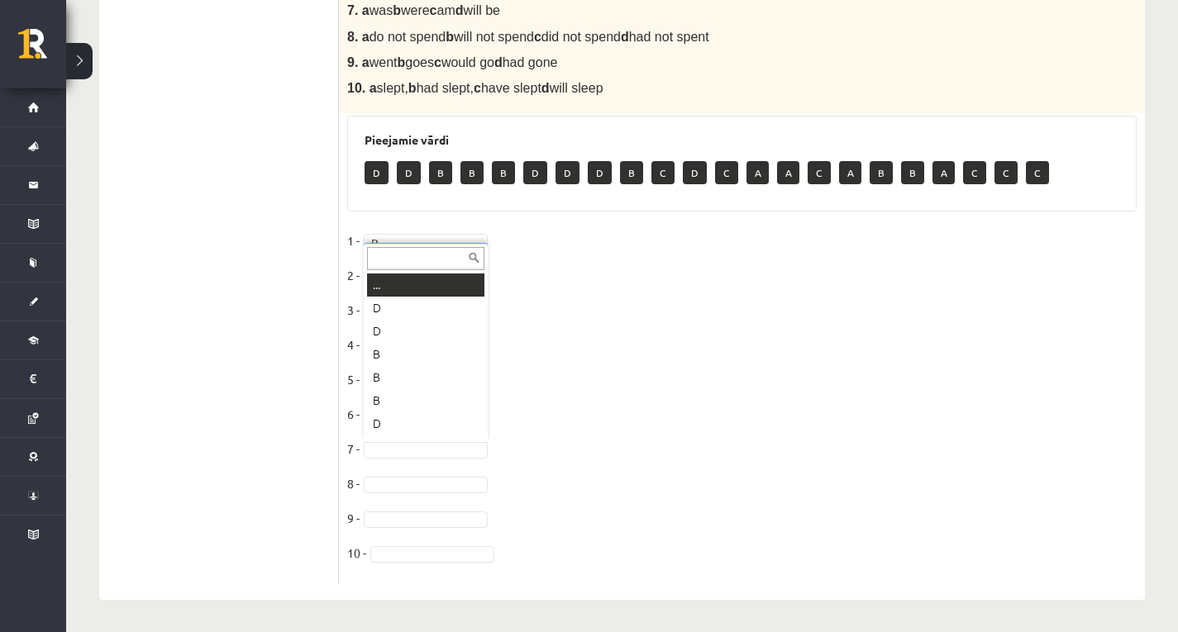
scroll to position [20, 0]
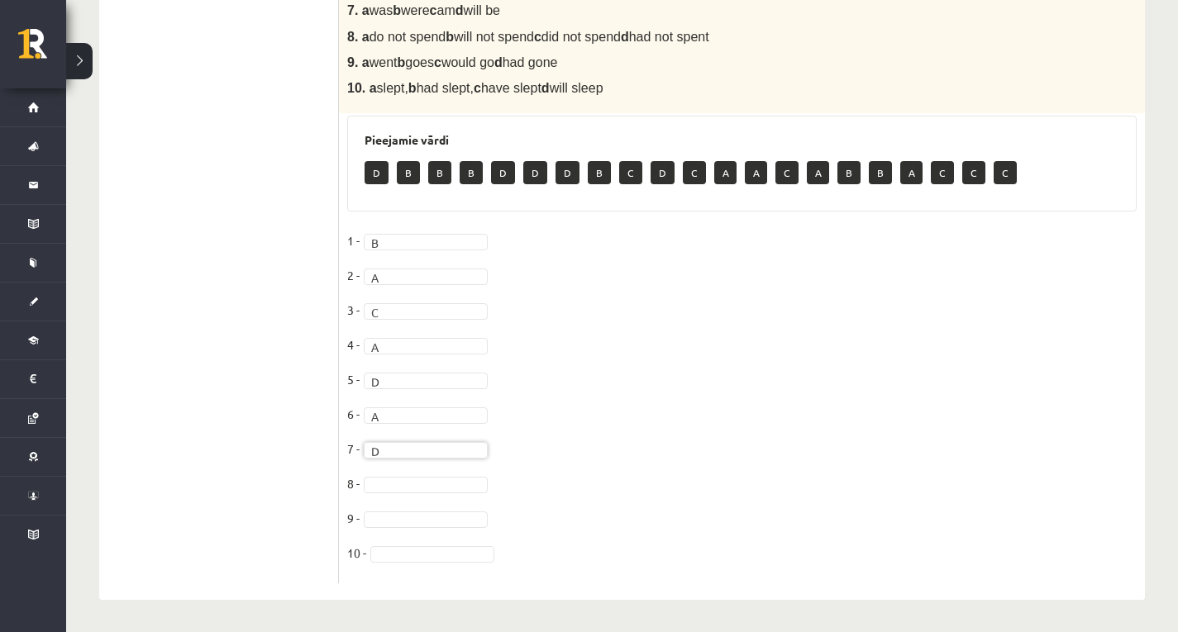
click at [390, 472] on fieldset "1 - B * 2 - A * 3 - C * 4 - A * 5 - D * 6 - A * 7 - D * 8 - 9 - 10 -" at bounding box center [741, 401] width 789 height 347
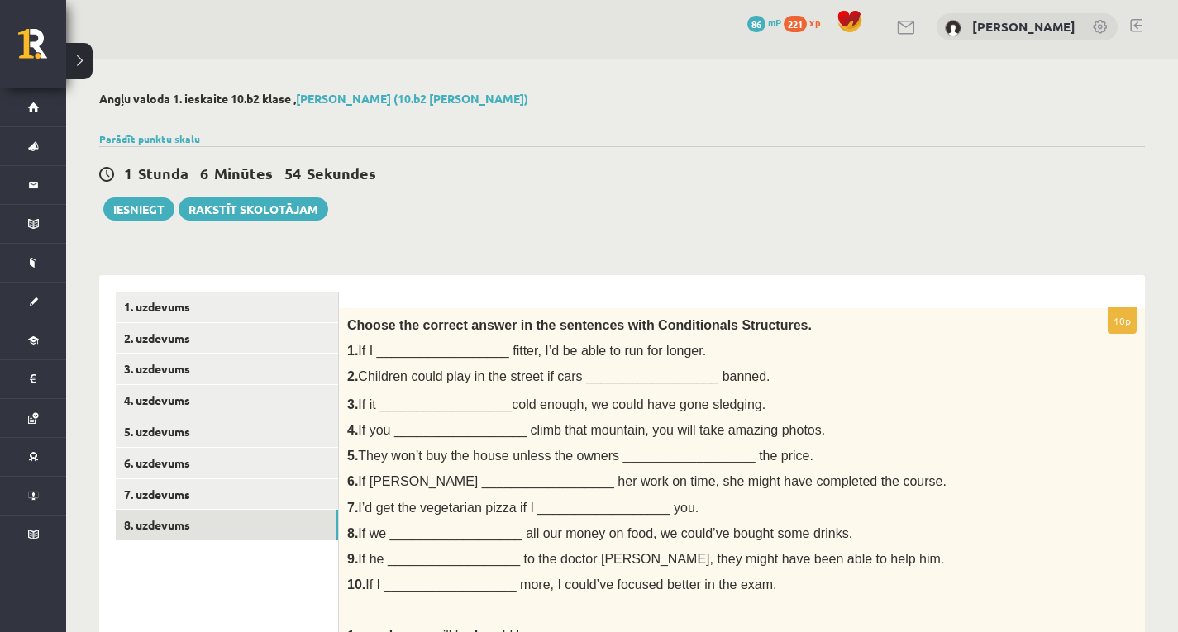
scroll to position [0, 0]
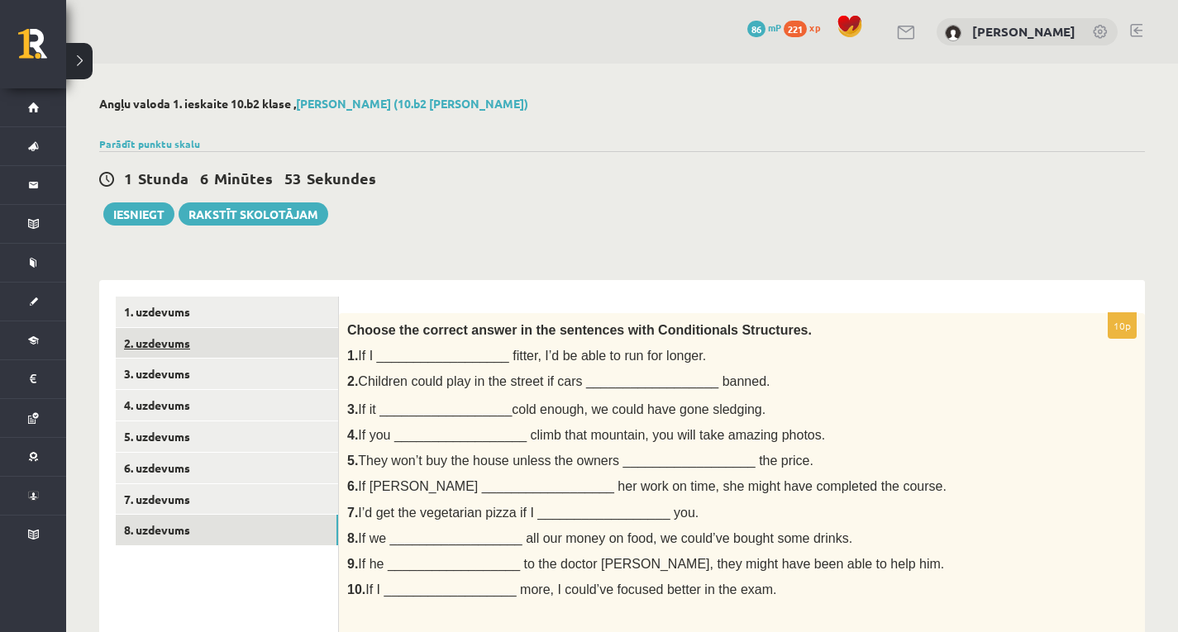
click at [174, 353] on link "2. uzdevums" at bounding box center [227, 343] width 222 height 31
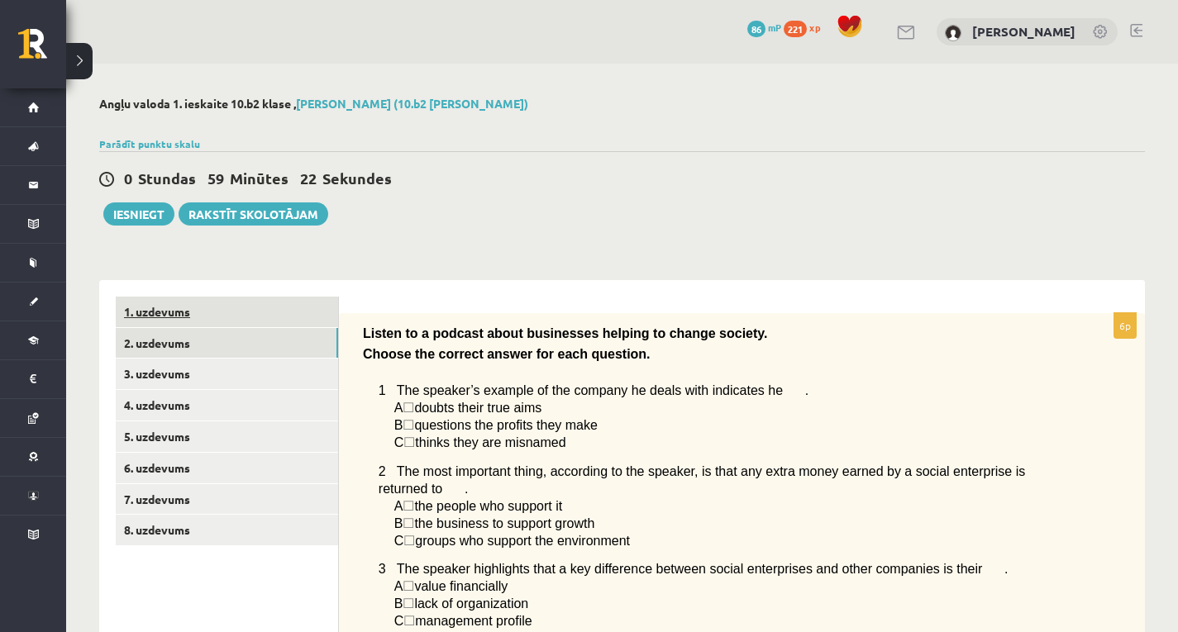
click at [174, 309] on link "1. uzdevums" at bounding box center [227, 312] width 222 height 31
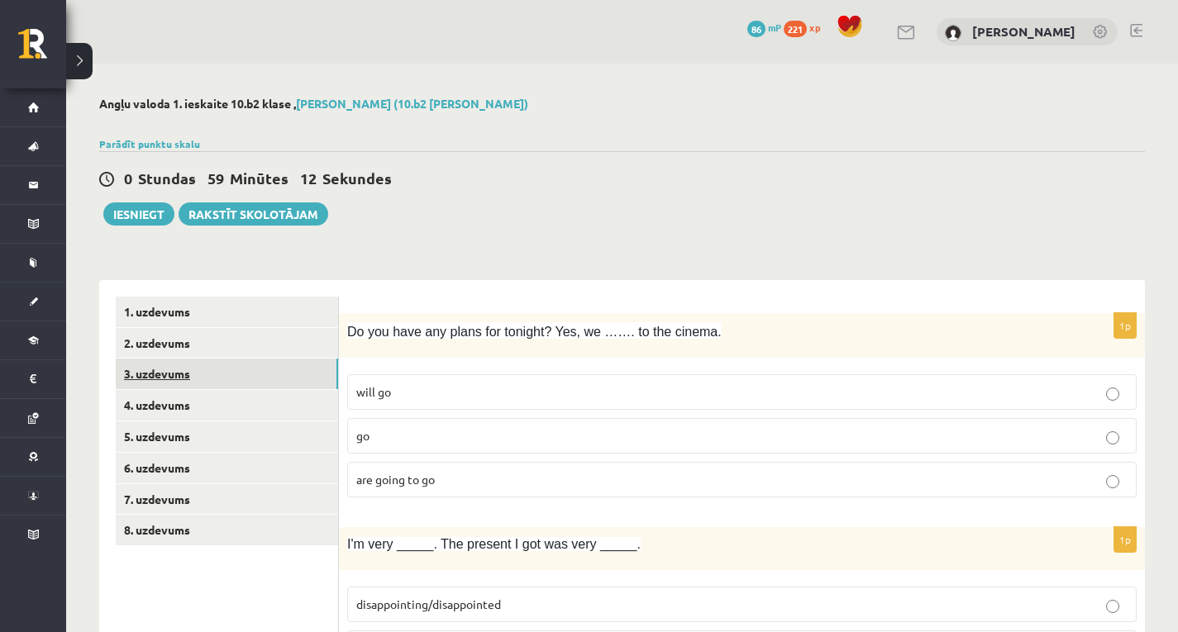
click at [188, 370] on link "3. uzdevums" at bounding box center [227, 374] width 222 height 31
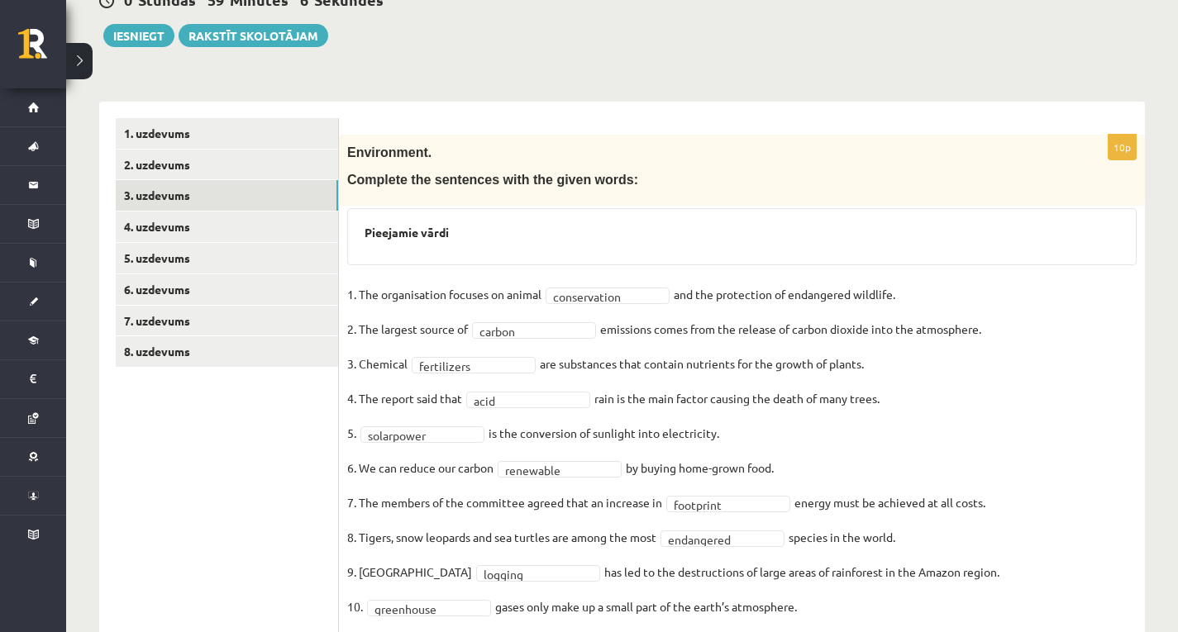
scroll to position [233, 0]
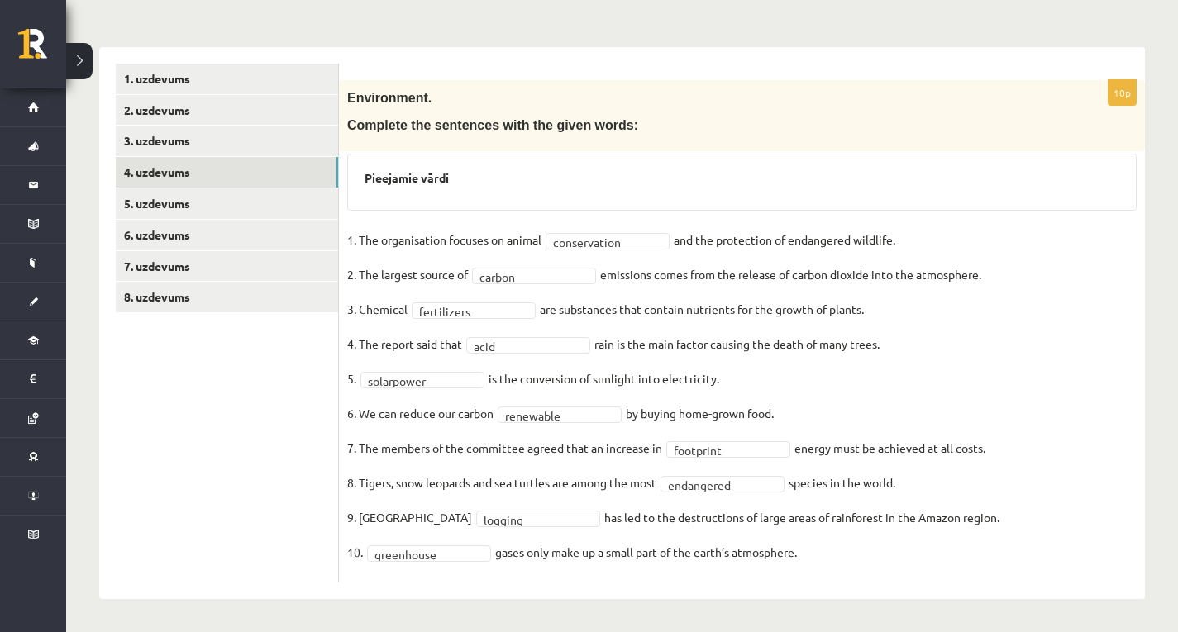
click at [179, 168] on link "4. uzdevums" at bounding box center [227, 172] width 222 height 31
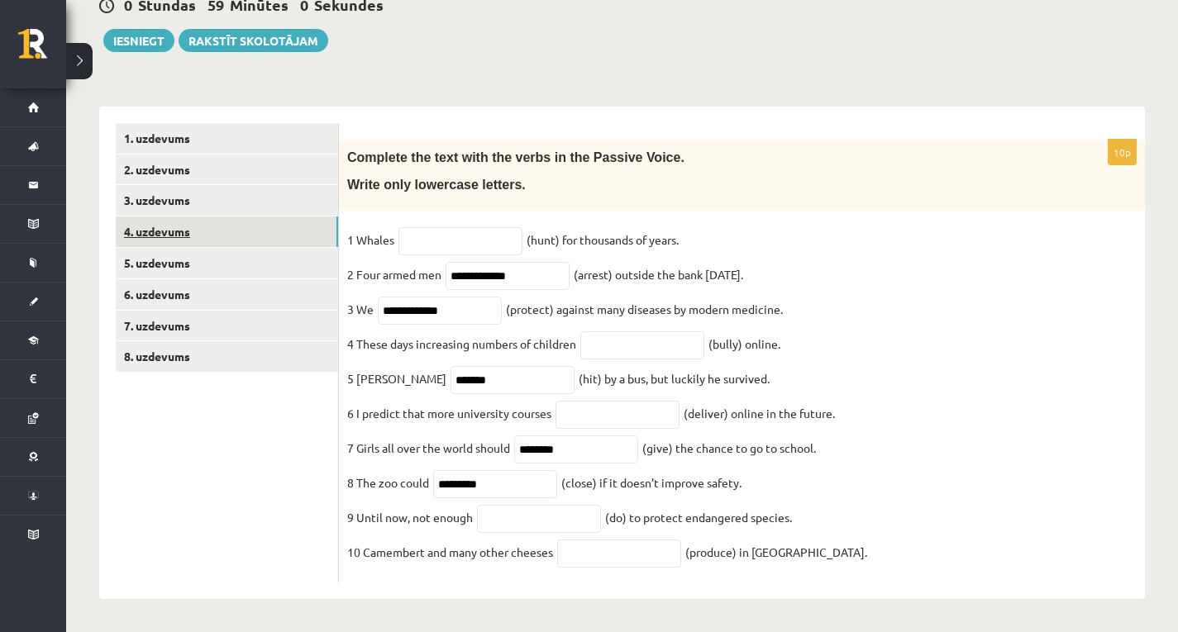
scroll to position [190, 0]
click at [462, 227] on input "text" at bounding box center [460, 241] width 124 height 28
click at [696, 331] on input "text" at bounding box center [642, 345] width 124 height 28
click at [466, 227] on input "text" at bounding box center [460, 241] width 124 height 28
type input "*"
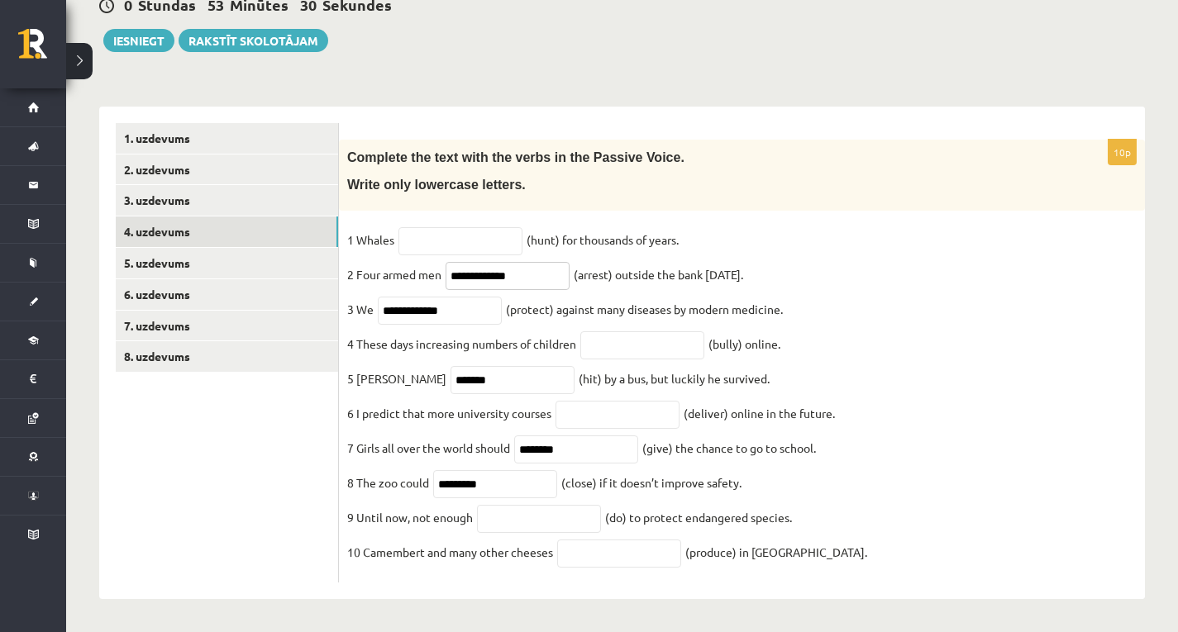
drag, startPoint x: 541, startPoint y: 263, endPoint x: 351, endPoint y: 285, distance: 191.4
click at [351, 285] on fieldset "**********" at bounding box center [741, 400] width 789 height 347
type input "**********"
click at [494, 227] on input "text" at bounding box center [460, 241] width 124 height 28
type input "*"
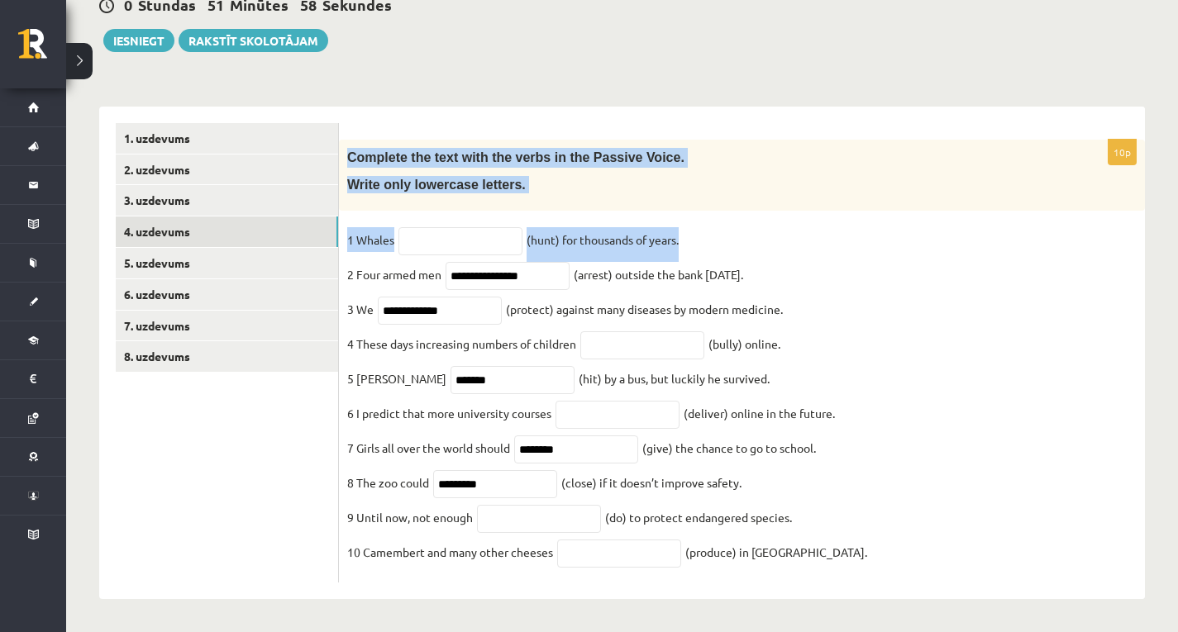
drag, startPoint x: 345, startPoint y: 140, endPoint x: 689, endPoint y: 231, distance: 356.4
click at [689, 231] on div "**********" at bounding box center [742, 361] width 806 height 443
copy div "Complete the text with the verbs in the Passive Voice. Write only lowercase let…"
click at [486, 227] on input "text" at bounding box center [460, 241] width 124 height 28
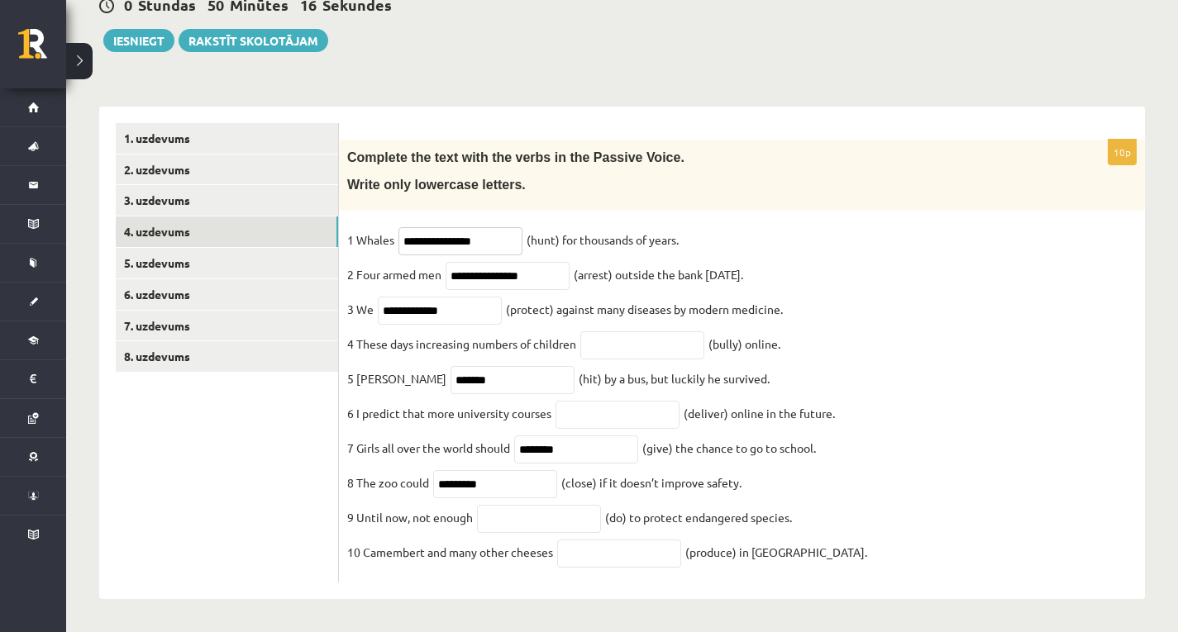
type input "**********"
drag, startPoint x: 450, startPoint y: 366, endPoint x: 228, endPoint y: 375, distance: 222.5
click at [228, 375] on div "**********" at bounding box center [621, 353] width 1045 height 493
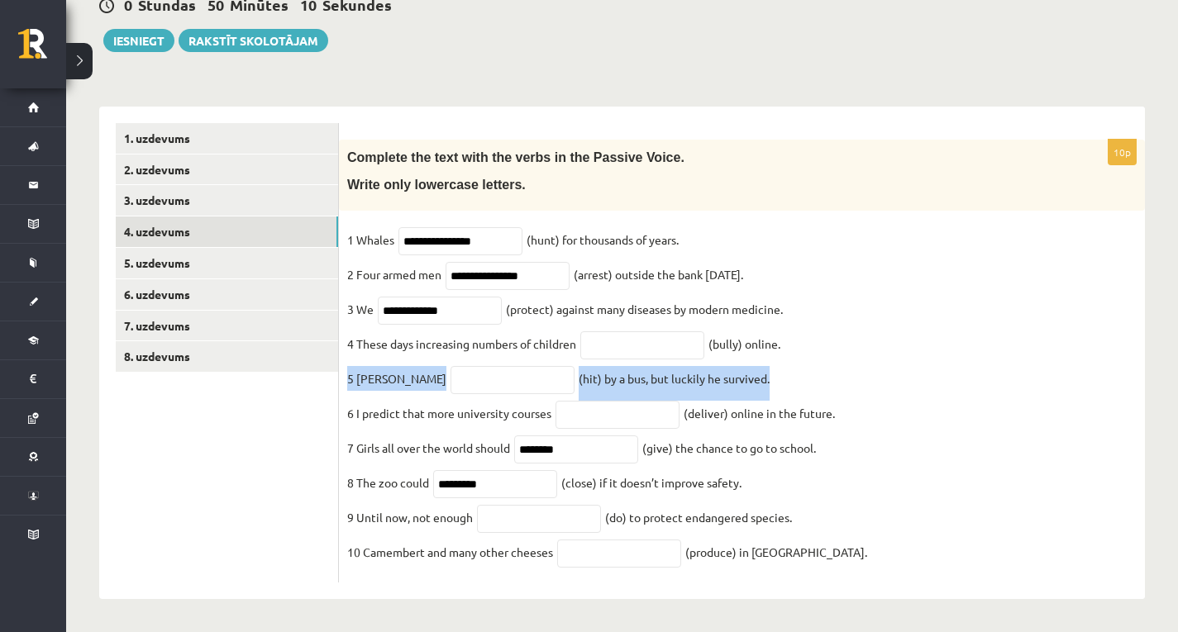
drag, startPoint x: 346, startPoint y: 370, endPoint x: 738, endPoint y: 373, distance: 391.8
click at [738, 373] on div "**********" at bounding box center [742, 361] width 806 height 443
copy fieldset "5 Simon (hit) by a bus, but luckily he survived."
click at [456, 369] on input "text" at bounding box center [512, 380] width 124 height 28
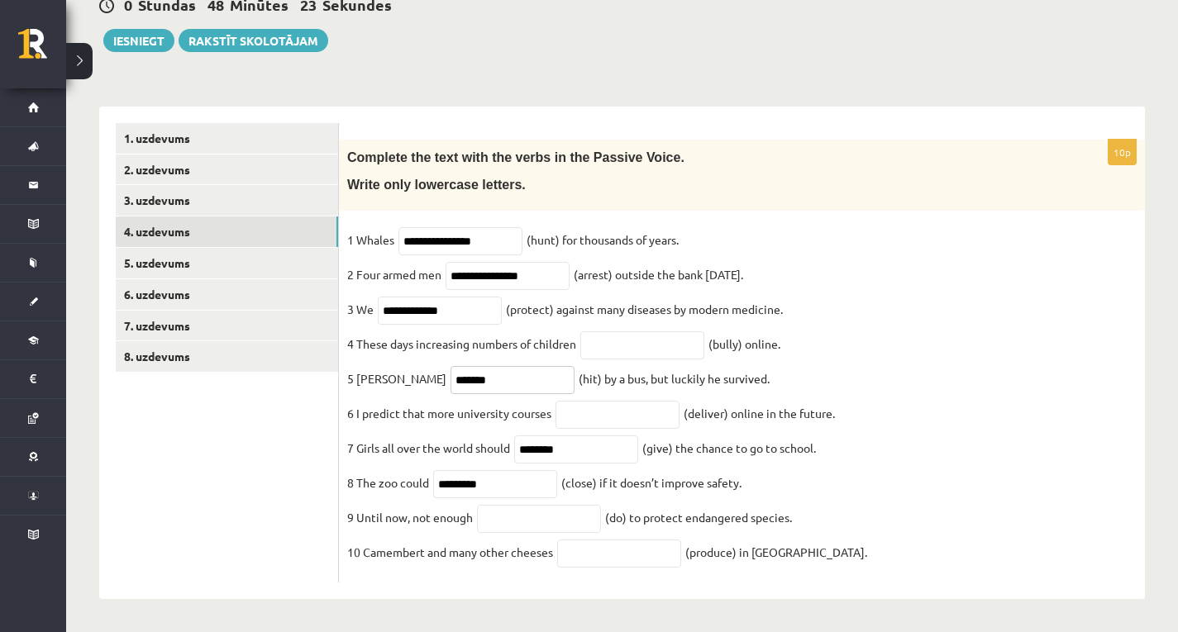
type input "*******"
click at [655, 418] on input "text" at bounding box center [617, 415] width 124 height 28
drag, startPoint x: 655, startPoint y: 417, endPoint x: 586, endPoint y: 396, distance: 71.9
click at [586, 401] on input "text" at bounding box center [617, 415] width 124 height 28
type input "*"
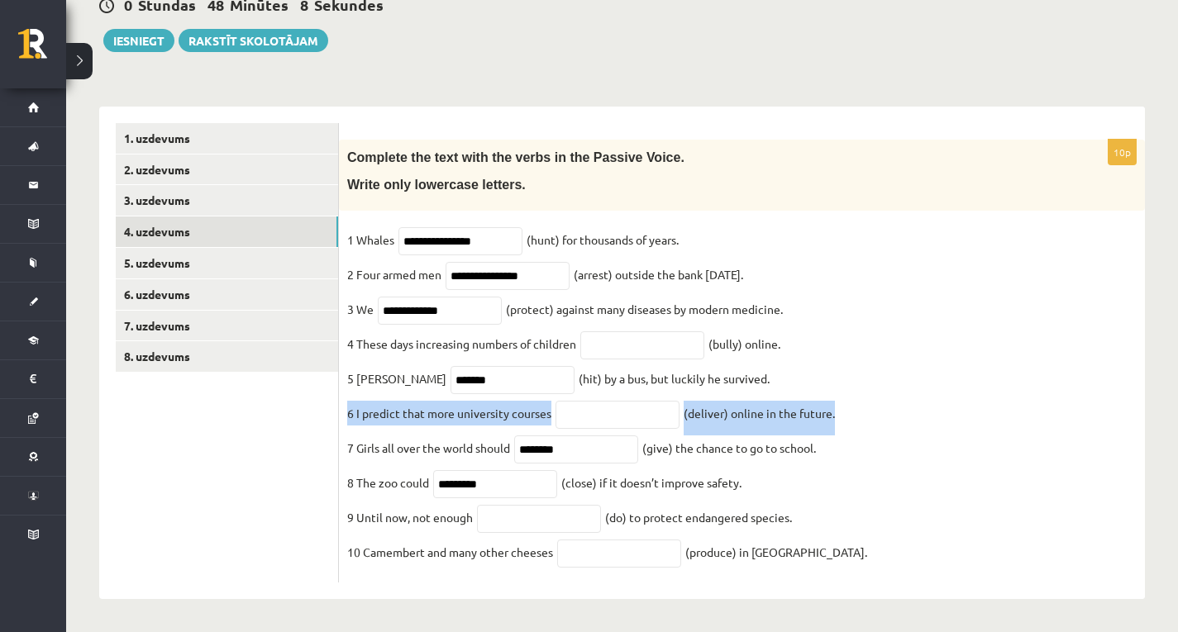
drag, startPoint x: 347, startPoint y: 407, endPoint x: 860, endPoint y: 409, distance: 513.2
click at [860, 409] on fieldset "**********" at bounding box center [741, 400] width 789 height 347
copy fieldset "6 I predict that more university courses (deliver) online in the future."
click at [609, 401] on input "text" at bounding box center [617, 415] width 124 height 28
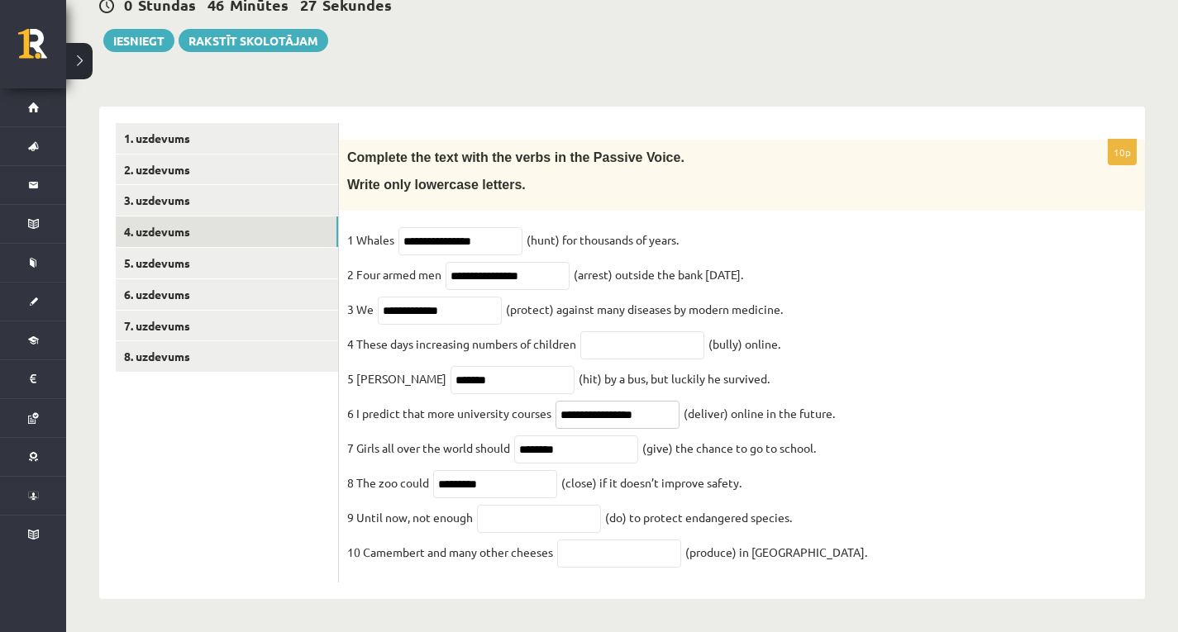
type input "**********"
drag, startPoint x: 536, startPoint y: 439, endPoint x: 490, endPoint y: 436, distance: 45.6
click at [490, 436] on fieldset "**********" at bounding box center [741, 400] width 789 height 347
drag, startPoint x: 617, startPoint y: 436, endPoint x: 370, endPoint y: 436, distance: 247.1
click at [370, 436] on fieldset "**********" at bounding box center [741, 400] width 789 height 347
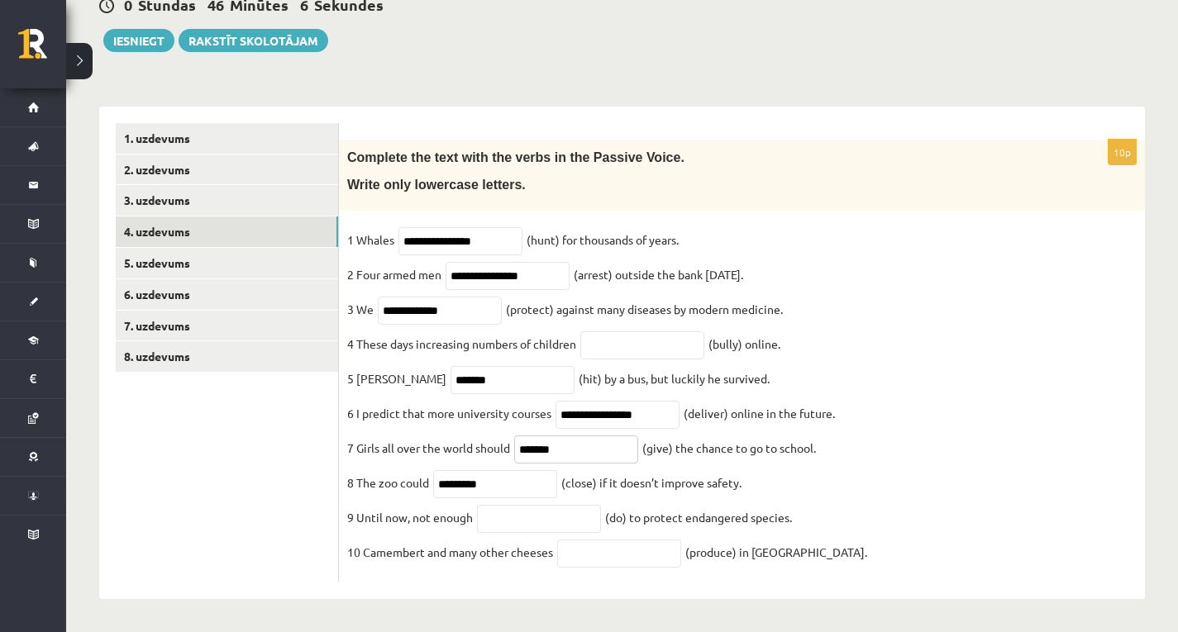
type input "********"
click at [546, 514] on input "text" at bounding box center [539, 519] width 124 height 28
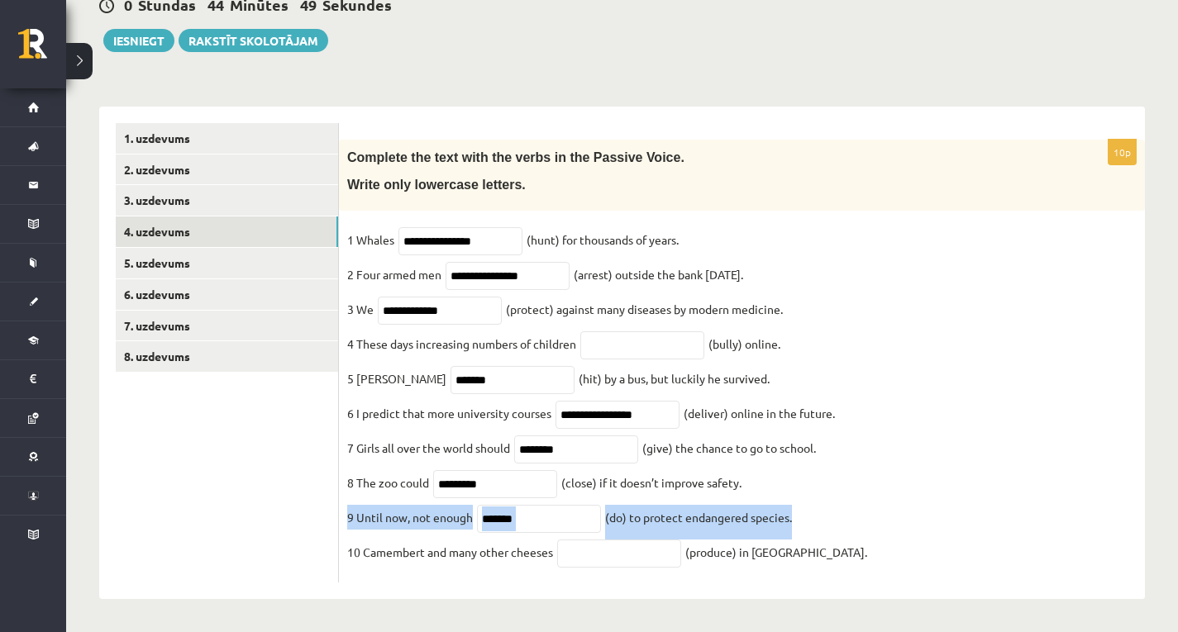
drag, startPoint x: 346, startPoint y: 512, endPoint x: 864, endPoint y: 517, distance: 517.4
click at [864, 517] on div "**********" at bounding box center [742, 361] width 806 height 443
click at [555, 528] on input "*******" at bounding box center [539, 519] width 124 height 28
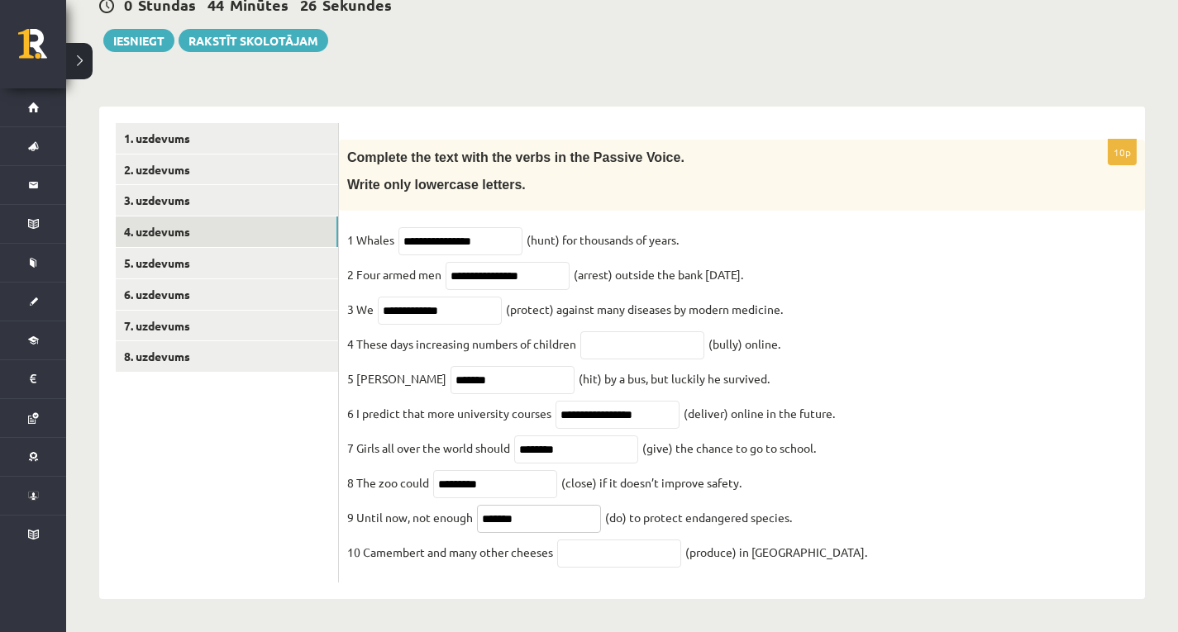
click at [492, 516] on input "*******" at bounding box center [539, 519] width 124 height 28
type input "**********"
click at [612, 550] on input "text" at bounding box center [619, 554] width 124 height 28
type input "**********"
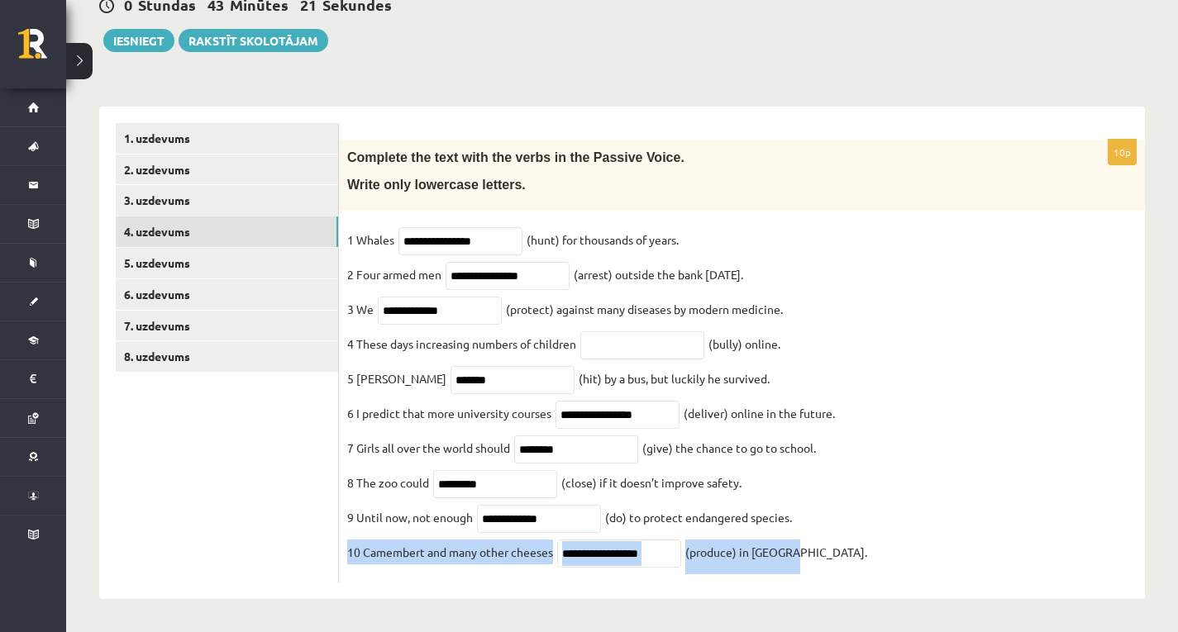
drag, startPoint x: 340, startPoint y: 549, endPoint x: 944, endPoint y: 579, distance: 604.9
click at [944, 579] on div "**********" at bounding box center [742, 361] width 806 height 443
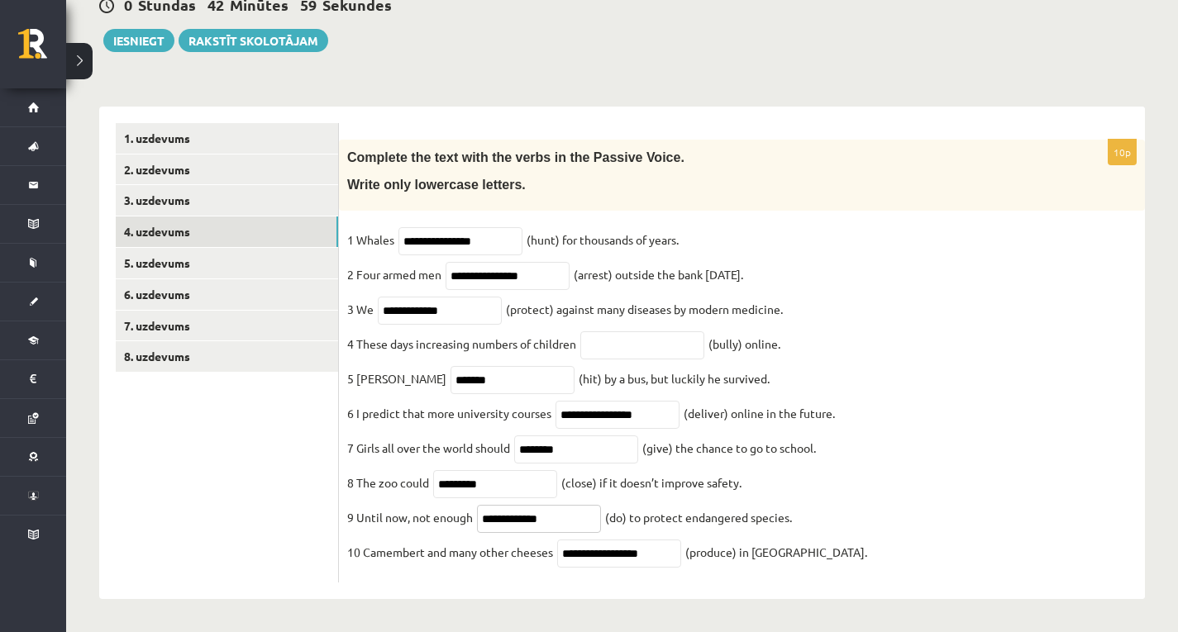
click at [502, 517] on input "**********" at bounding box center [539, 519] width 124 height 28
type input "**********"
click at [825, 546] on fieldset "**********" at bounding box center [741, 400] width 789 height 347
click at [155, 248] on link "5. uzdevums" at bounding box center [227, 263] width 222 height 31
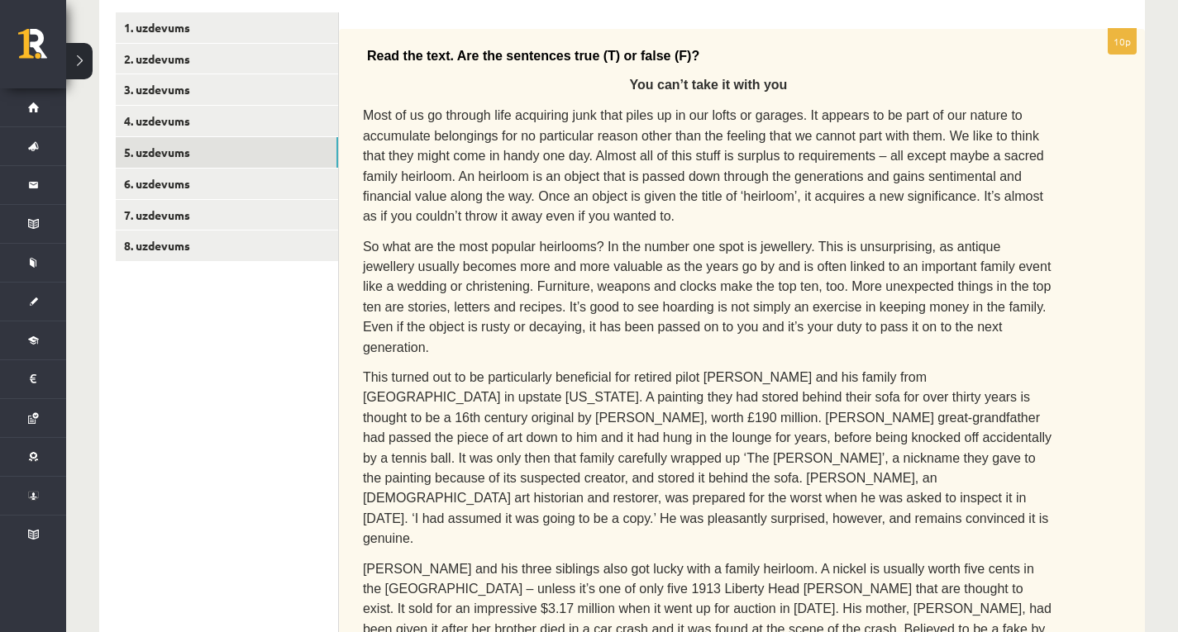
scroll to position [355, 0]
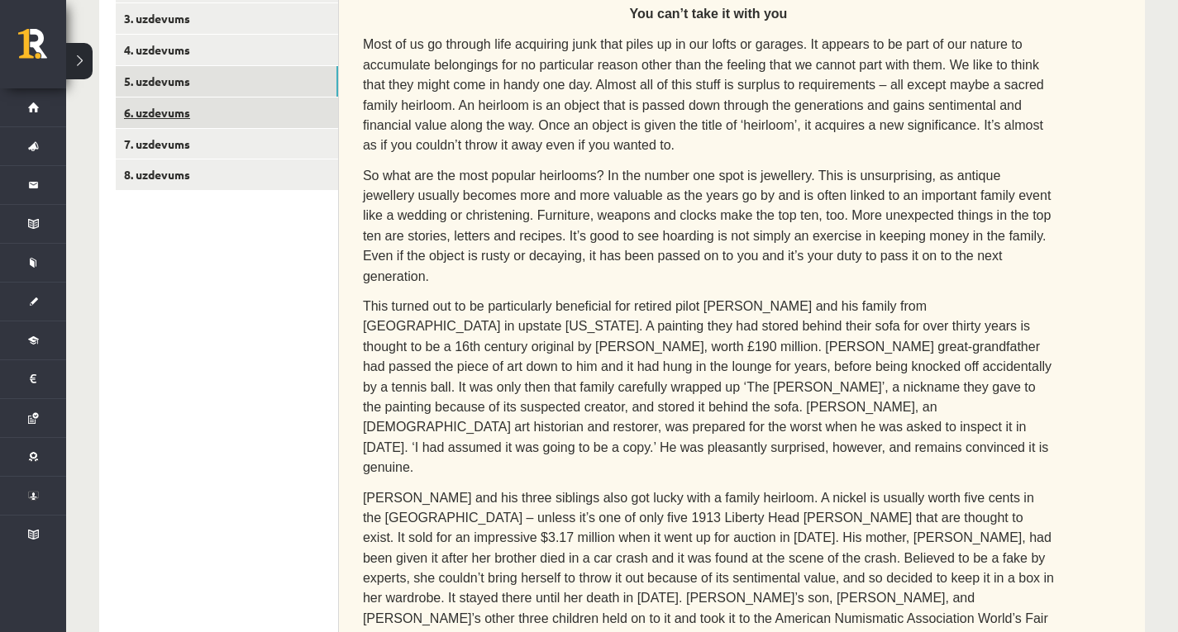
click at [151, 112] on link "6. uzdevums" at bounding box center [227, 113] width 222 height 31
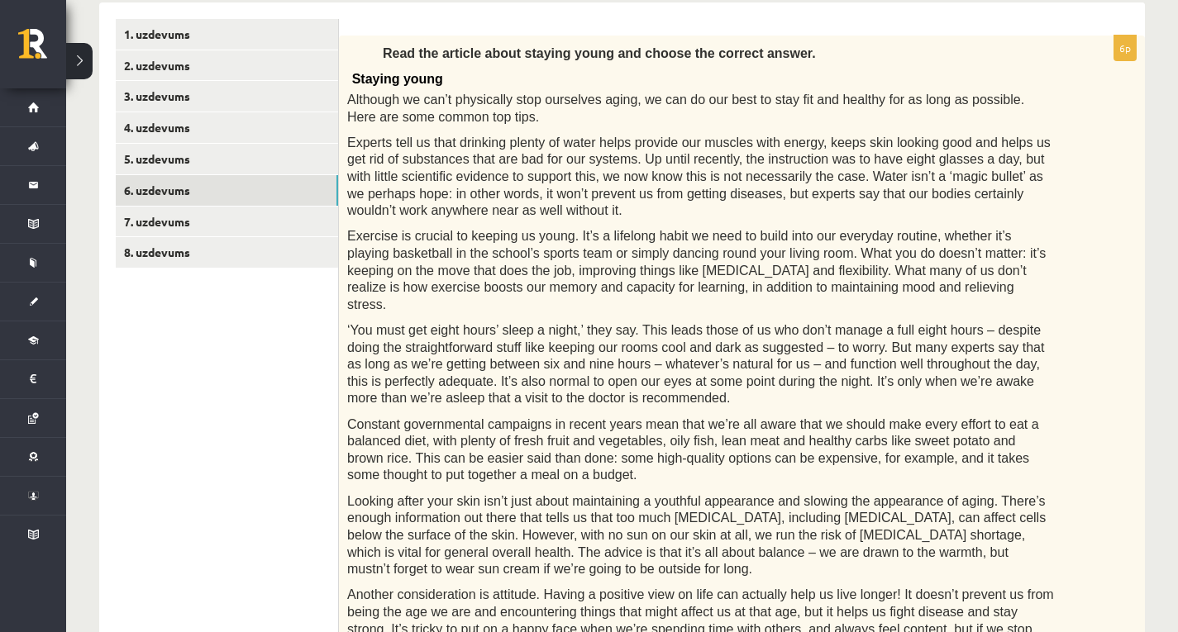
scroll to position [323, 0]
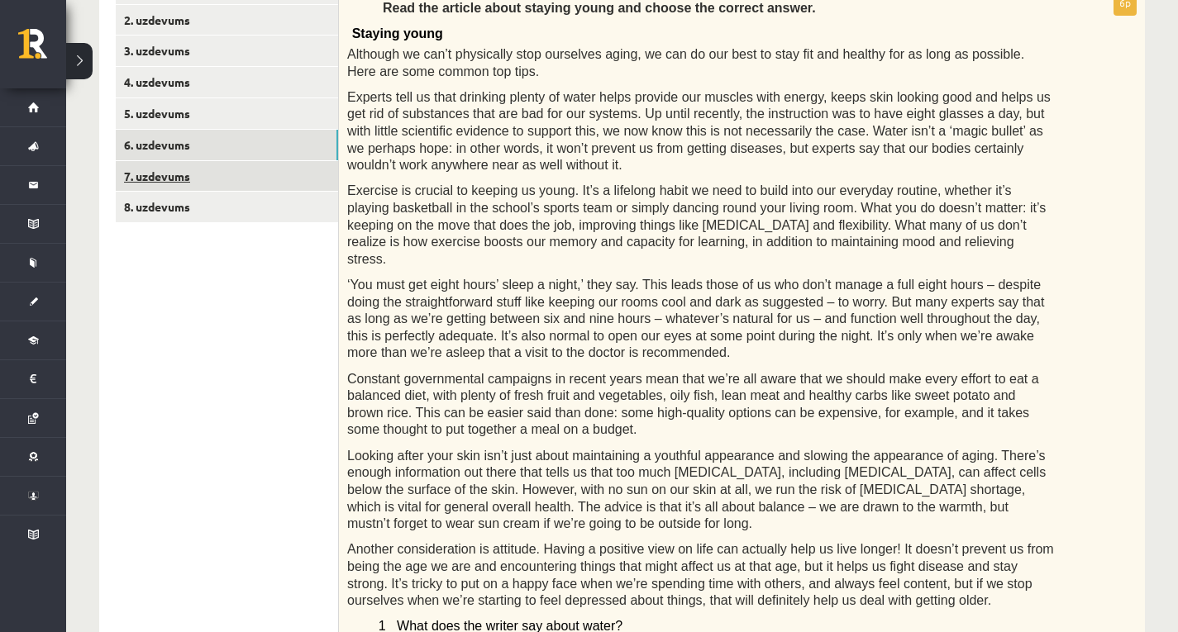
click at [164, 177] on link "7. uzdevums" at bounding box center [227, 176] width 222 height 31
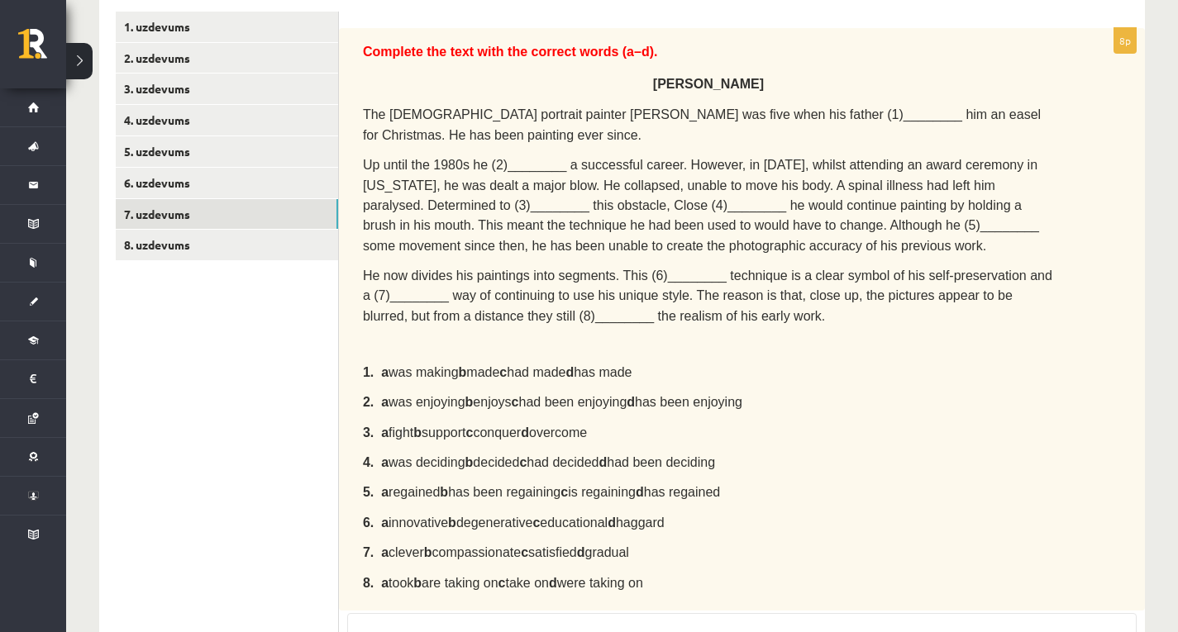
scroll to position [286, 0]
click at [128, 251] on link "8. uzdevums" at bounding box center [227, 244] width 222 height 31
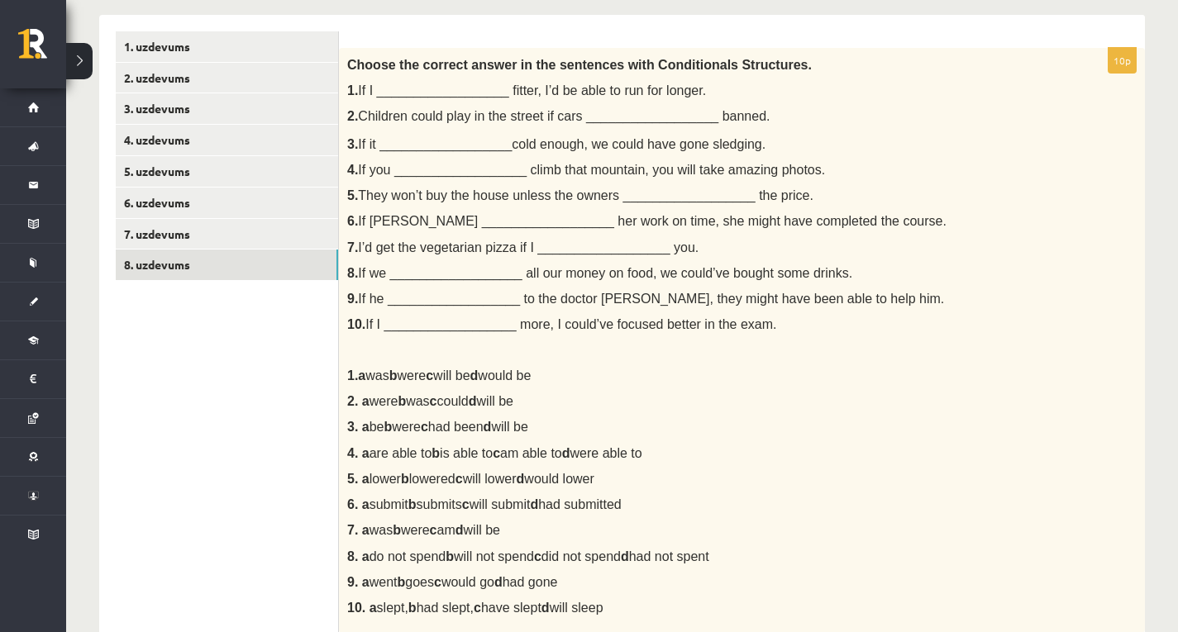
scroll to position [203, 0]
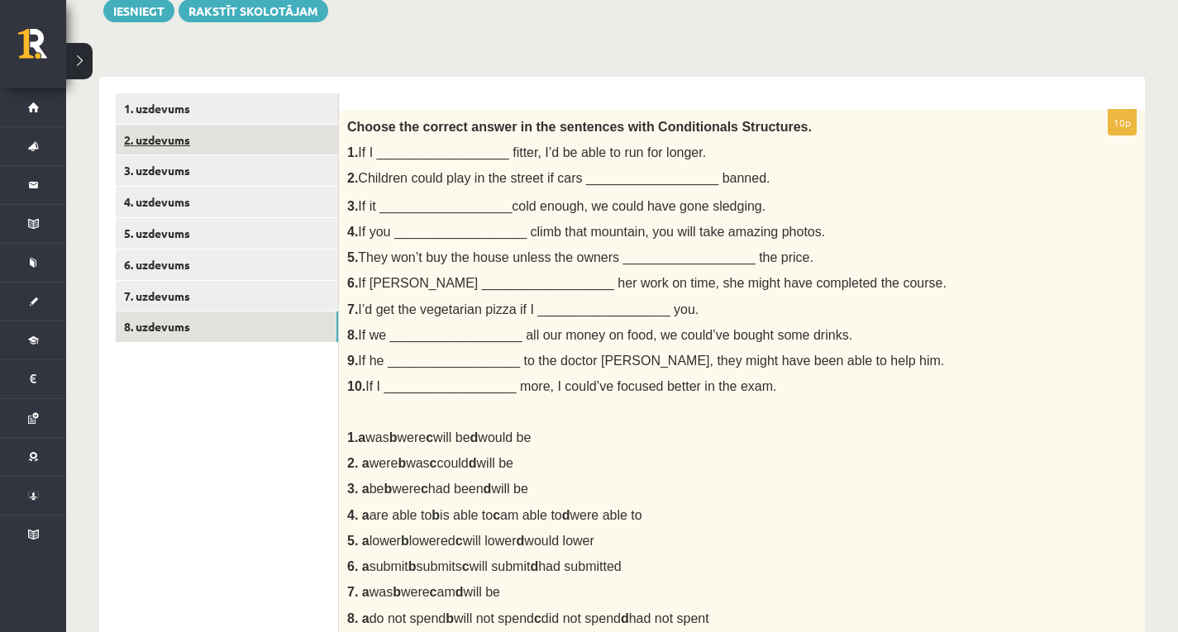
click at [144, 140] on link "2. uzdevums" at bounding box center [227, 140] width 222 height 31
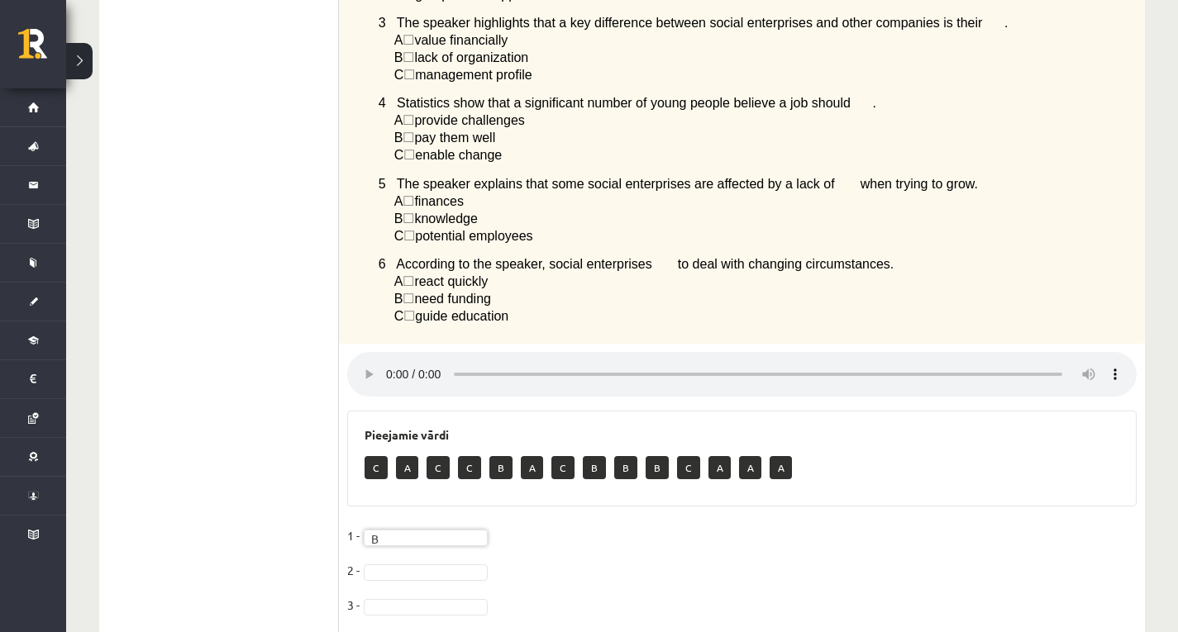
scroll to position [709, 0]
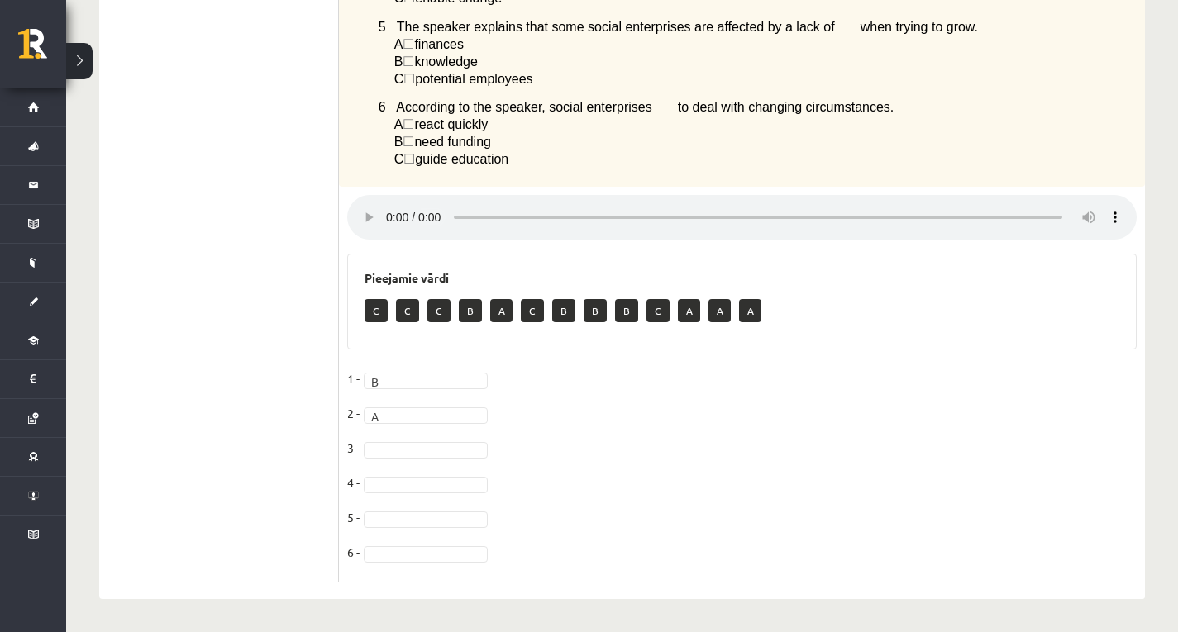
click at [390, 440] on fieldset "1 - B * 2 - A * 3 - 4 - 5 - 6 -" at bounding box center [741, 470] width 789 height 208
drag, startPoint x: 406, startPoint y: 495, endPoint x: 412, endPoint y: 475, distance: 20.7
click at [412, 475] on fieldset "1 - B * 2 - A * 3 - B * 4 - 5 - 6 -" at bounding box center [741, 470] width 789 height 208
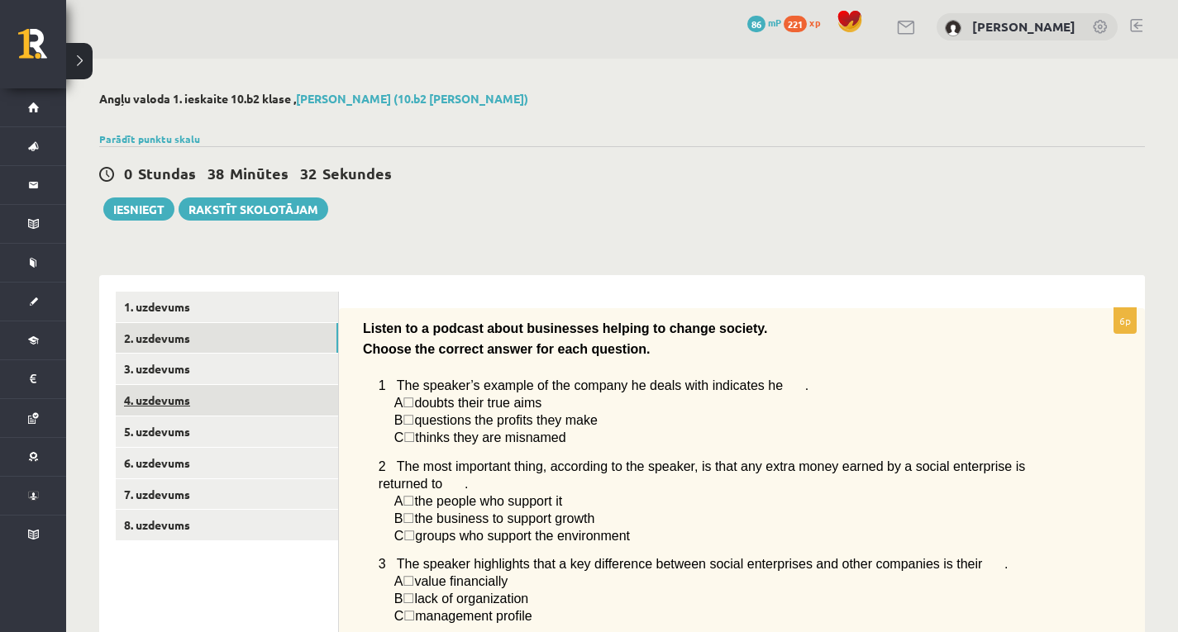
scroll to position [0, 0]
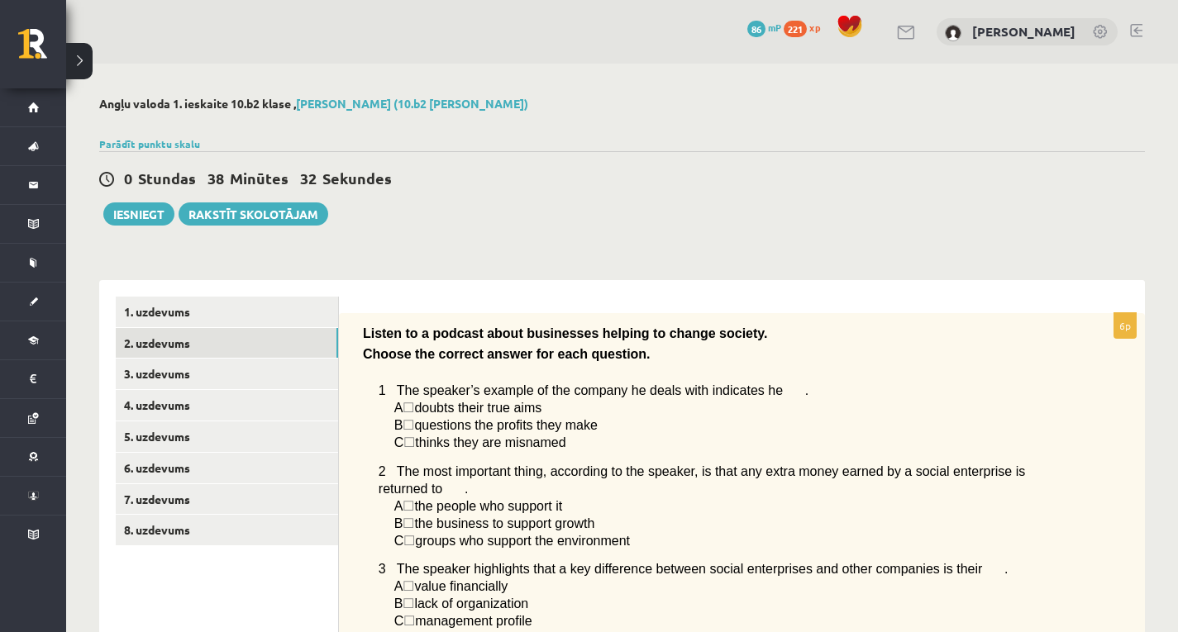
drag, startPoint x: 150, startPoint y: 379, endPoint x: 170, endPoint y: 283, distance: 98.7
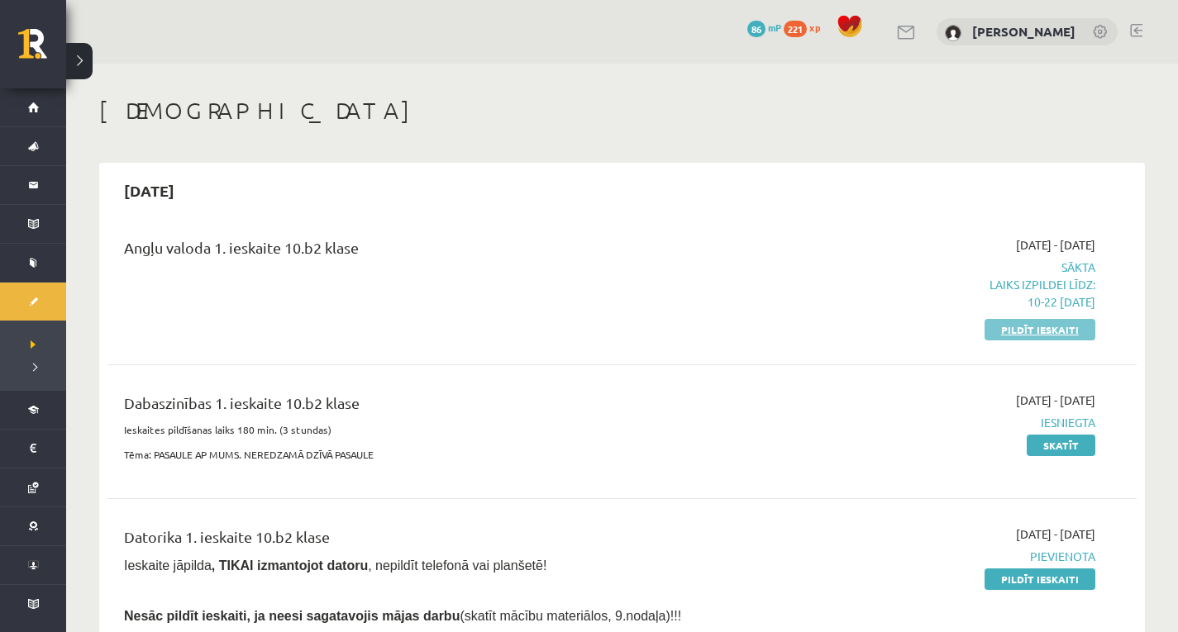
click at [1054, 325] on link "Pildīt ieskaiti" at bounding box center [1039, 329] width 111 height 21
click at [1050, 283] on p "Laiks izpildei līdz: 10-22 11-09-2025" at bounding box center [941, 293] width 307 height 35
click at [1072, 274] on span "Sākta Laiks izpildei līdz: 10-22 11-09-2025" at bounding box center [941, 285] width 307 height 52
click at [1032, 334] on link "Pildīt ieskaiti" at bounding box center [1039, 329] width 111 height 21
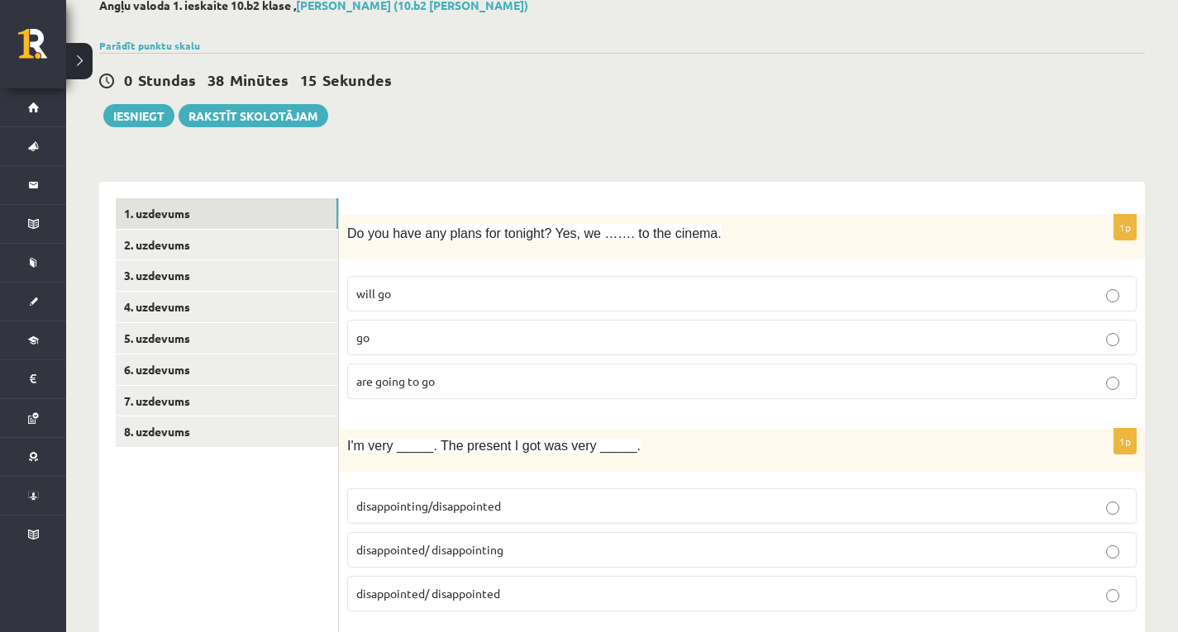
scroll to position [83, 0]
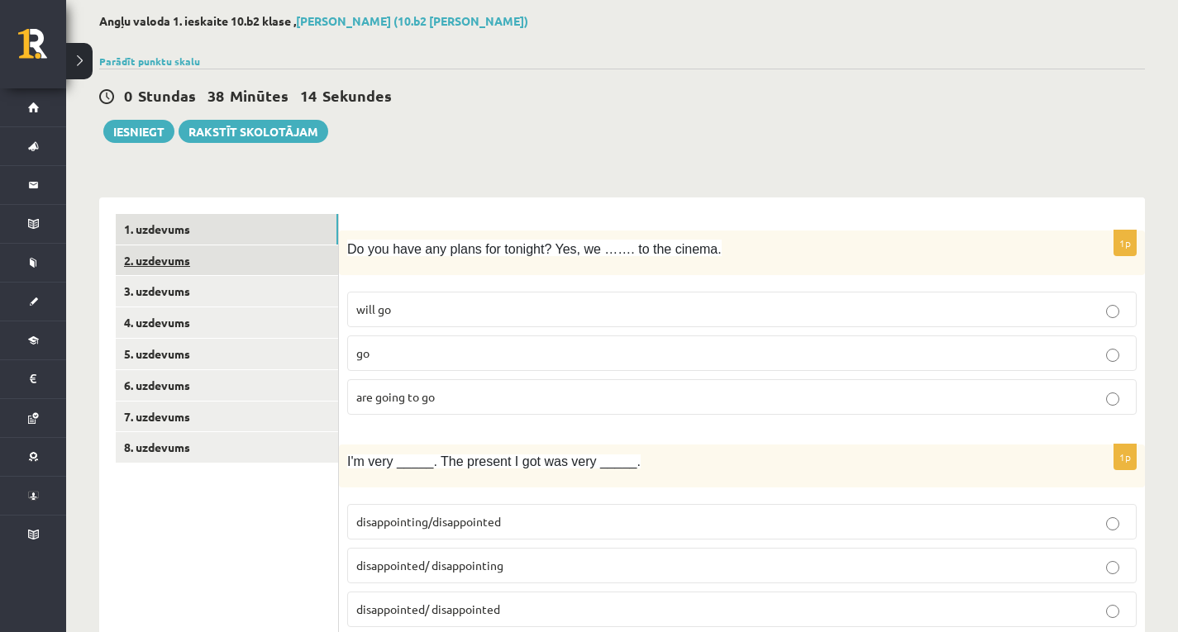
click at [133, 258] on link "2. uzdevums" at bounding box center [227, 260] width 222 height 31
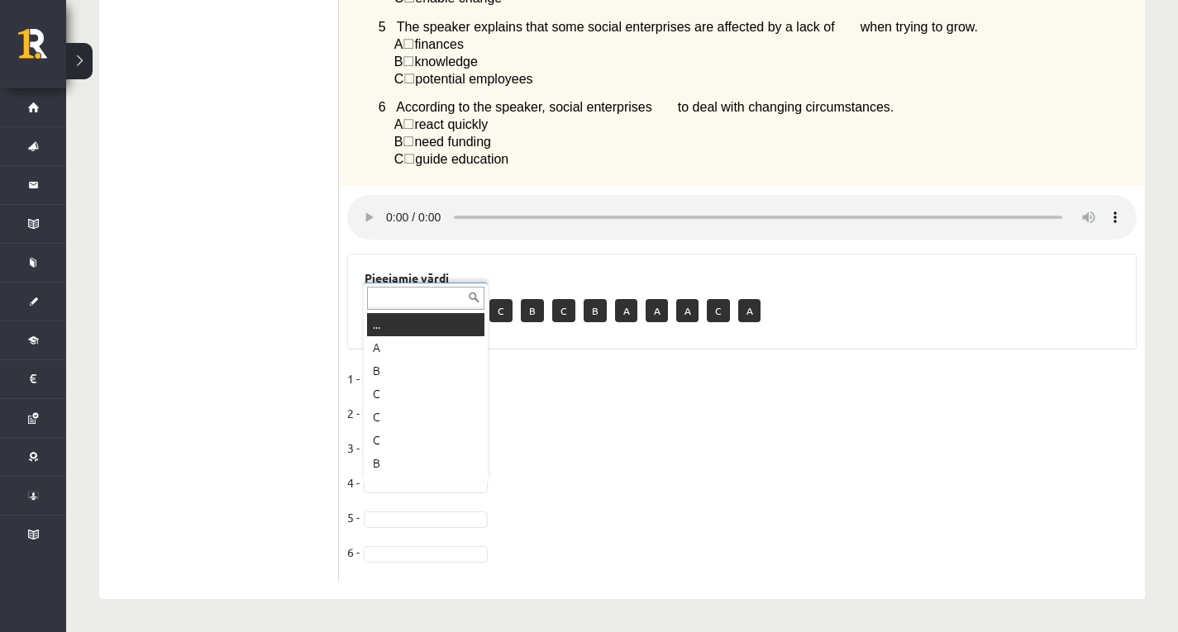
scroll to position [20, 0]
click at [396, 438] on fieldset "1 - B * 2 - A * 3 - 4 - 5 - 6 -" at bounding box center [741, 470] width 789 height 208
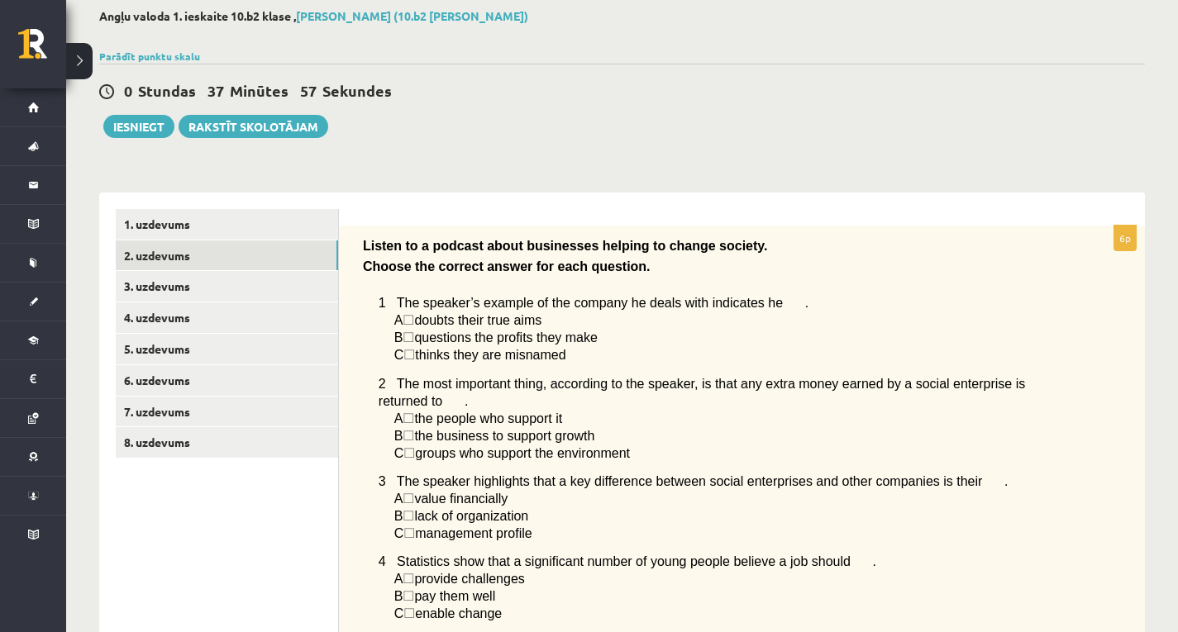
scroll to position [48, 0]
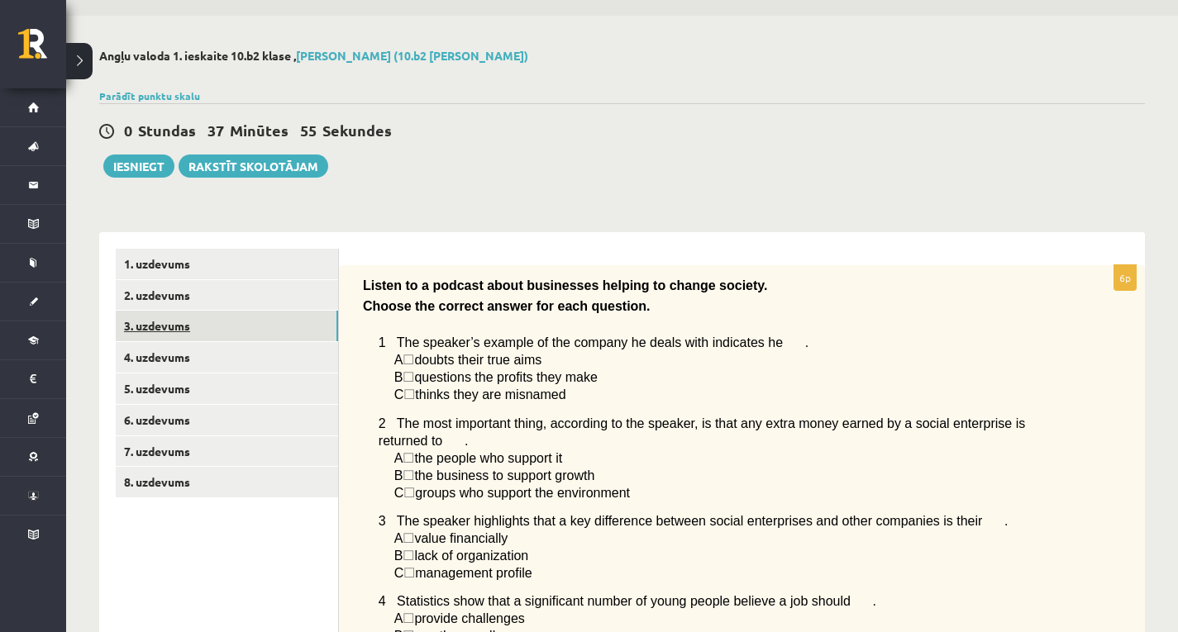
click at [164, 322] on link "3. uzdevums" at bounding box center [227, 326] width 222 height 31
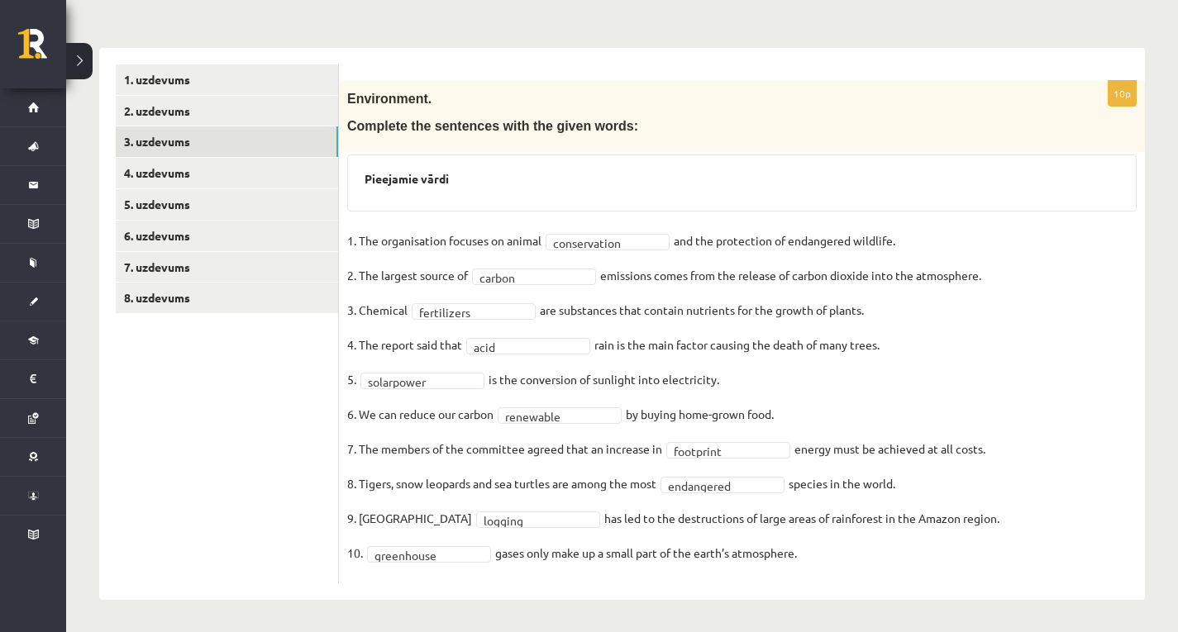
scroll to position [233, 0]
click at [156, 170] on link "4. uzdevums" at bounding box center [227, 172] width 222 height 31
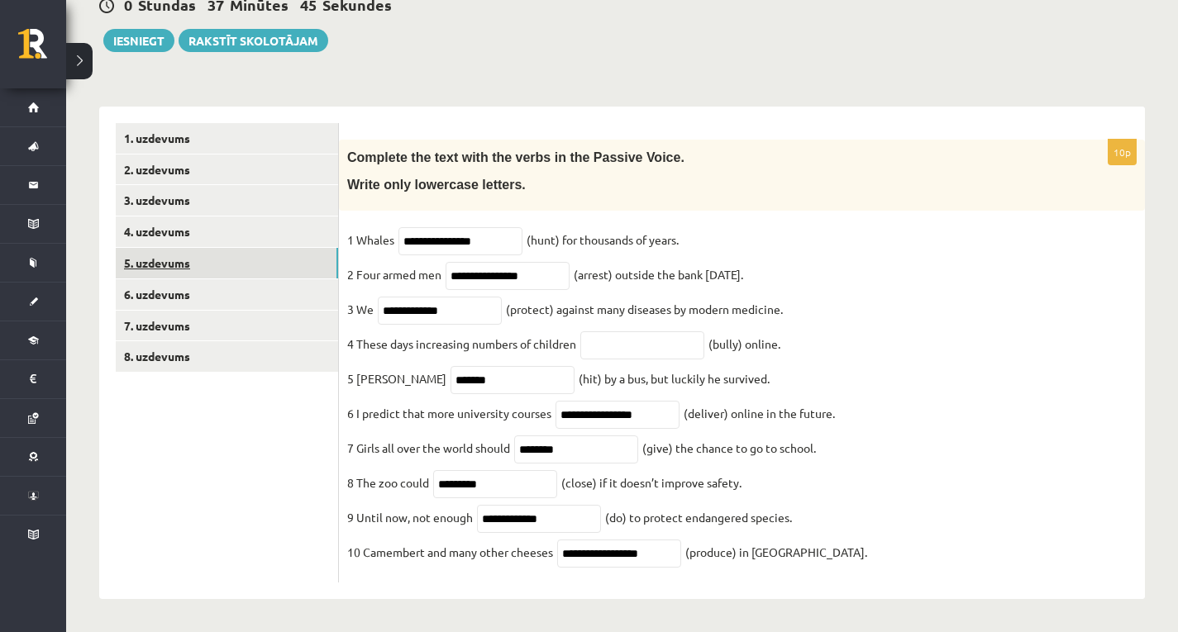
click at [165, 253] on link "5. uzdevums" at bounding box center [227, 263] width 222 height 31
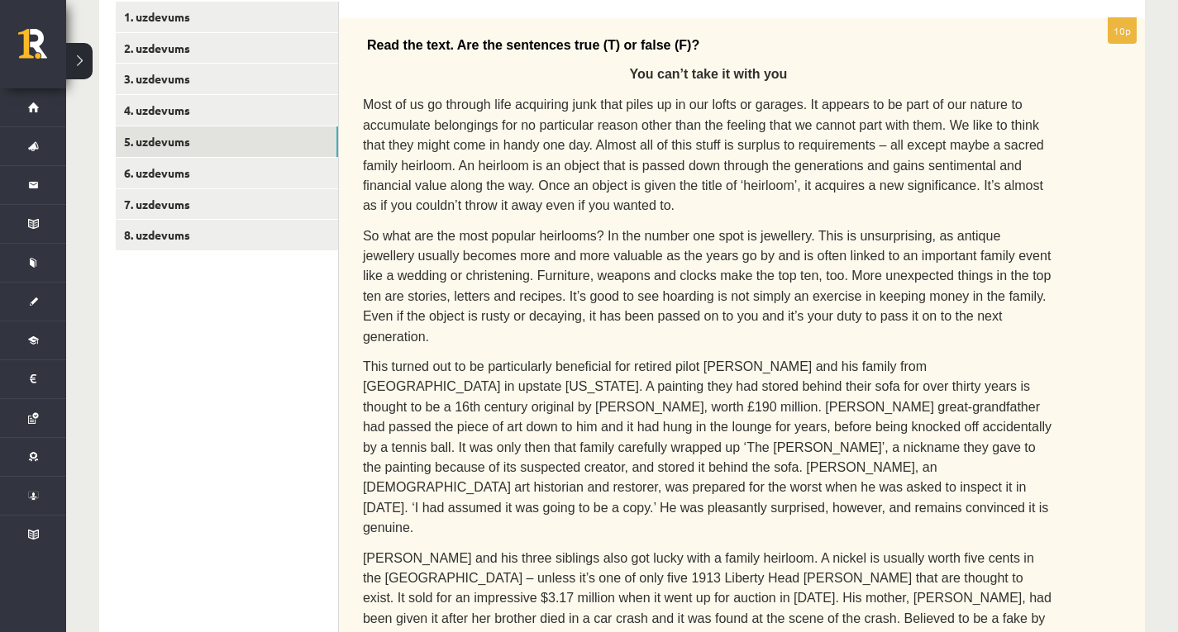
scroll to position [279, 0]
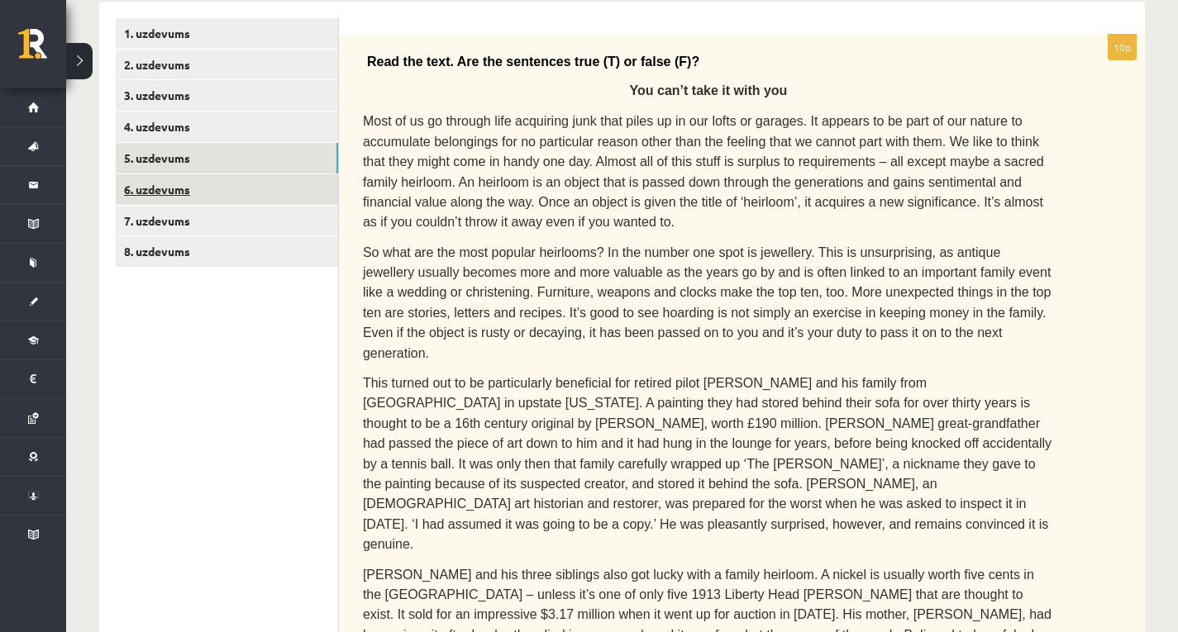
click at [169, 183] on link "6. uzdevums" at bounding box center [227, 189] width 222 height 31
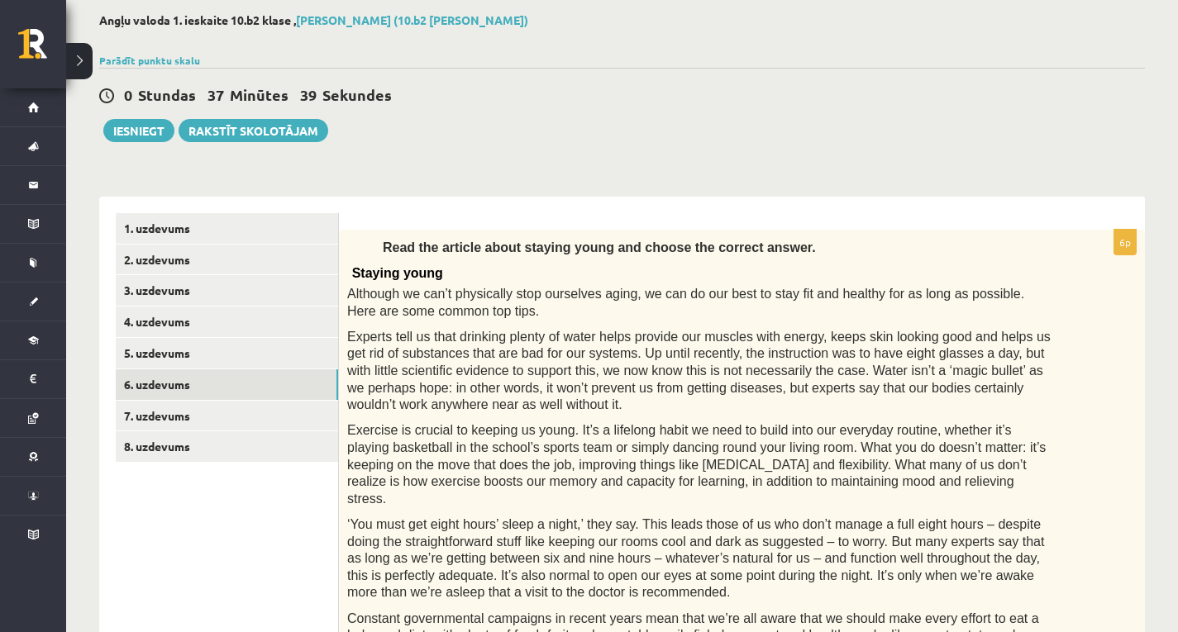
scroll to position [0, 0]
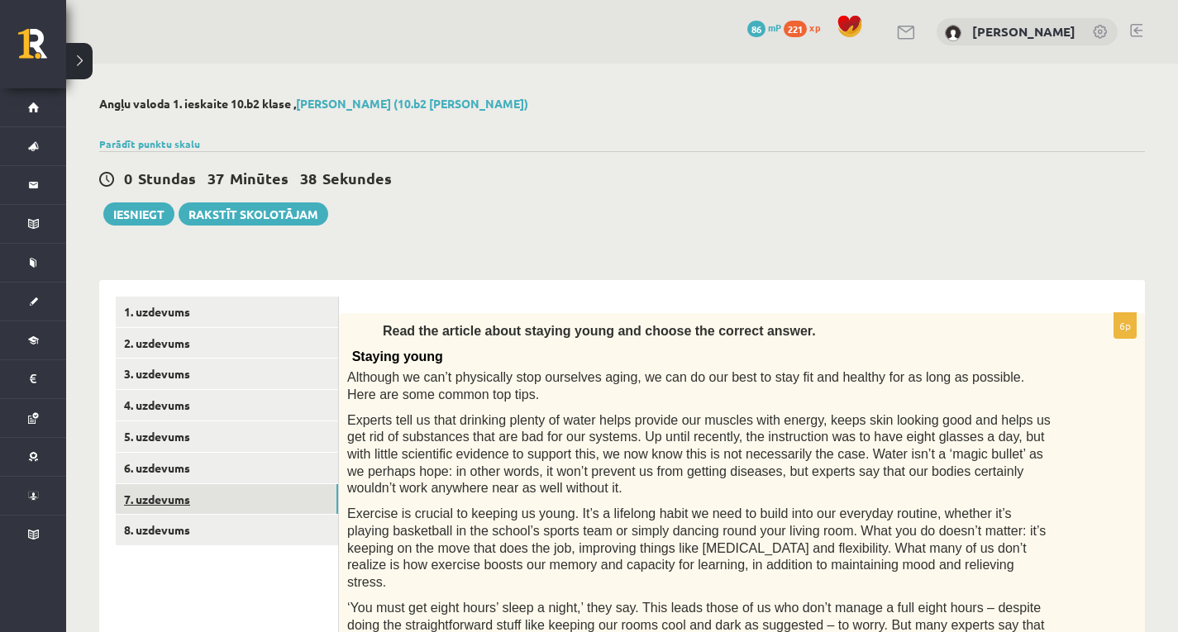
click at [179, 503] on link "7. uzdevums" at bounding box center [227, 499] width 222 height 31
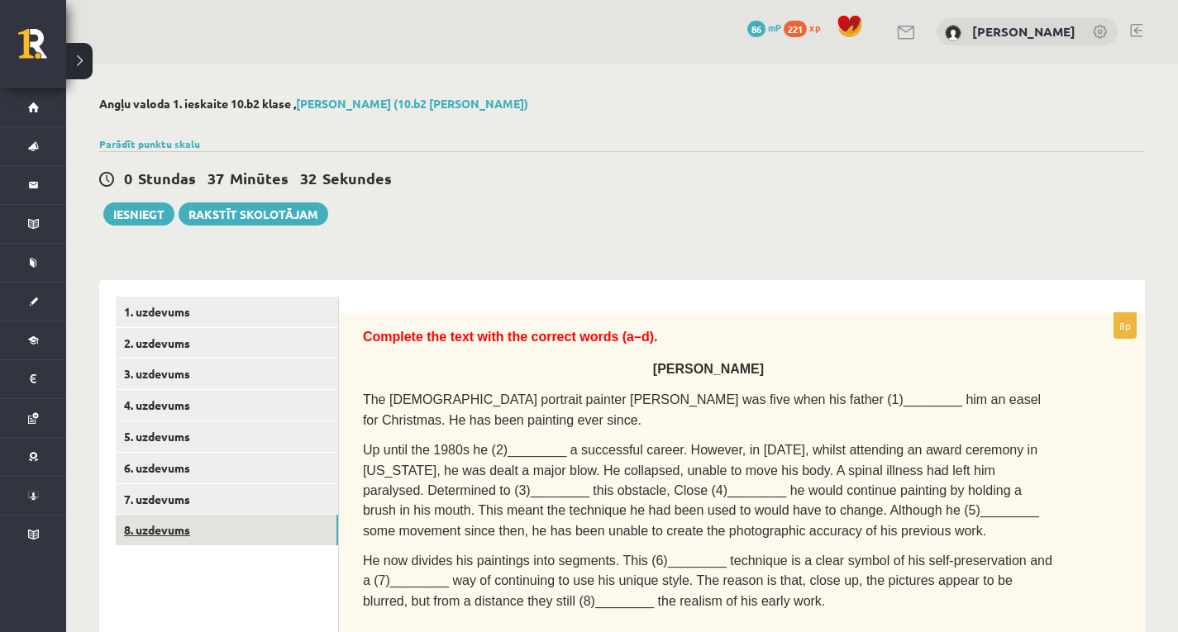
click at [159, 516] on link "8. uzdevums" at bounding box center [227, 530] width 222 height 31
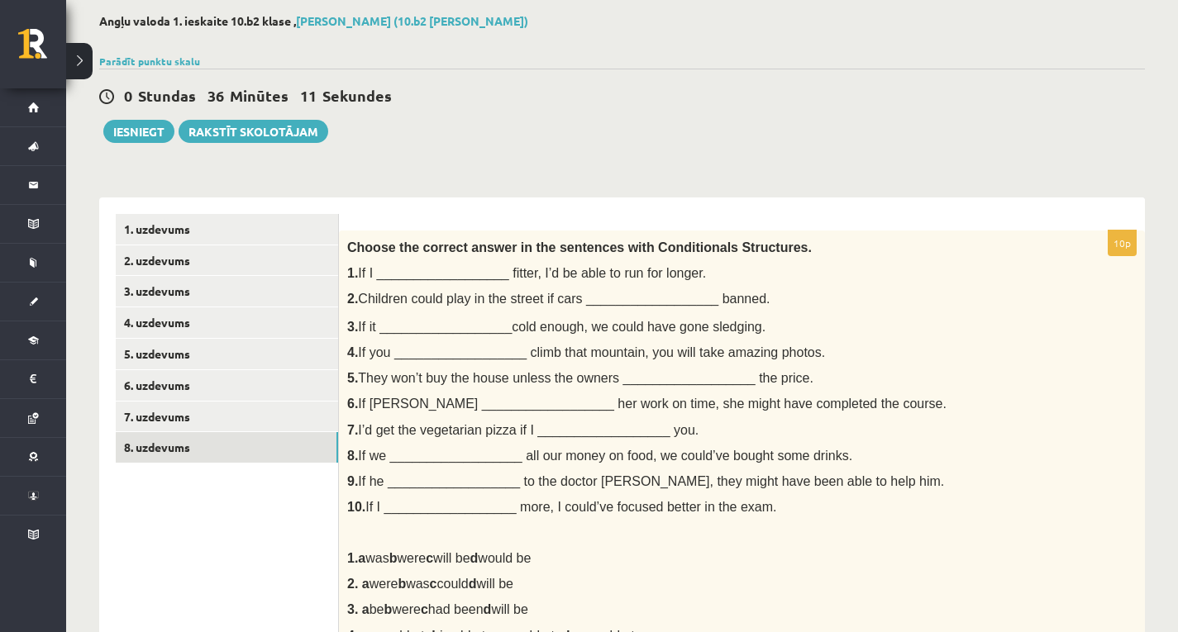
scroll to position [83, 0]
click at [134, 138] on button "Iesniegt" at bounding box center [138, 131] width 71 height 23
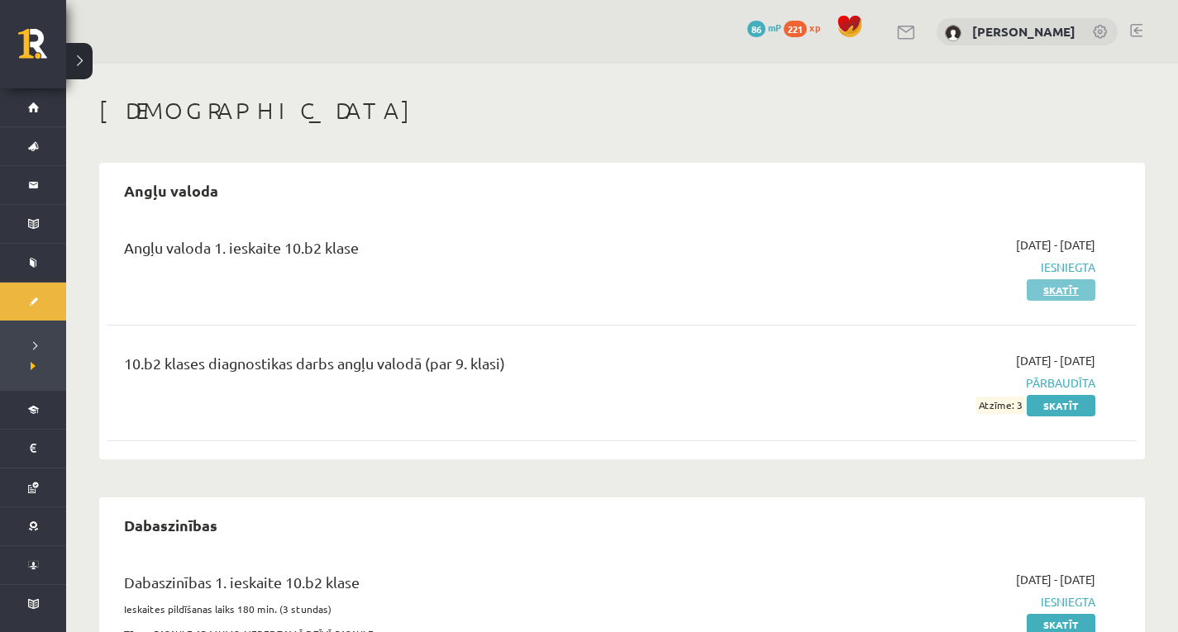
click at [1084, 290] on link "Skatīt" at bounding box center [1060, 289] width 69 height 21
